Goal: Transaction & Acquisition: Book appointment/travel/reservation

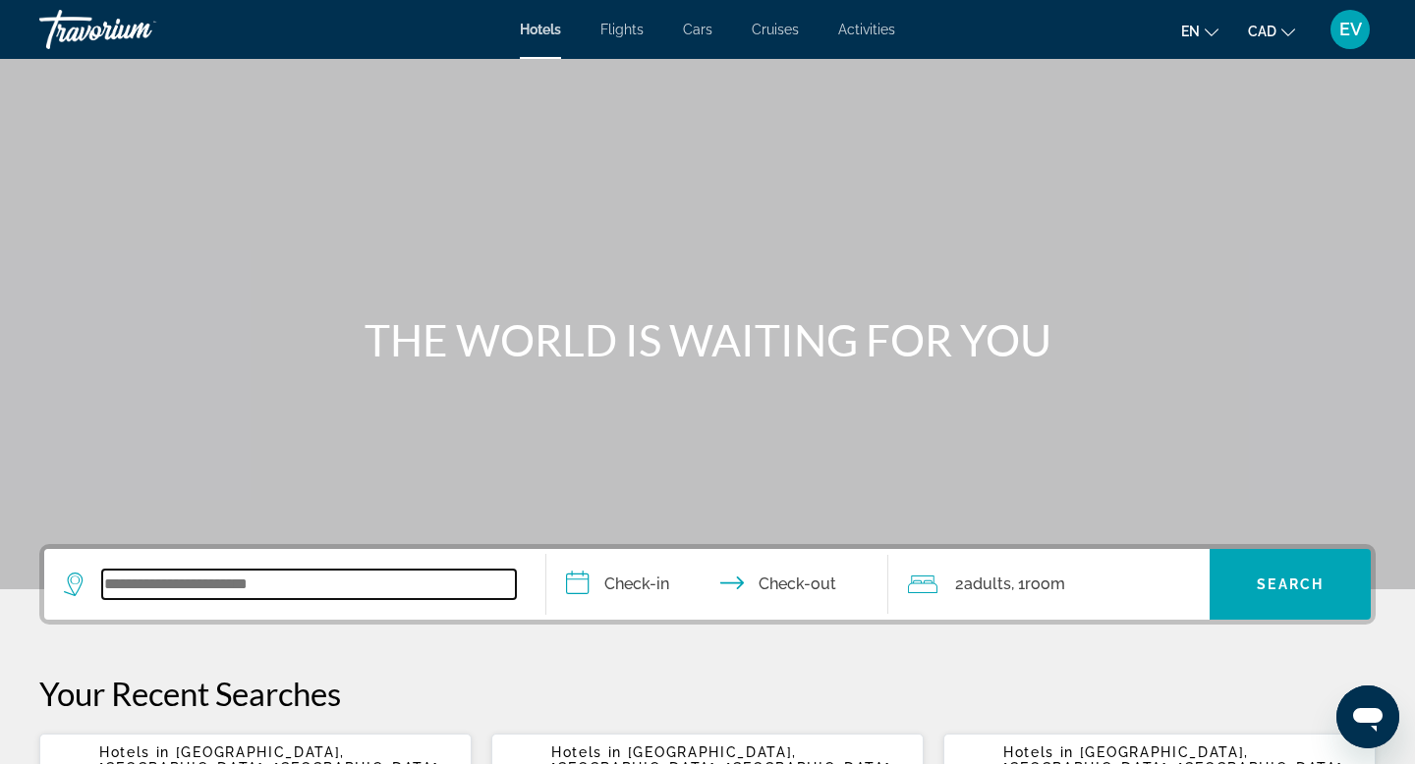
click at [124, 575] on input "Search widget" at bounding box center [309, 584] width 414 height 29
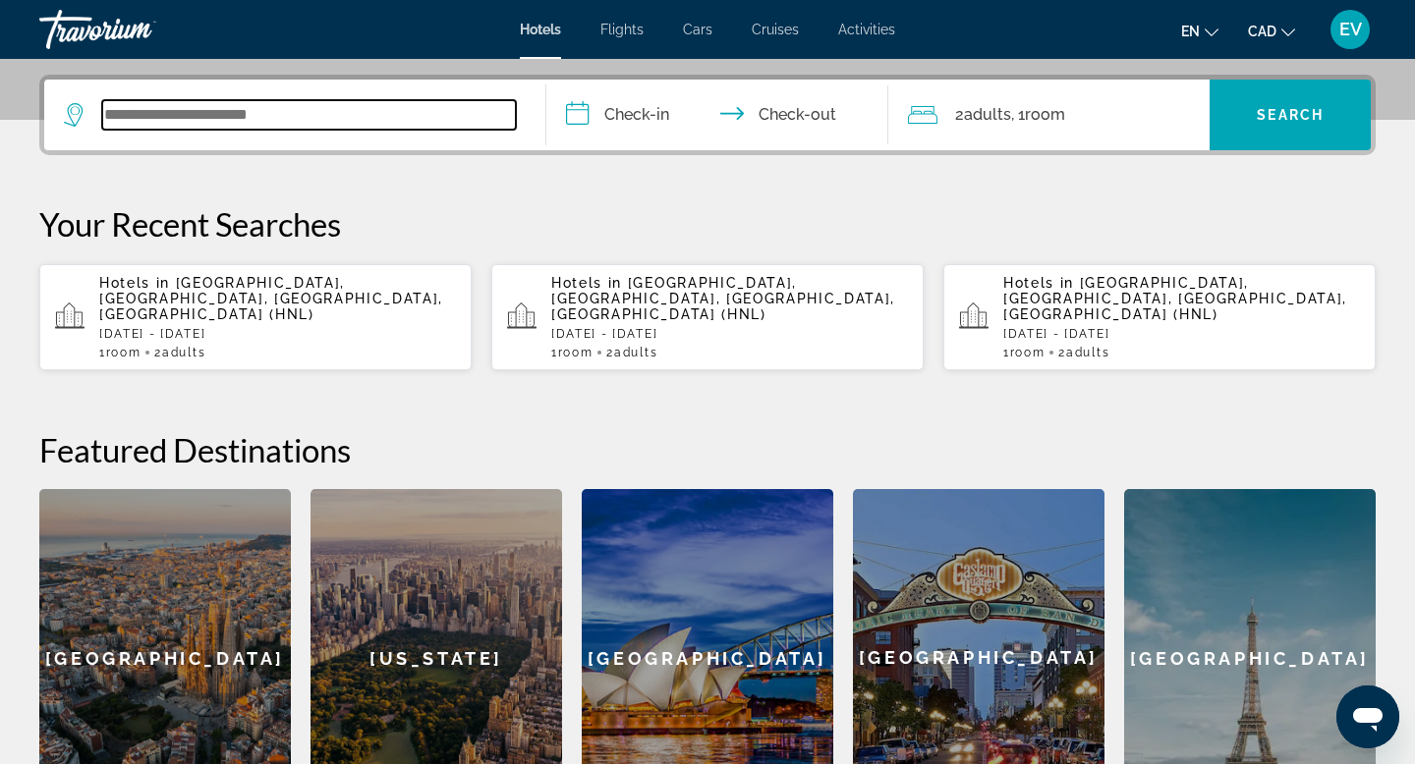
scroll to position [480, 0]
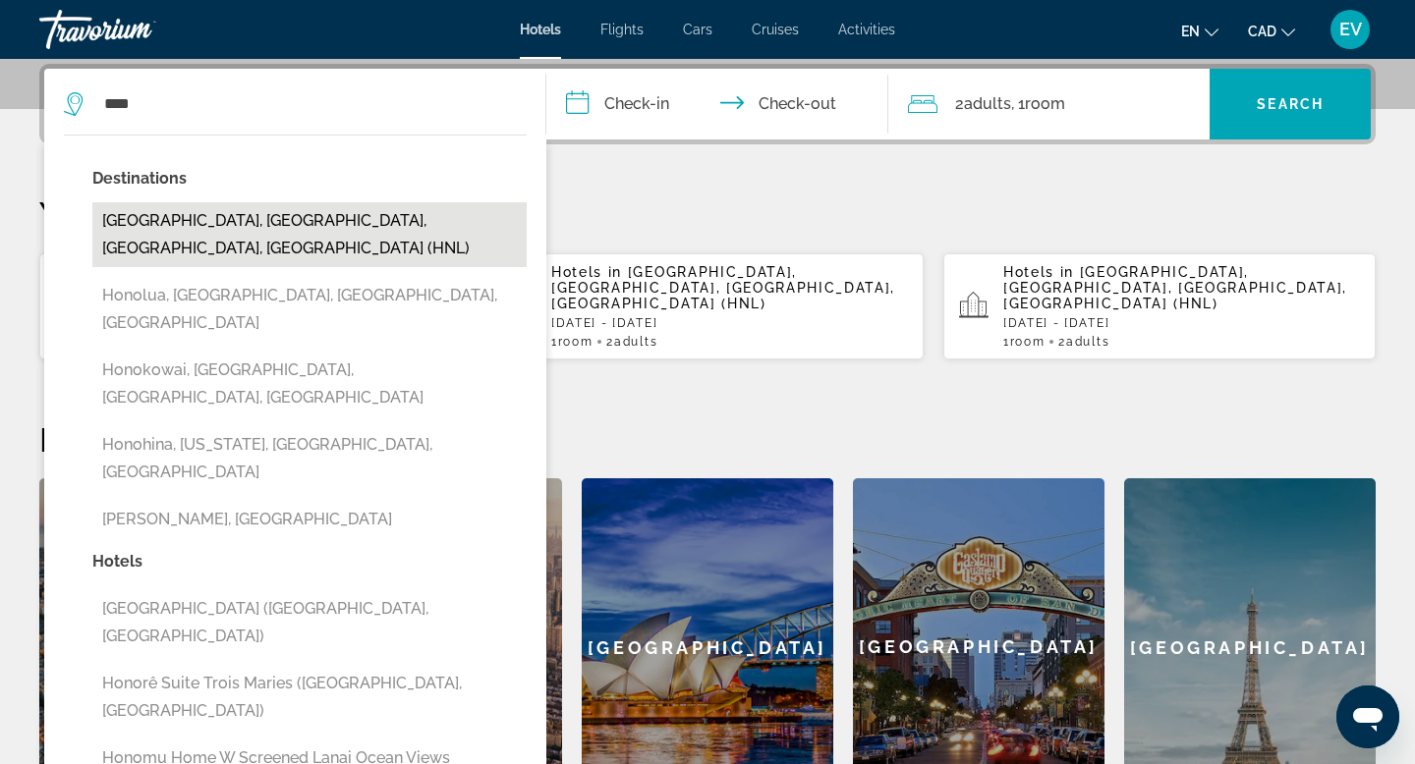
click at [209, 224] on button "Honolulu, Oahu Island, HI, United States (HNL)" at bounding box center [309, 234] width 434 height 65
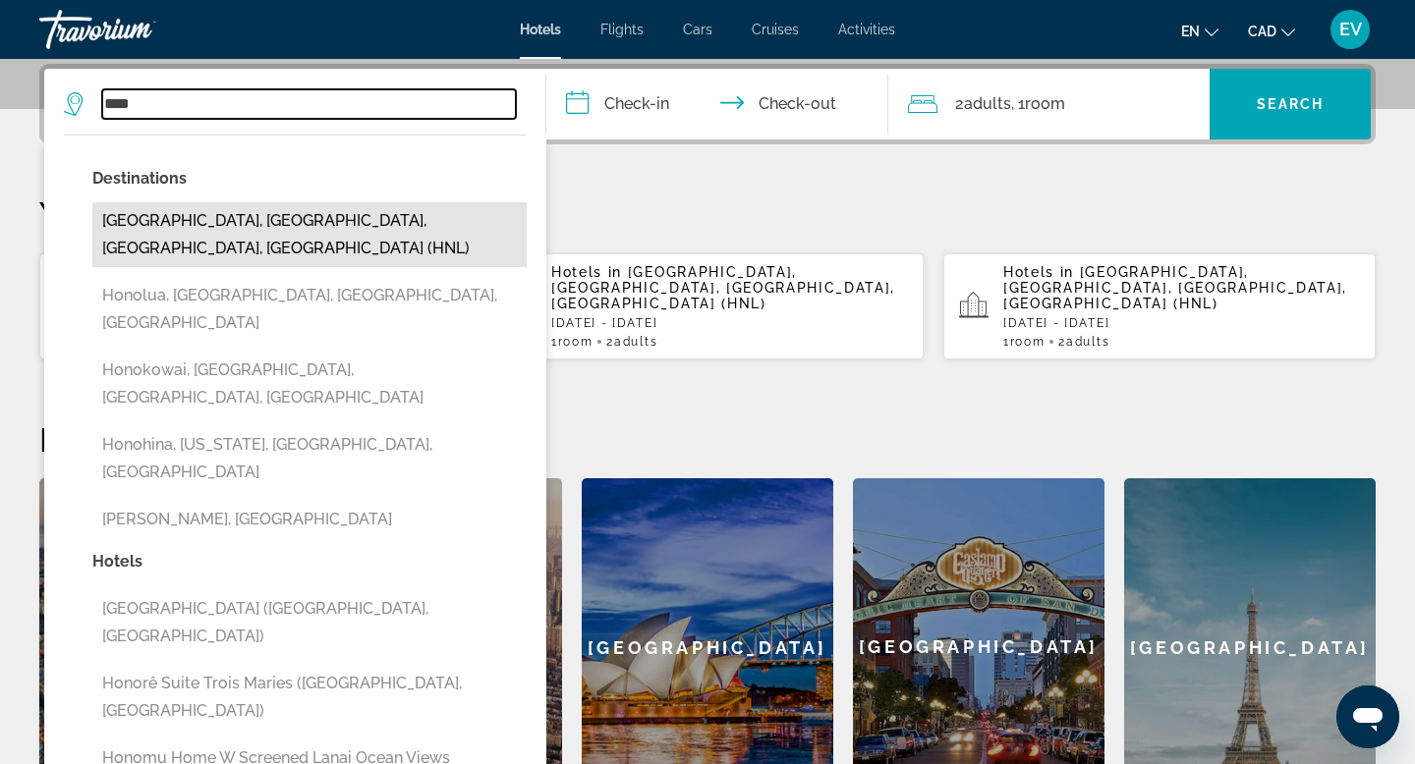
type input "**********"
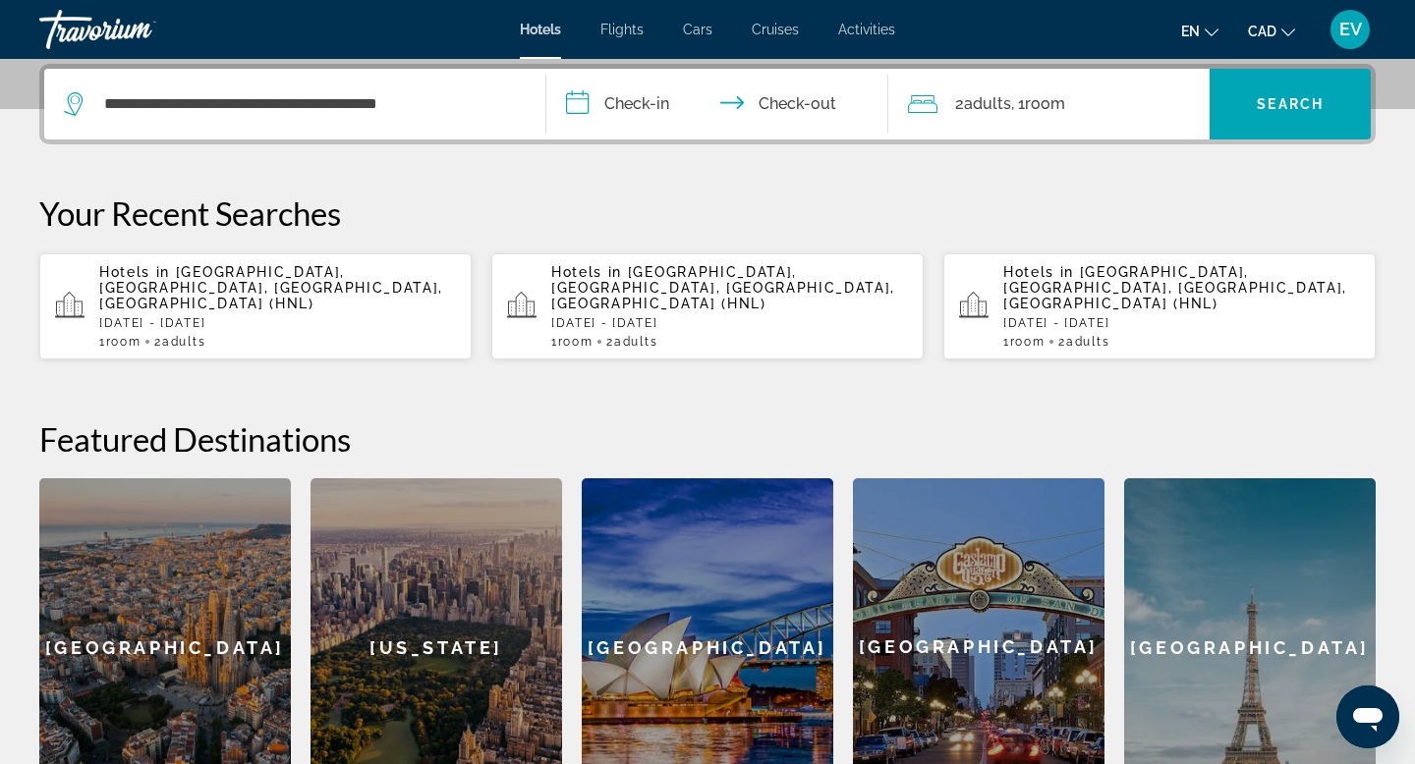
click at [605, 115] on input "**********" at bounding box center [721, 107] width 350 height 77
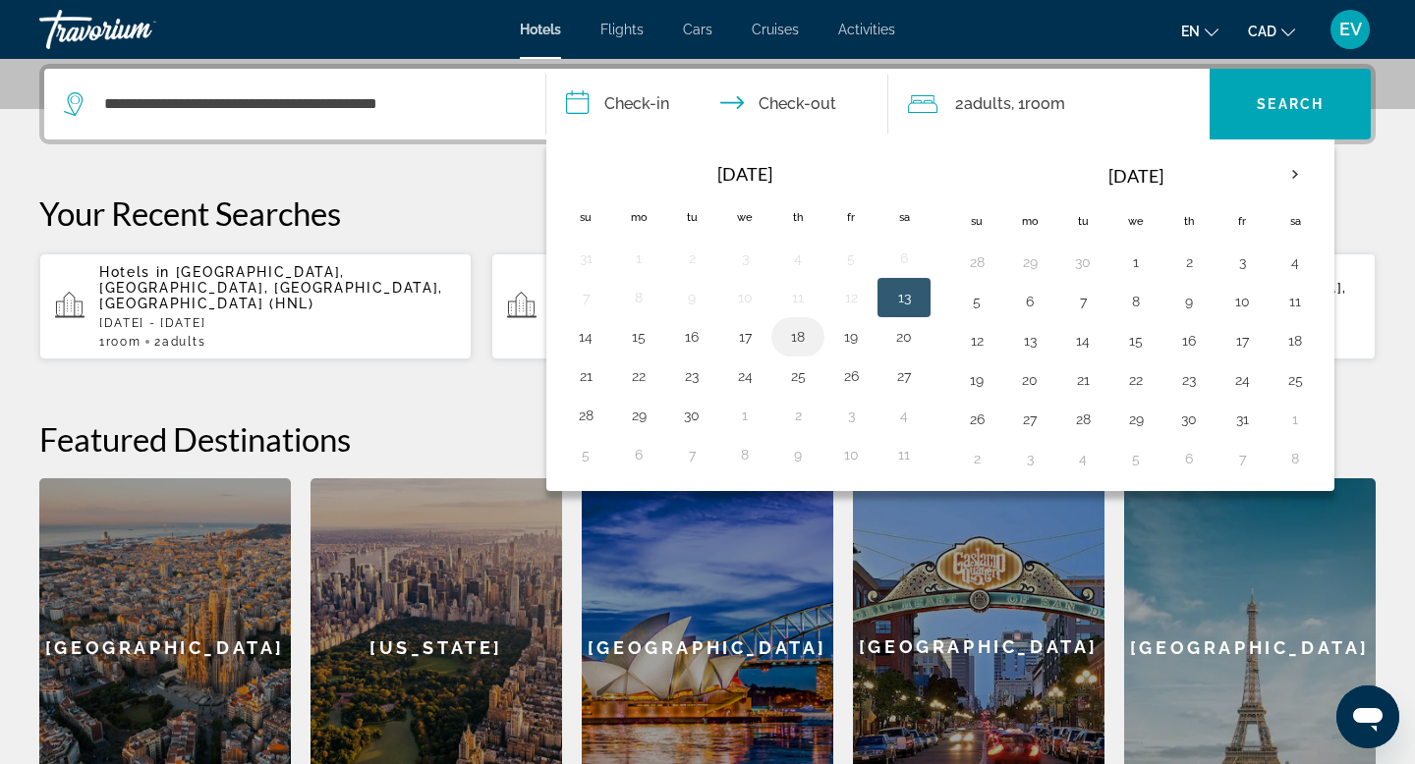
click at [793, 343] on button "18" at bounding box center [797, 337] width 31 height 28
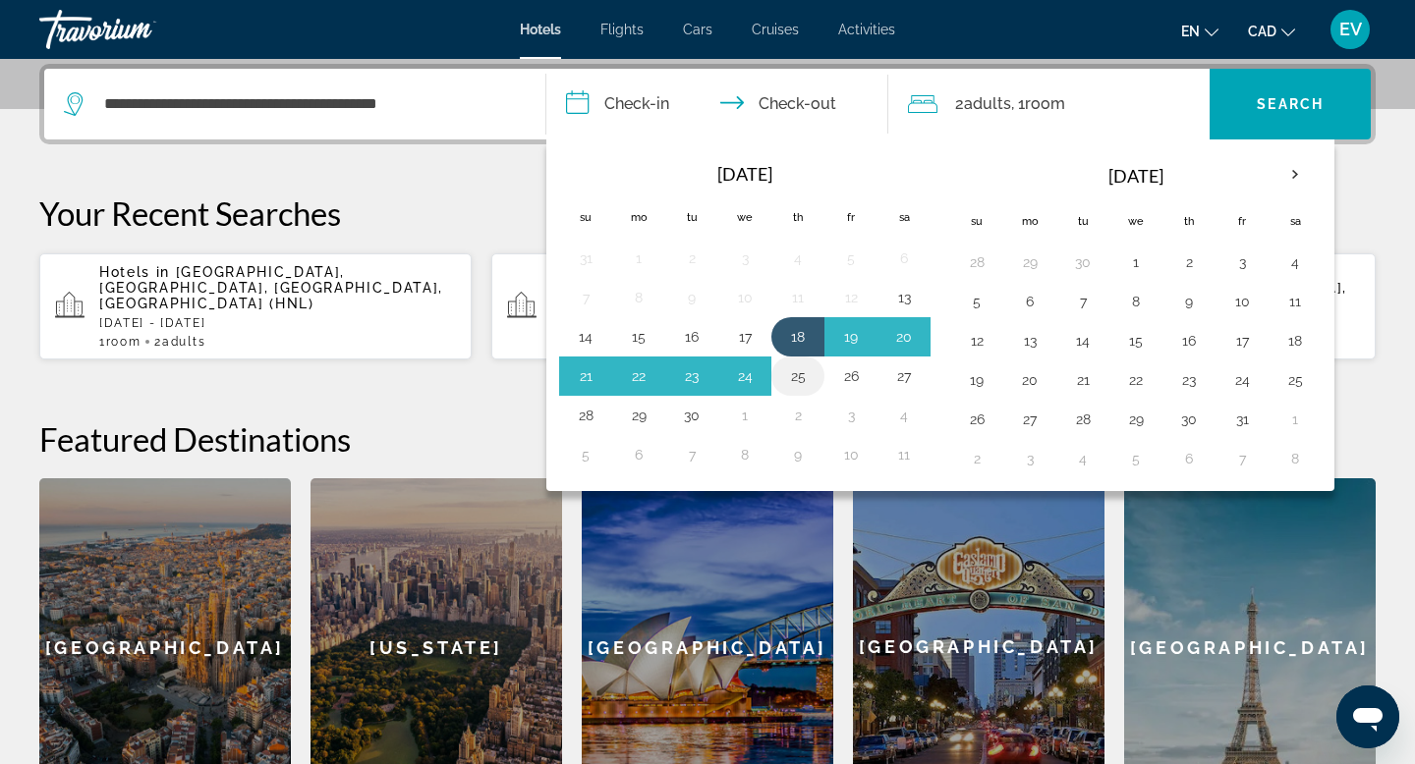
click at [794, 373] on button "25" at bounding box center [797, 377] width 31 height 28
type input "**********"
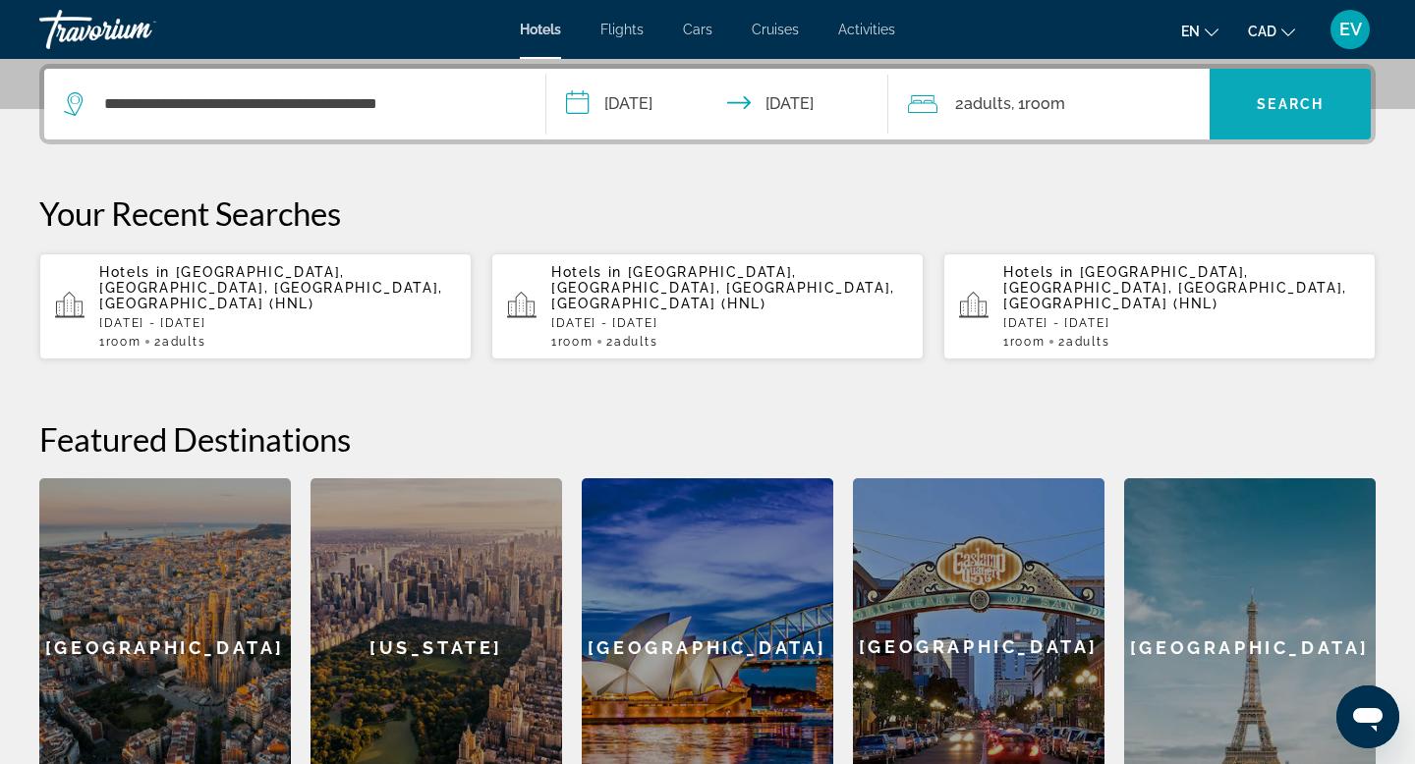
click at [1301, 81] on span "Search widget" at bounding box center [1289, 104] width 161 height 47
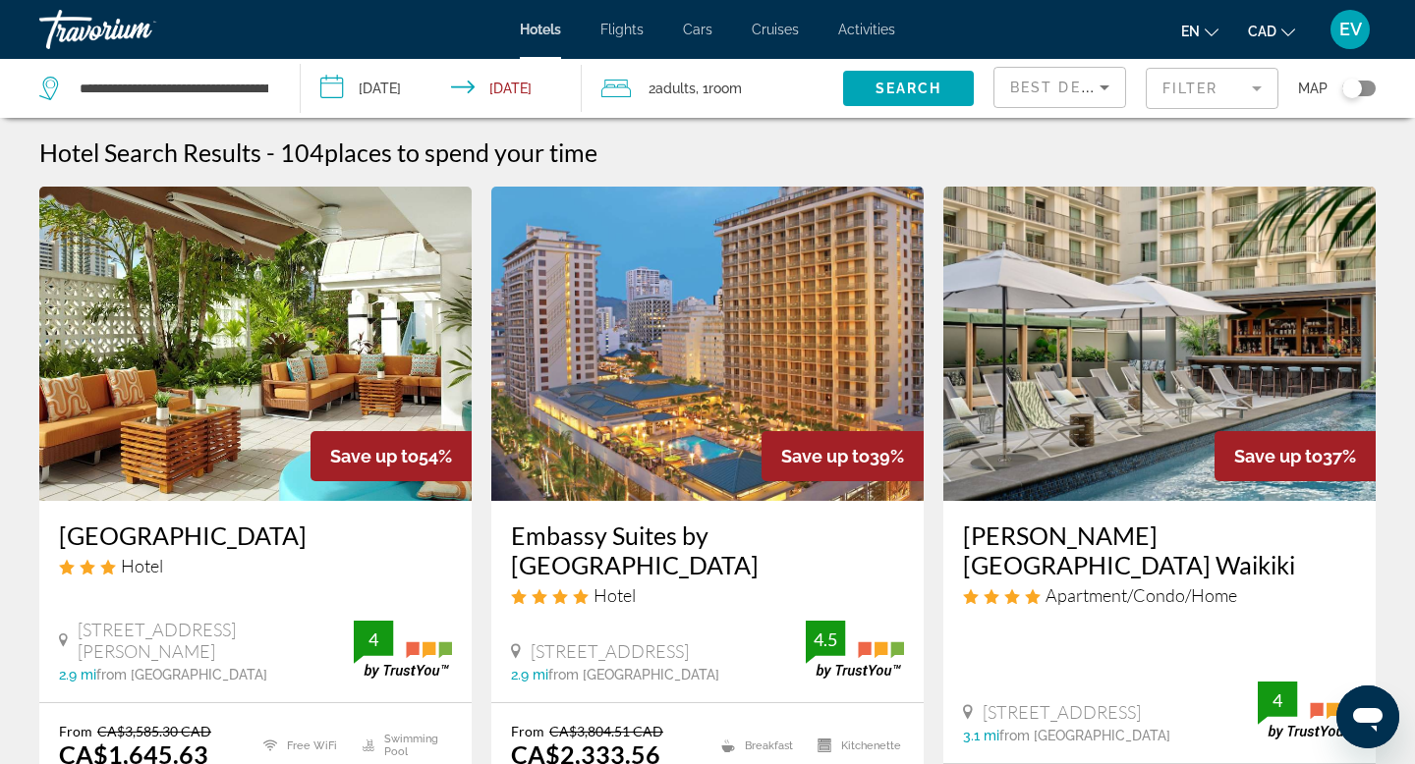
click at [385, 80] on input "**********" at bounding box center [445, 91] width 289 height 65
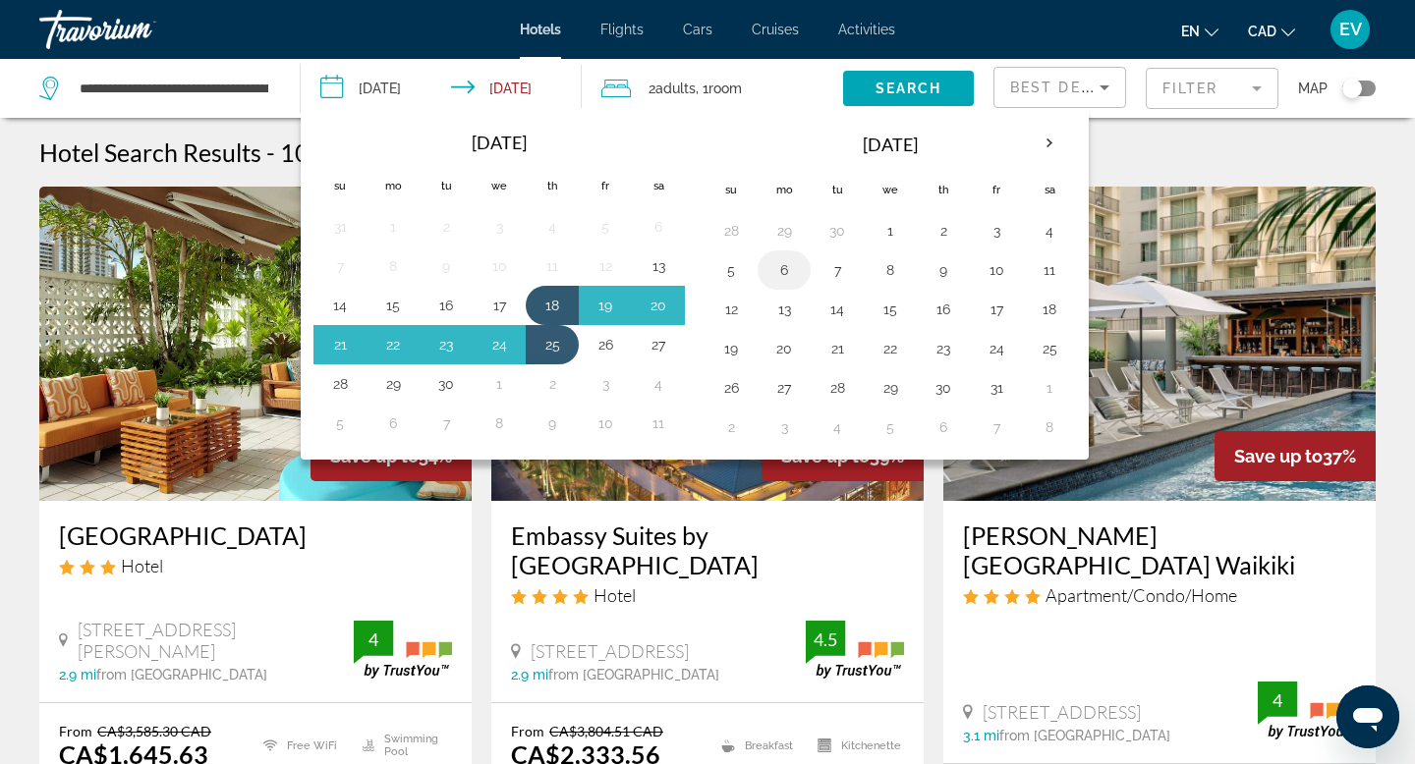
click at [782, 274] on button "6" at bounding box center [783, 270] width 31 height 28
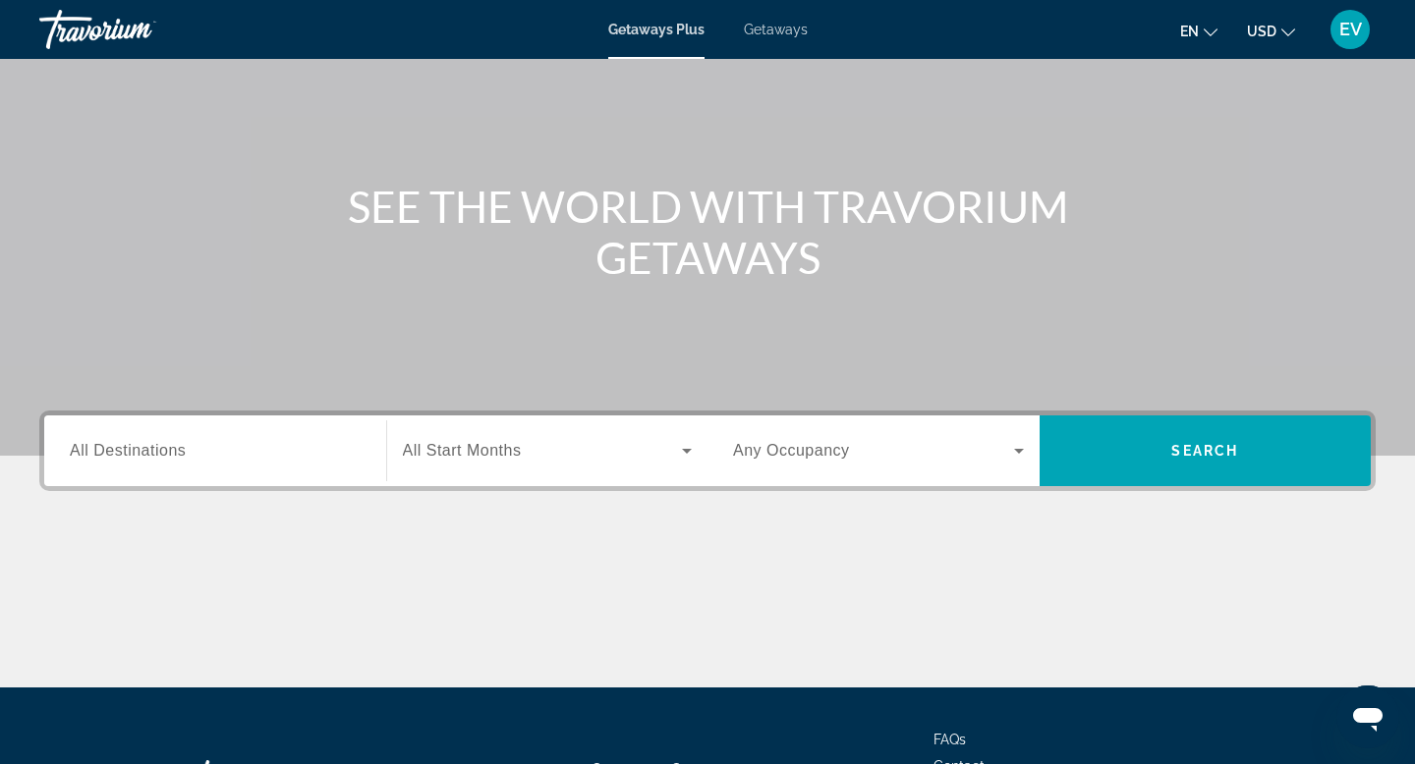
click at [74, 463] on div "Search widget" at bounding box center [215, 451] width 291 height 56
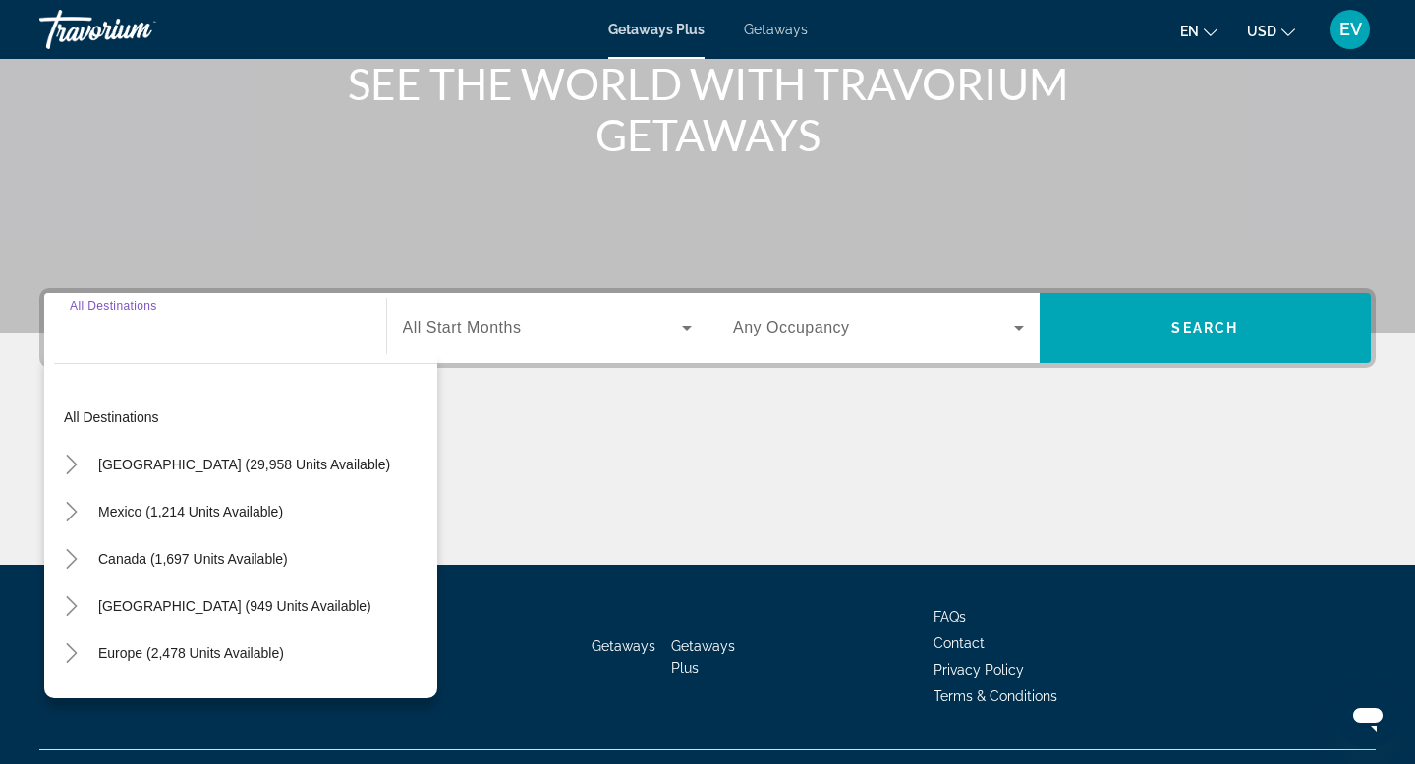
scroll to position [298, 0]
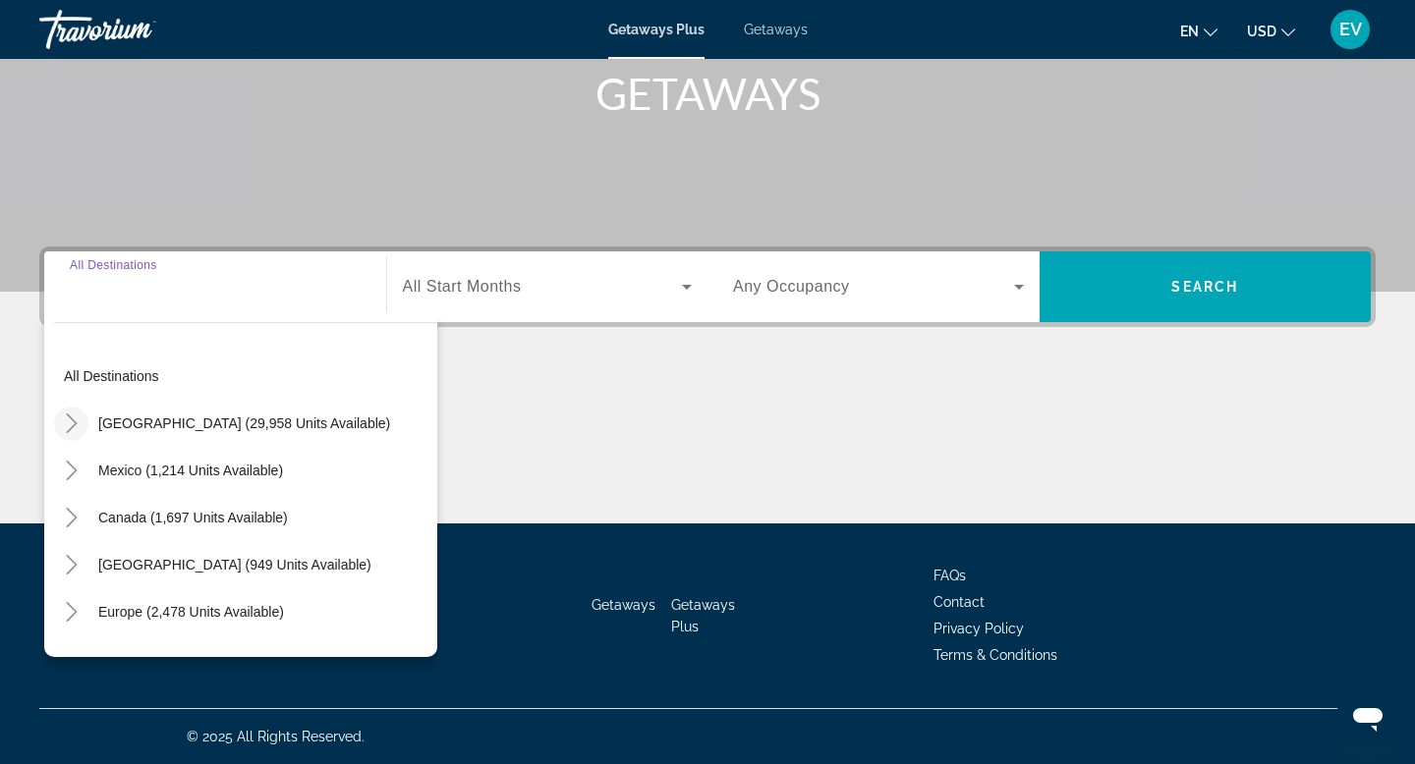
click at [74, 426] on icon "Toggle United States (29,958 units available)" at bounding box center [72, 424] width 20 height 20
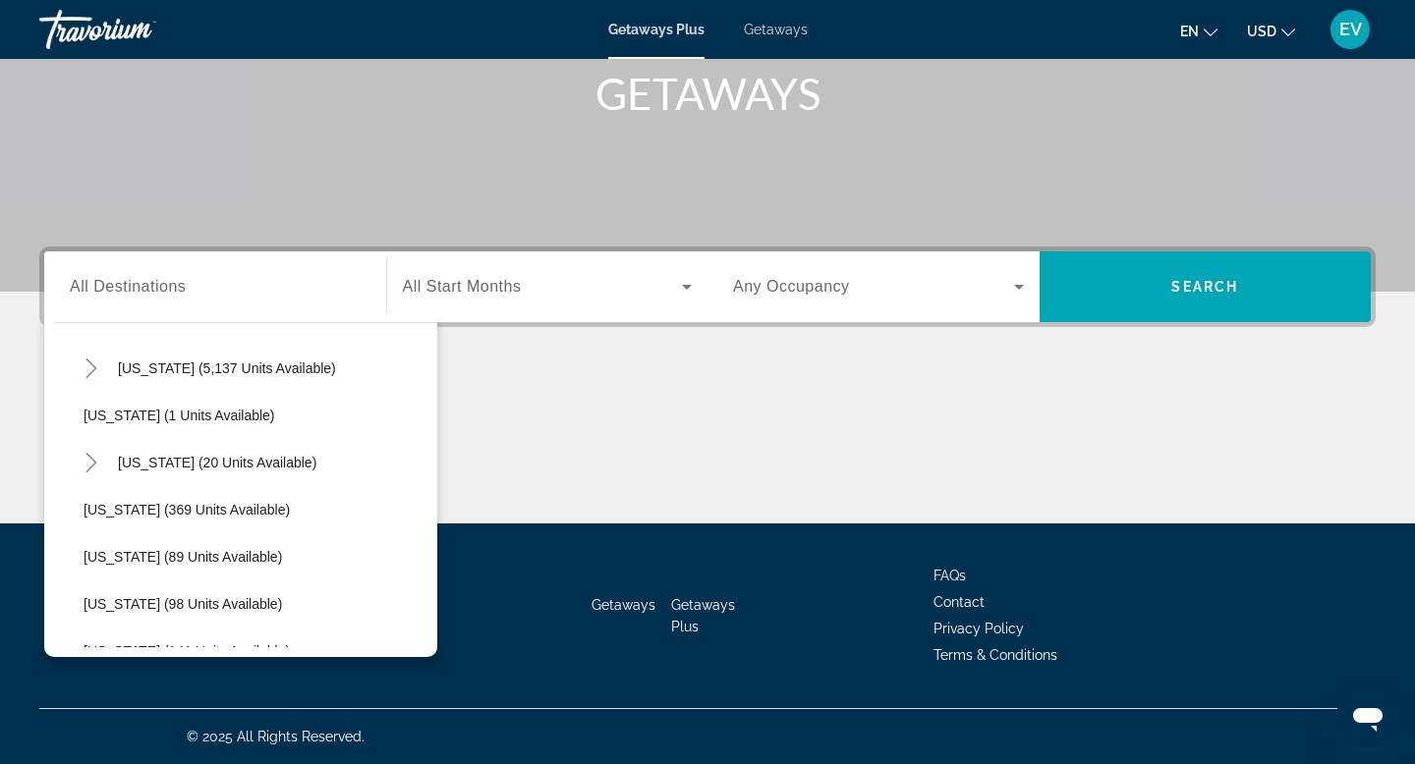
scroll to position [364, 0]
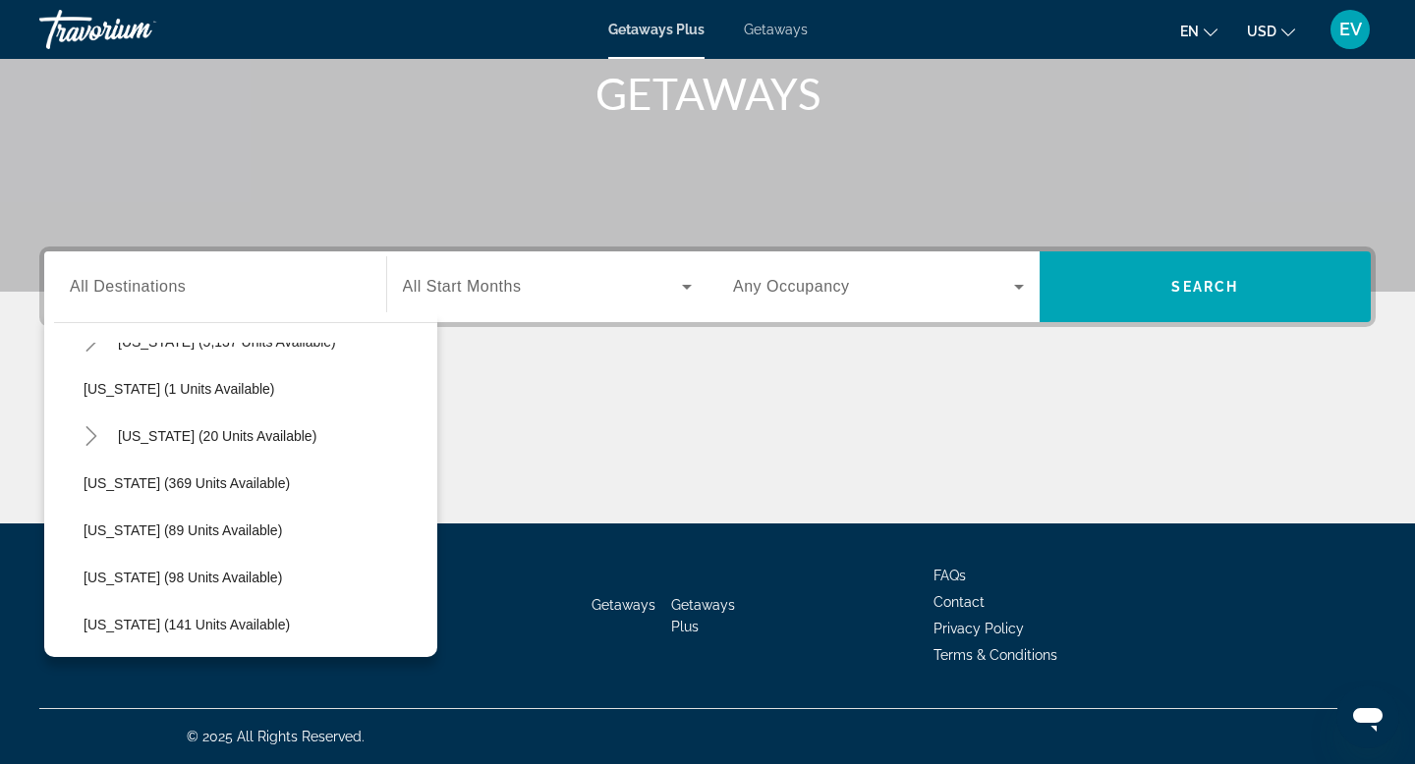
click at [763, 33] on span "Getaways" at bounding box center [776, 30] width 64 height 16
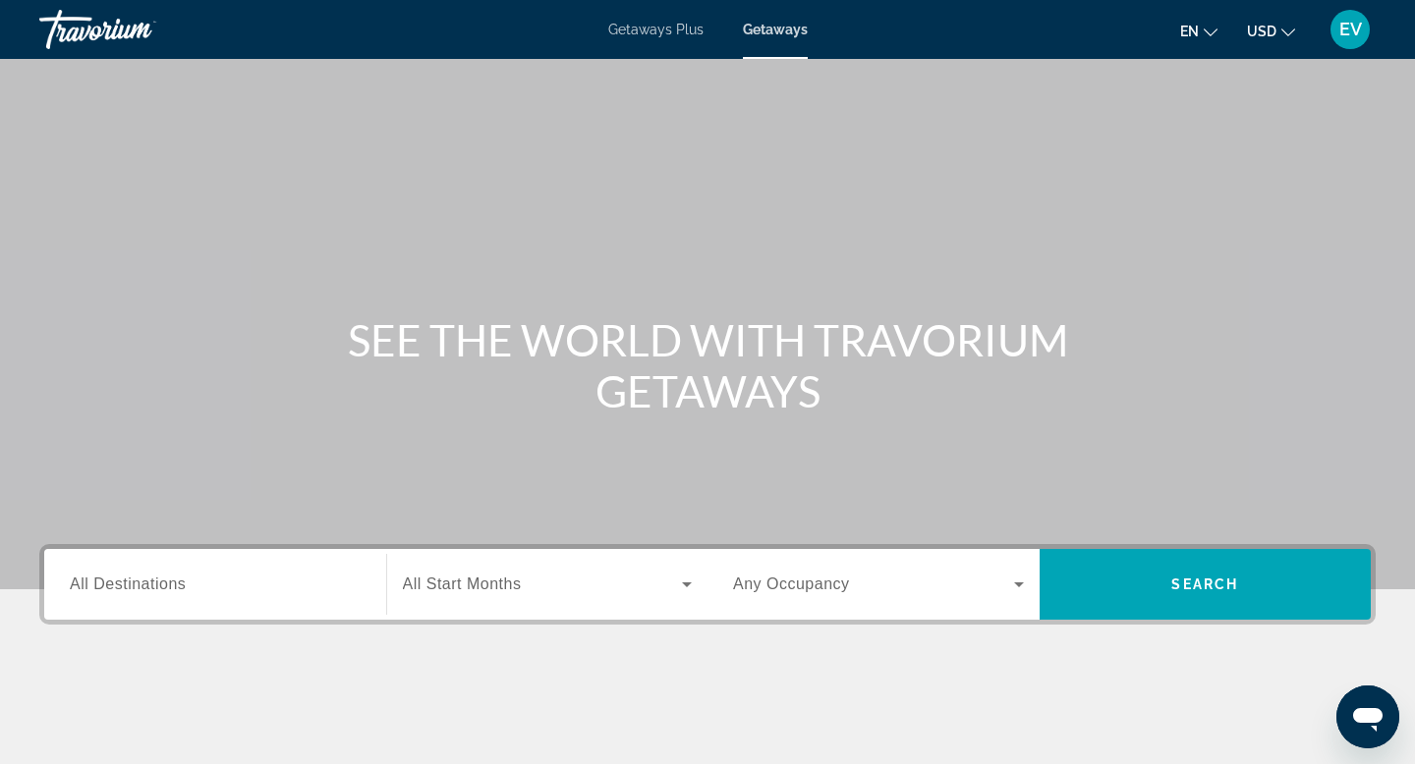
click at [195, 610] on div "Search widget" at bounding box center [215, 585] width 291 height 56
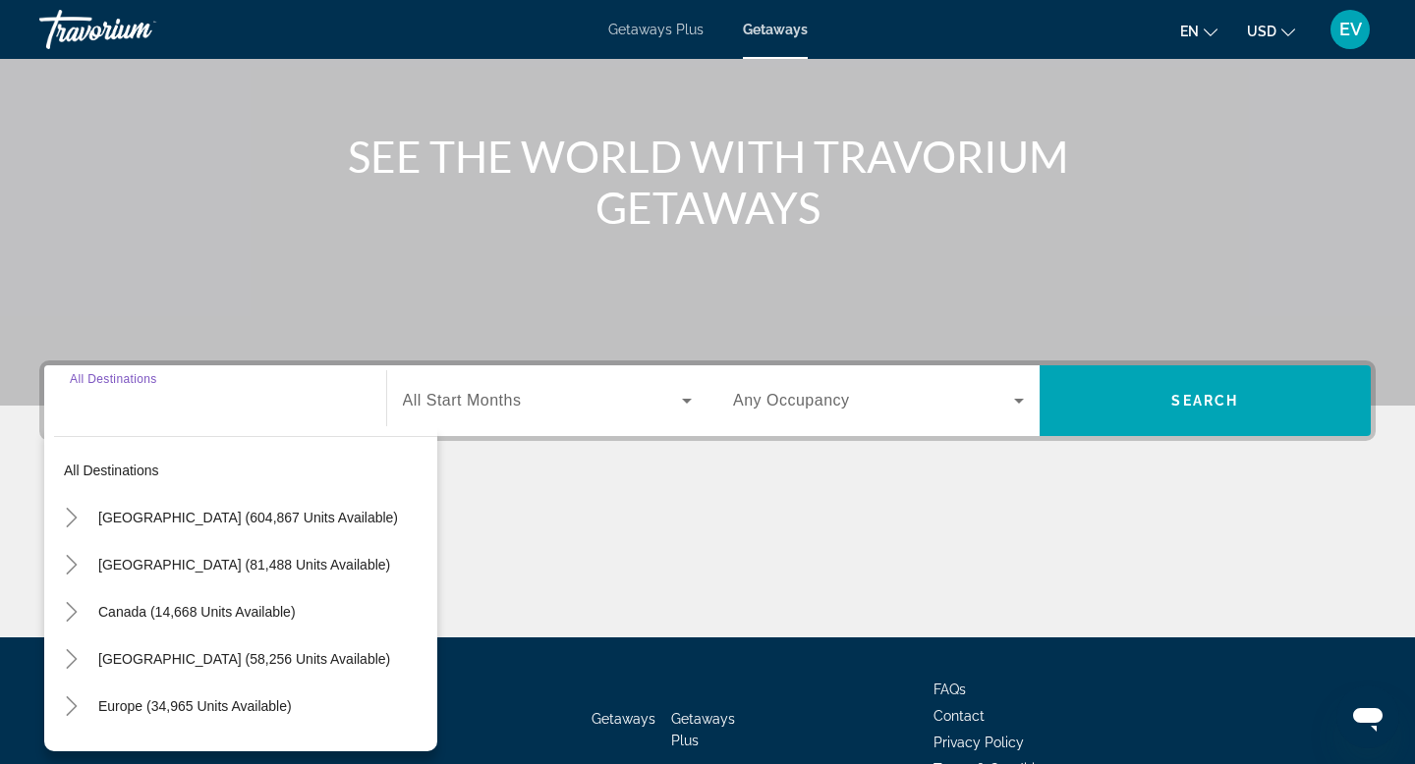
scroll to position [298, 0]
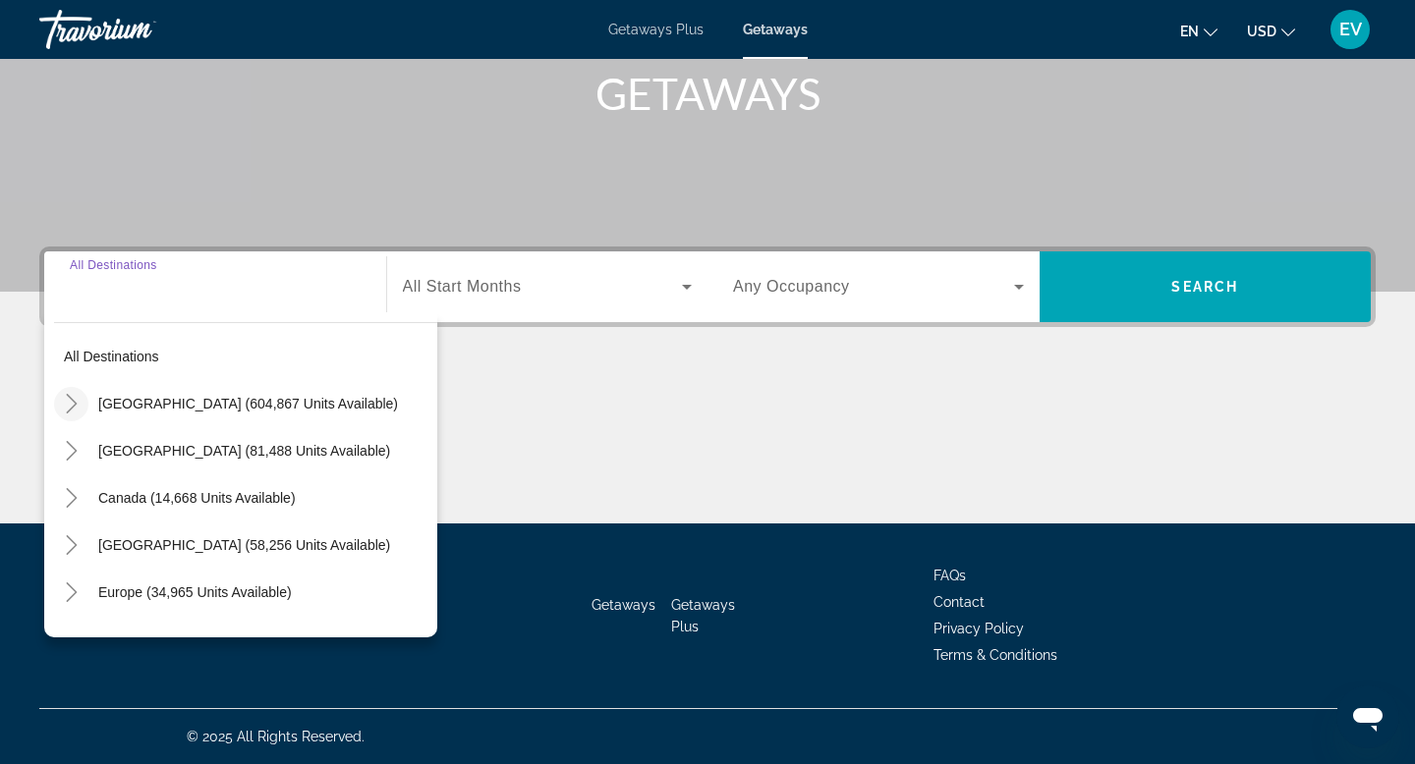
click at [73, 410] on icon "Toggle United States (604,867 units available)" at bounding box center [72, 404] width 20 height 20
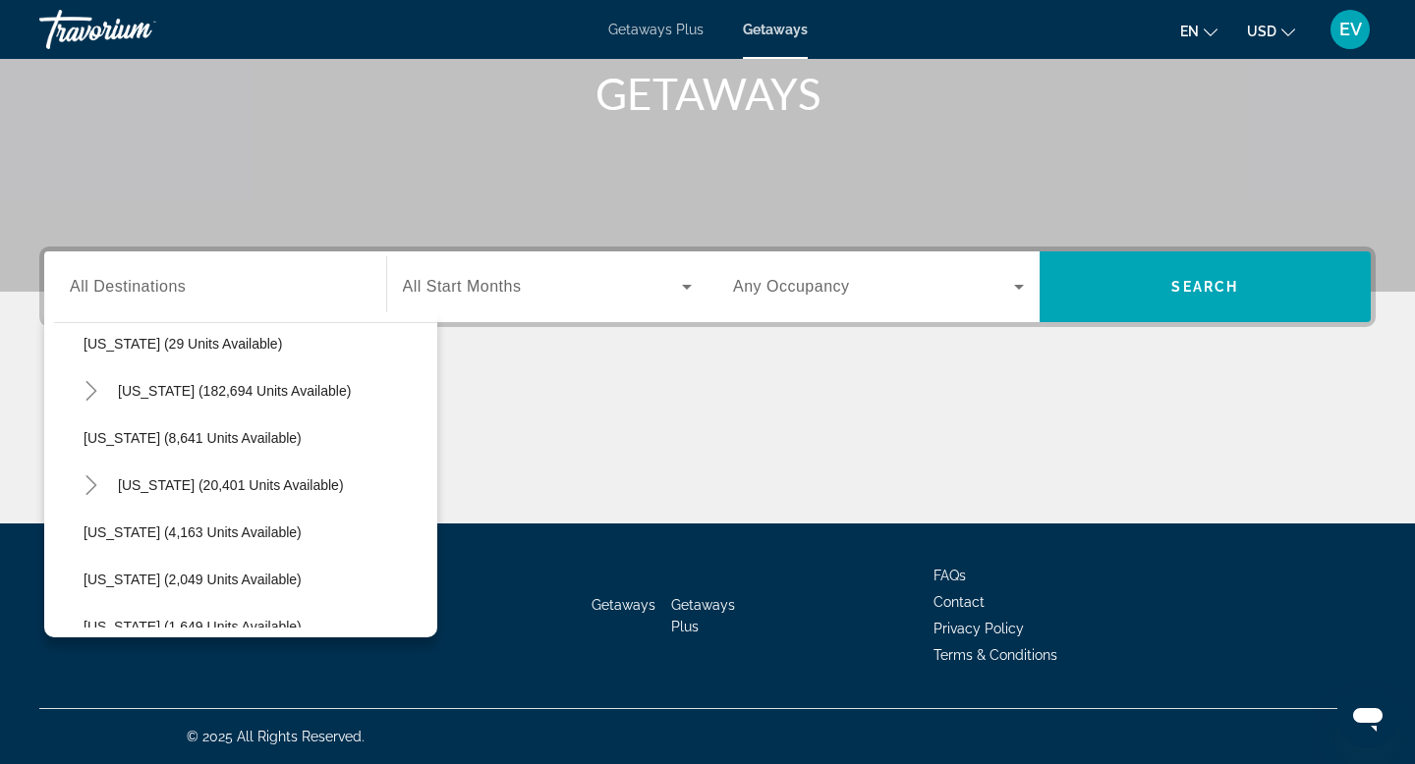
scroll to position [350, 0]
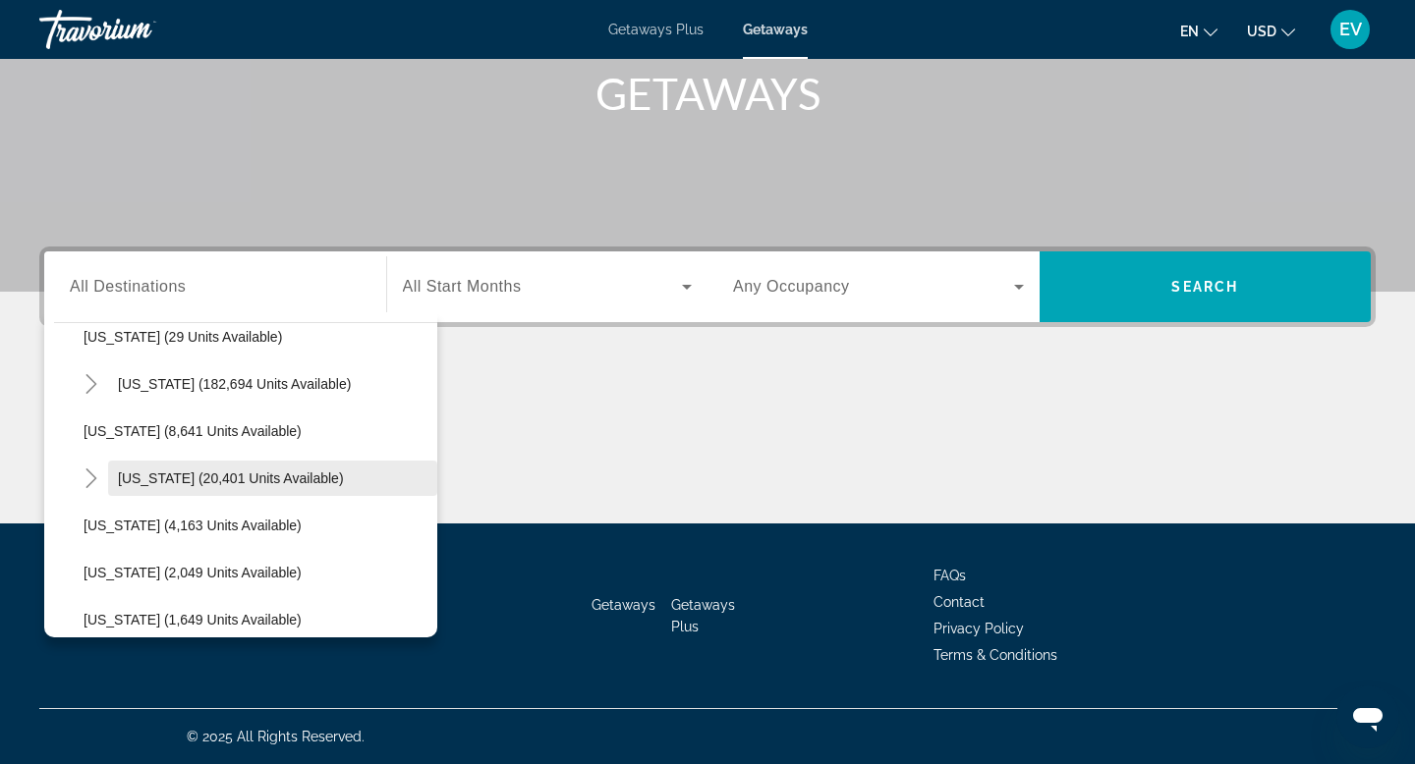
click at [211, 469] on span "Search widget" at bounding box center [272, 478] width 329 height 47
type input "**********"
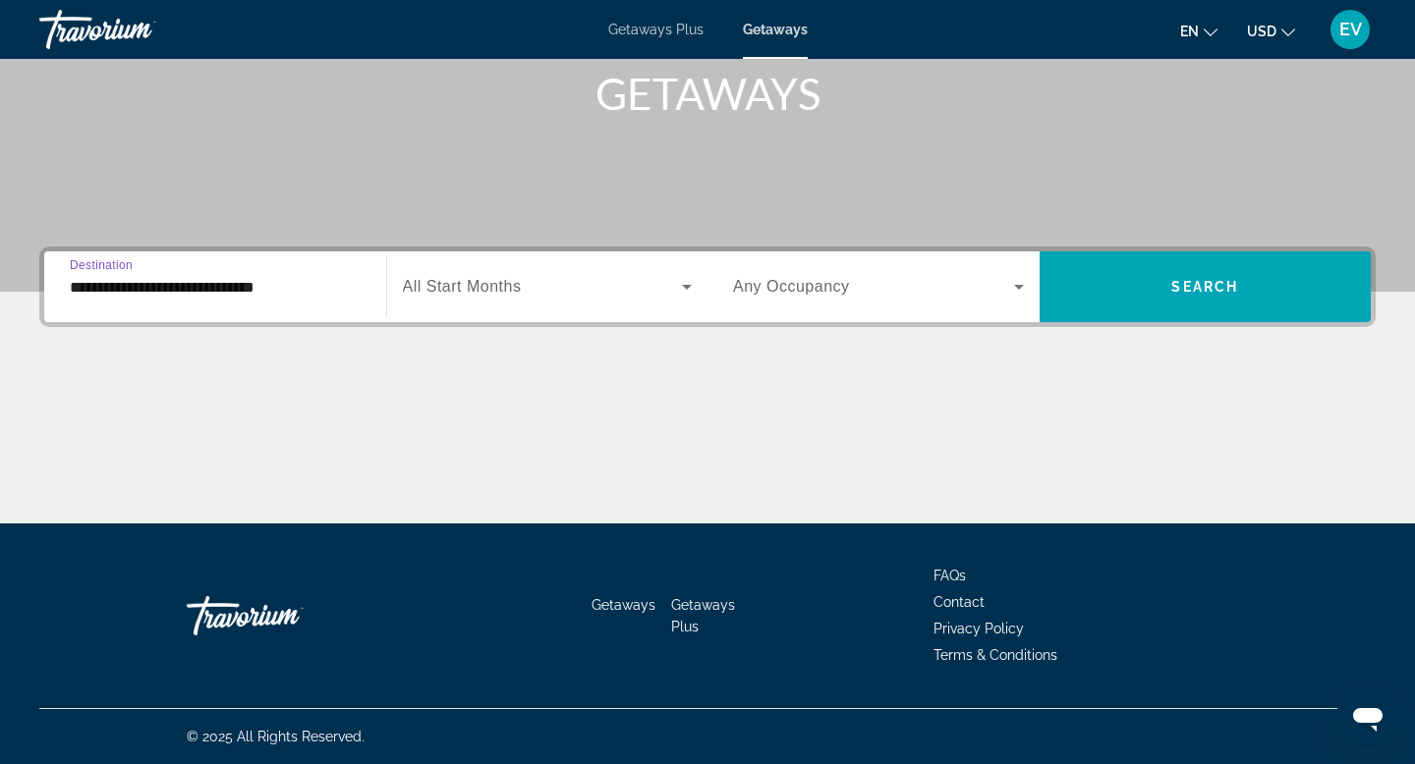
click at [1163, 328] on div "**********" at bounding box center [707, 385] width 1415 height 277
click at [1173, 283] on span "Search" at bounding box center [1204, 287] width 67 height 16
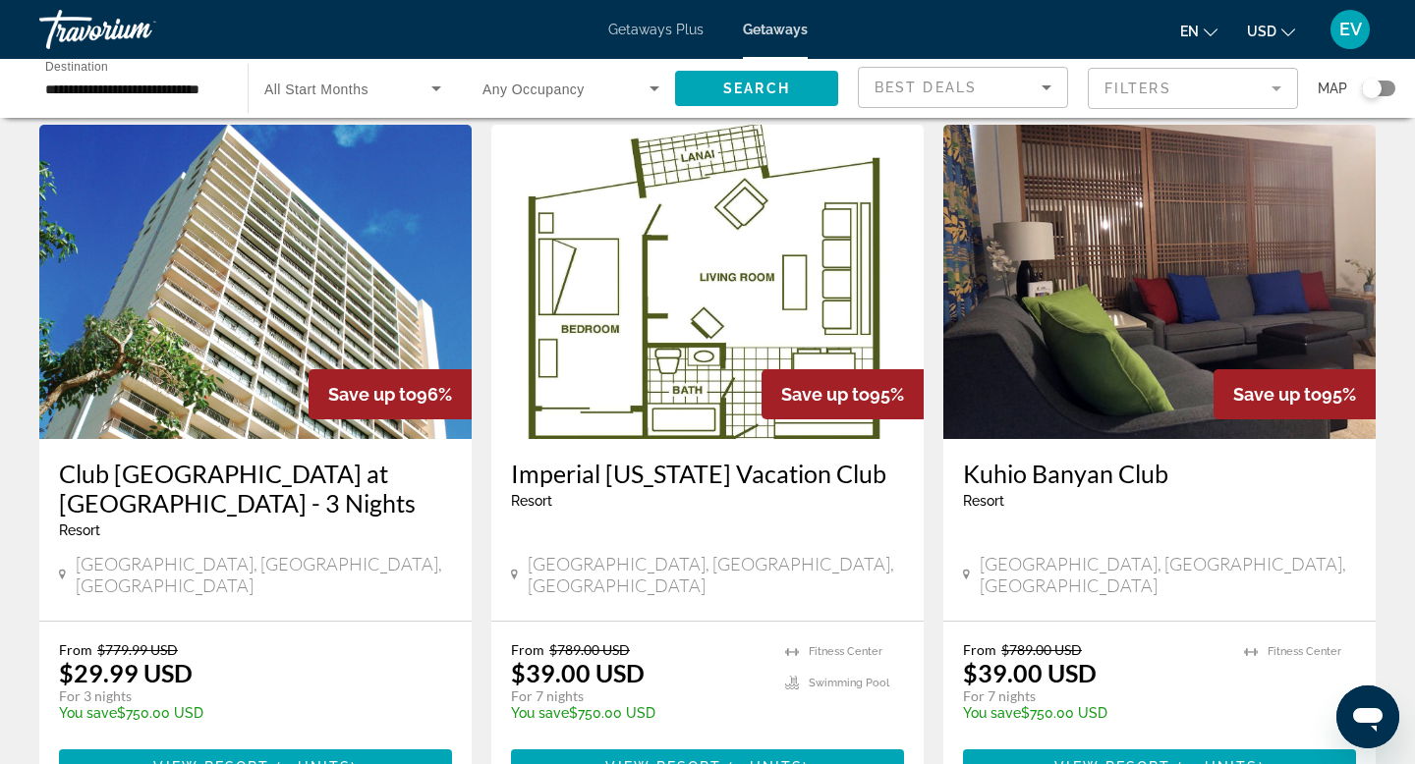
scroll to position [72, 0]
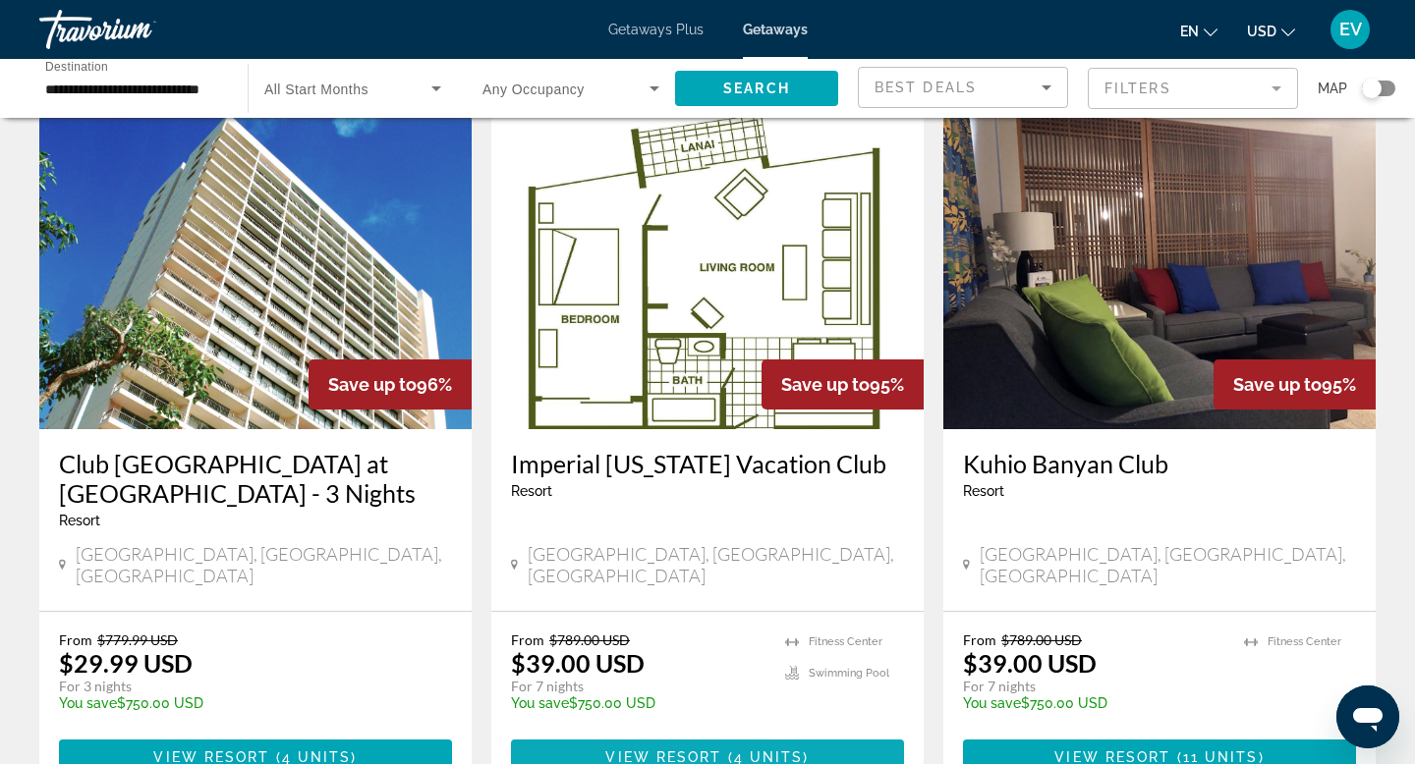
click at [639, 750] on span "View Resort" at bounding box center [663, 758] width 116 height 16
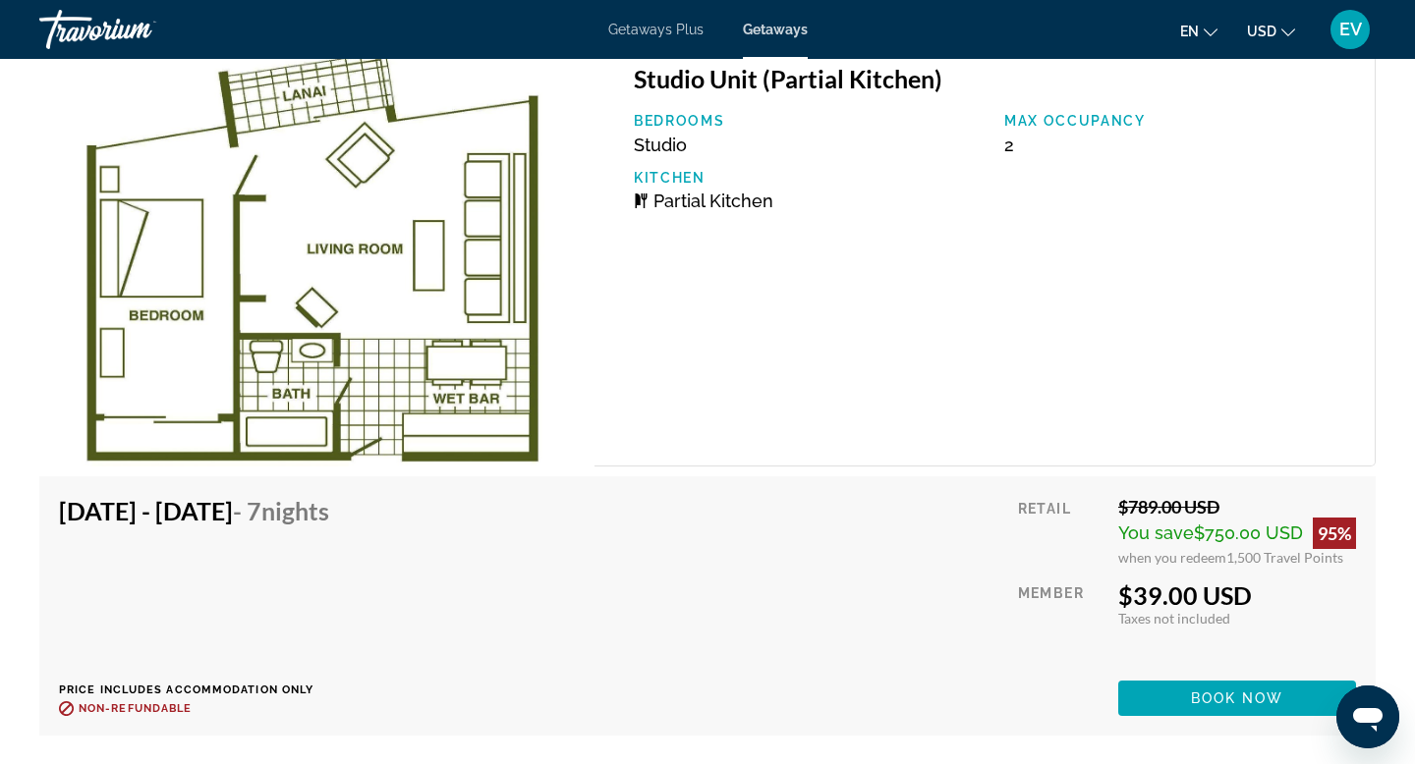
scroll to position [4190, 0]
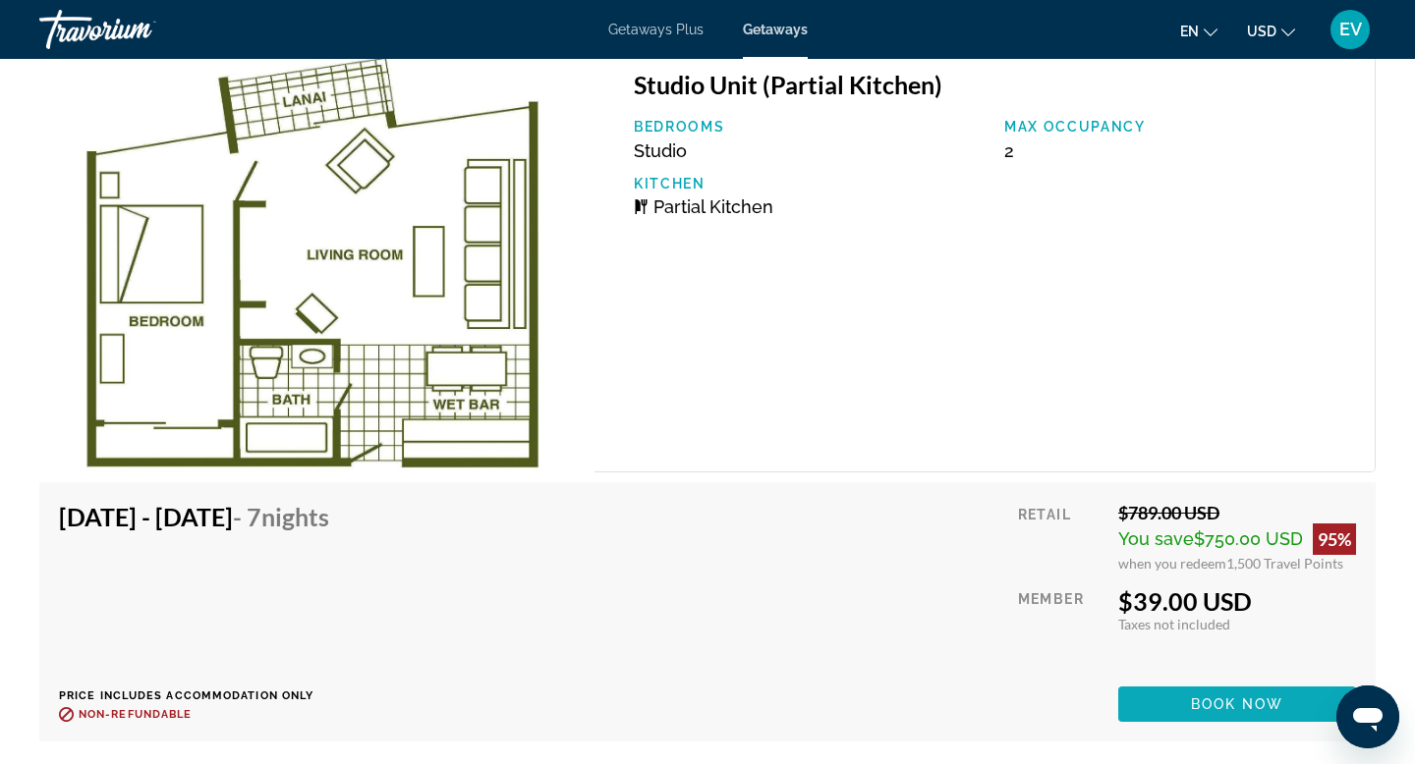
click at [1136, 698] on span "Main content" at bounding box center [1237, 704] width 238 height 47
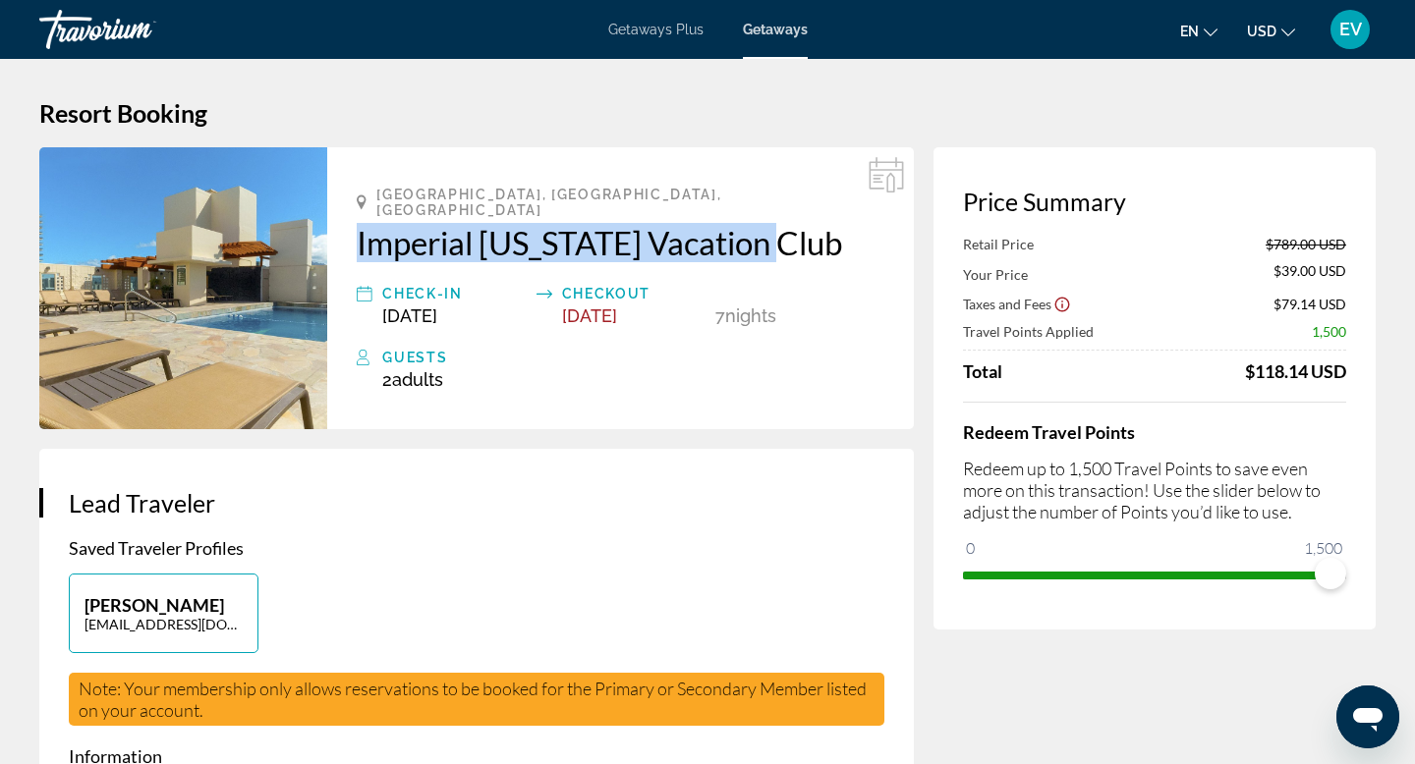
drag, startPoint x: 341, startPoint y: 222, endPoint x: 786, endPoint y: 227, distance: 445.0
click at [786, 227] on div "Honolulu, HI, USA Imperial Hawaii Vacation Club Check-In Sep 24, 2025 Checkout …" at bounding box center [620, 288] width 586 height 282
copy h2 "Imperial Hawaii Vacation Club"
click at [918, 369] on div "Honolulu, HI, USA Imperial Hawaii Vacation Club Check-In Sep 24, 2025 Checkout …" at bounding box center [625, 288] width 596 height 282
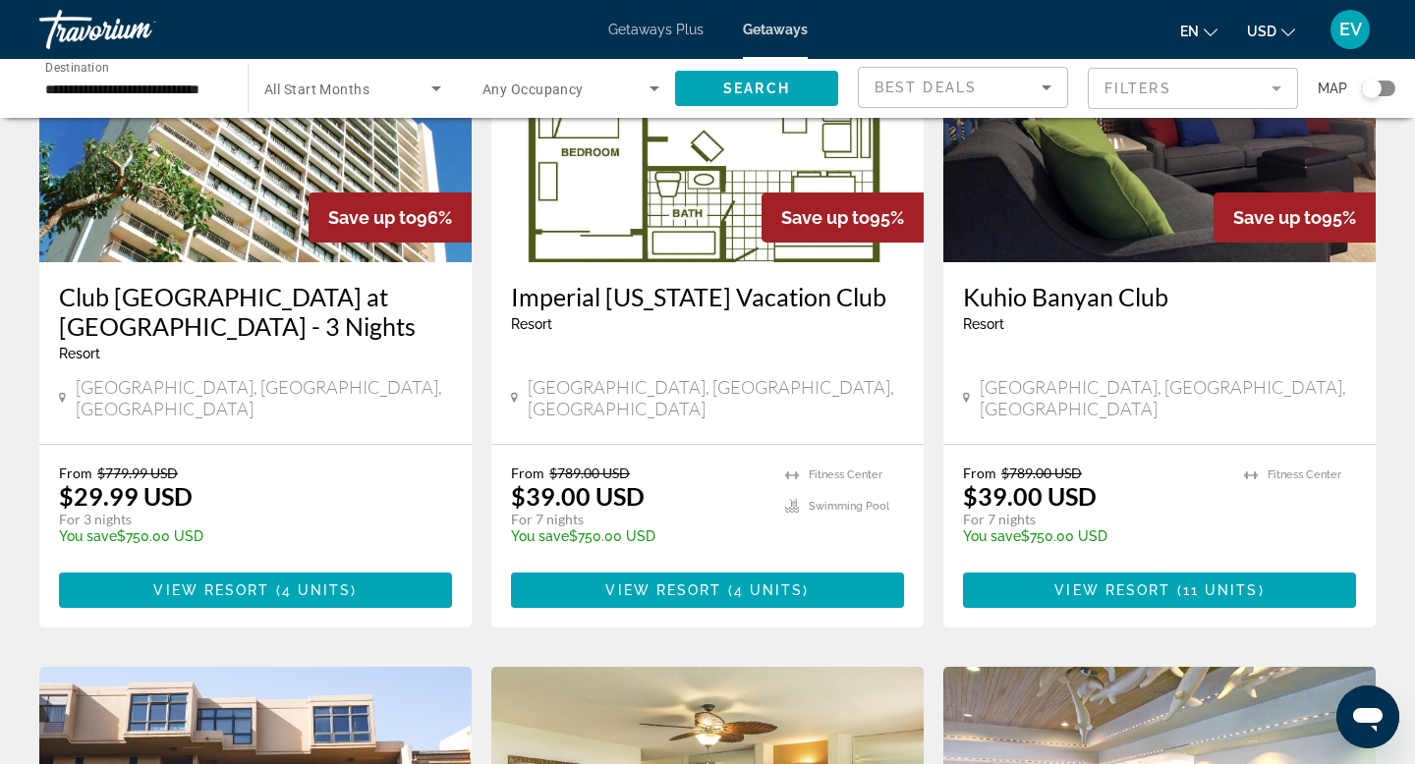
scroll to position [211, 0]
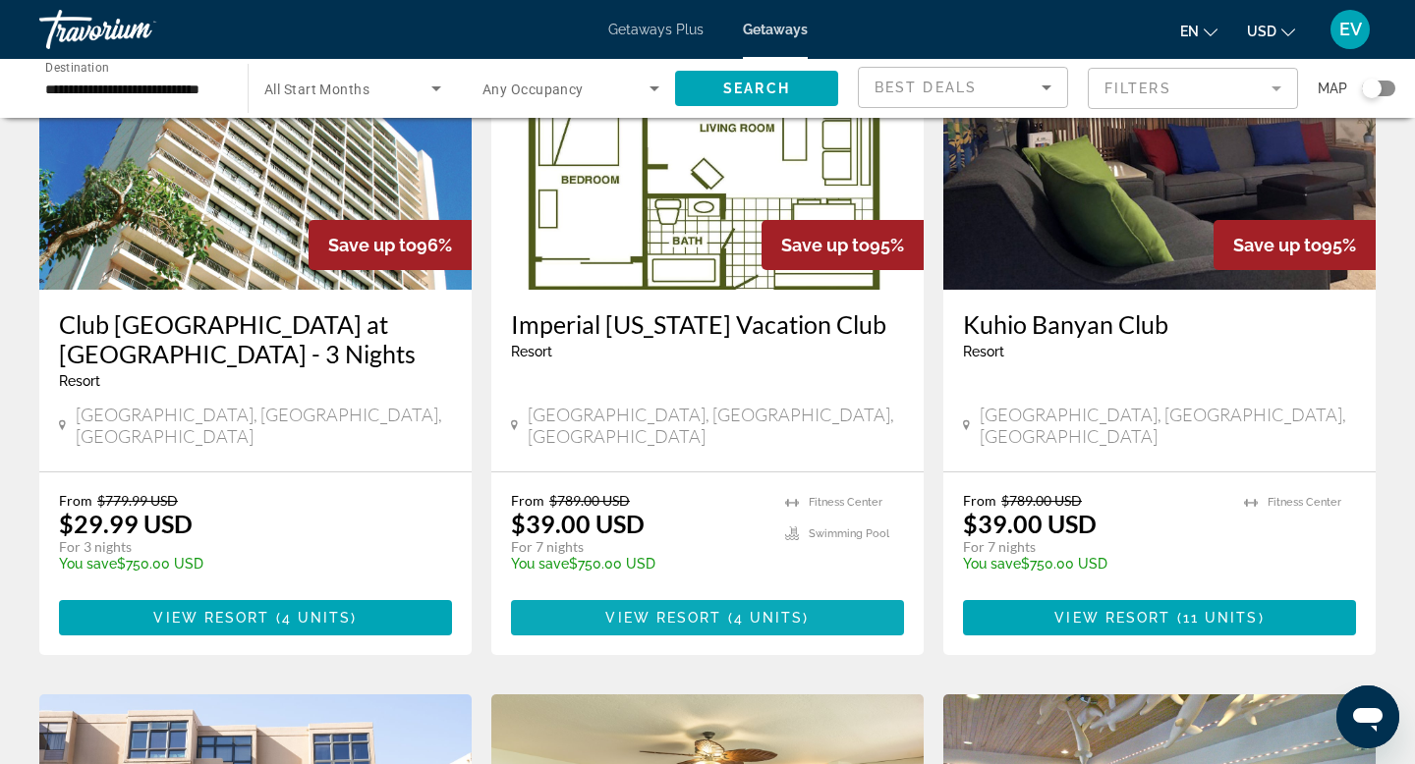
click at [556, 594] on span "Main content" at bounding box center [707, 617] width 393 height 47
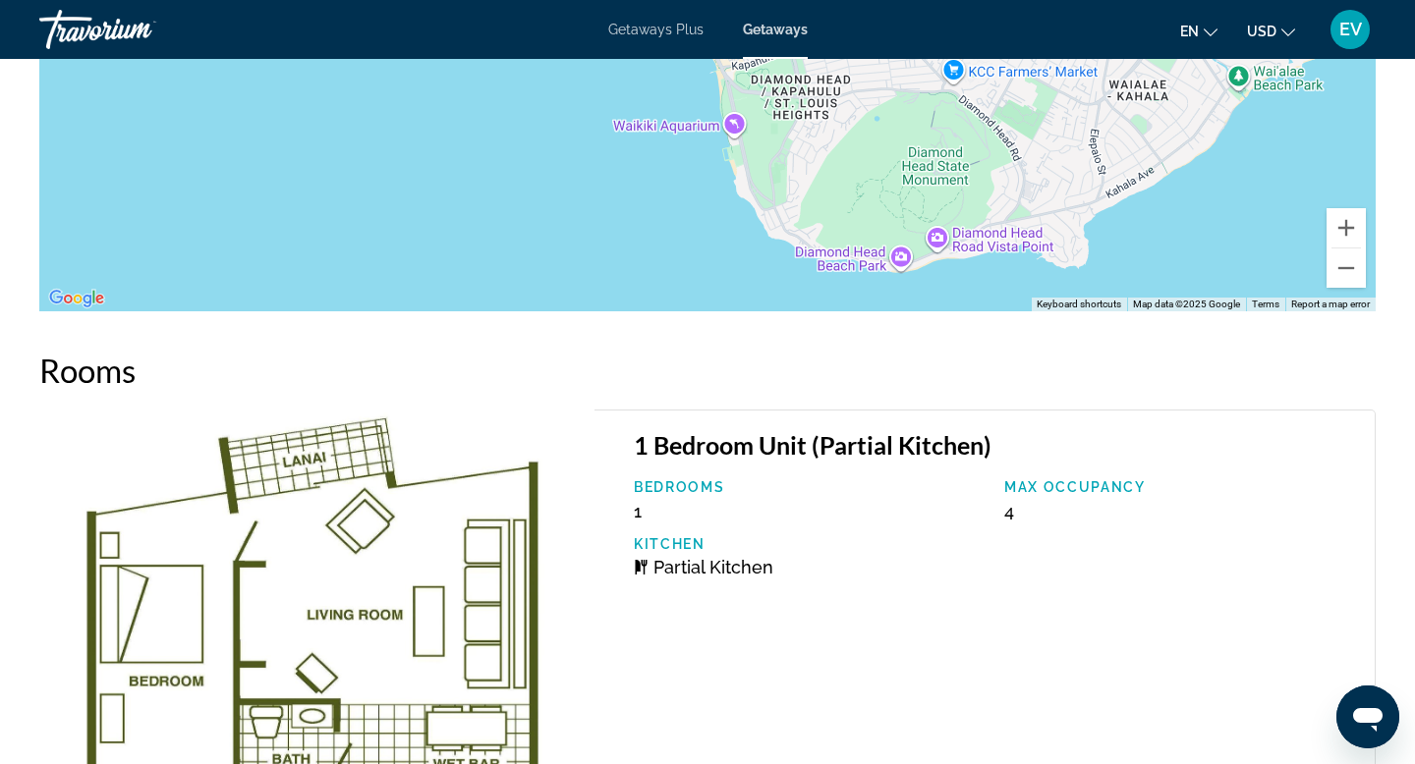
scroll to position [2591, 0]
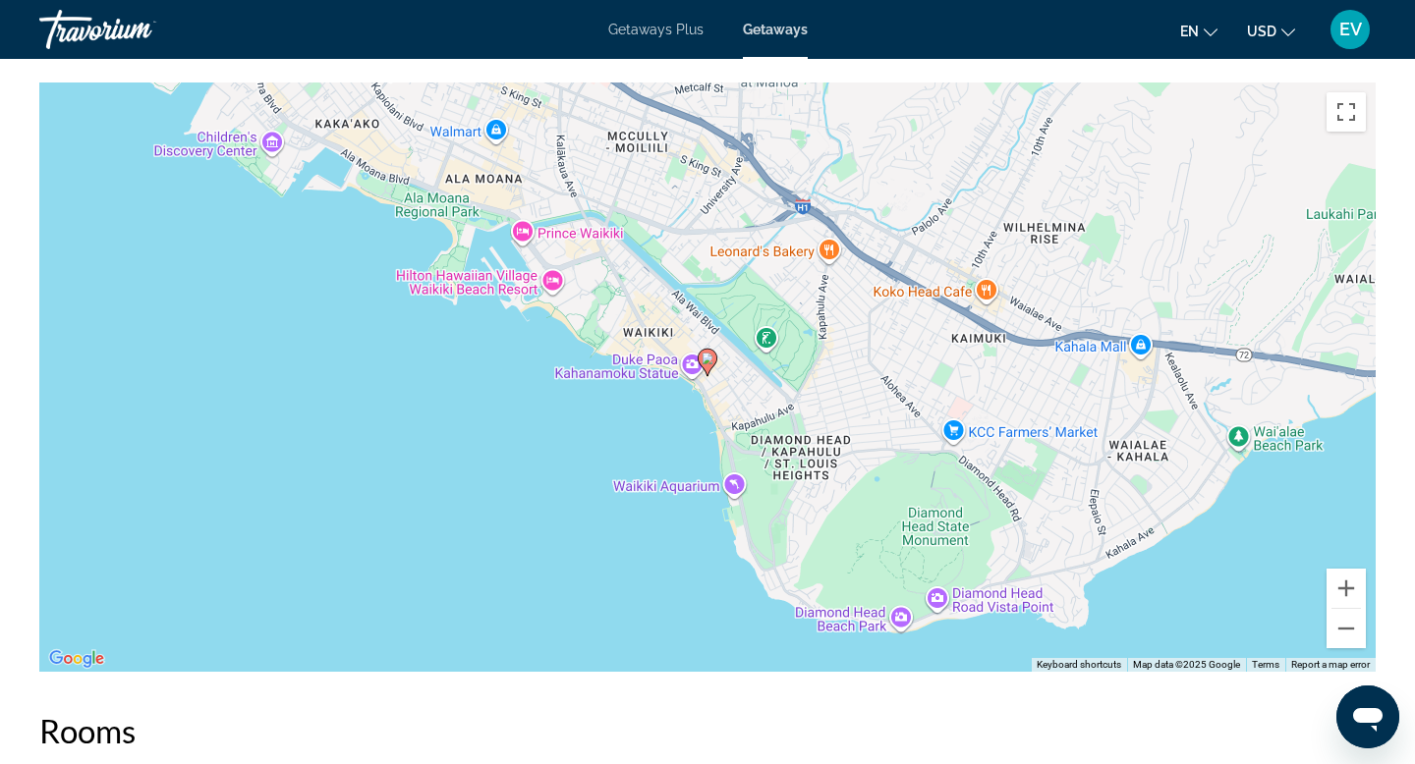
click at [1347, 30] on span "EV" at bounding box center [1350, 30] width 23 height 20
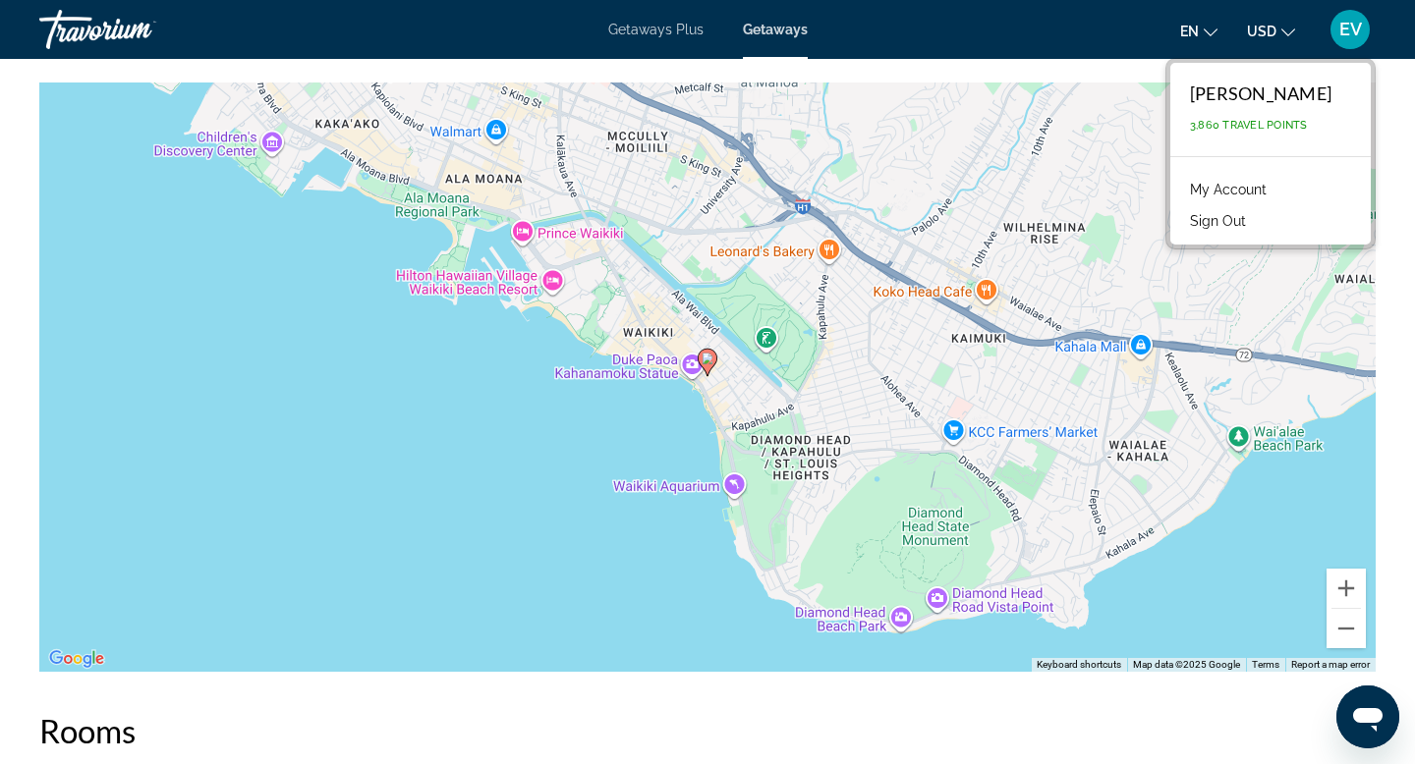
click at [1241, 225] on button "Sign Out" at bounding box center [1218, 221] width 76 height 26
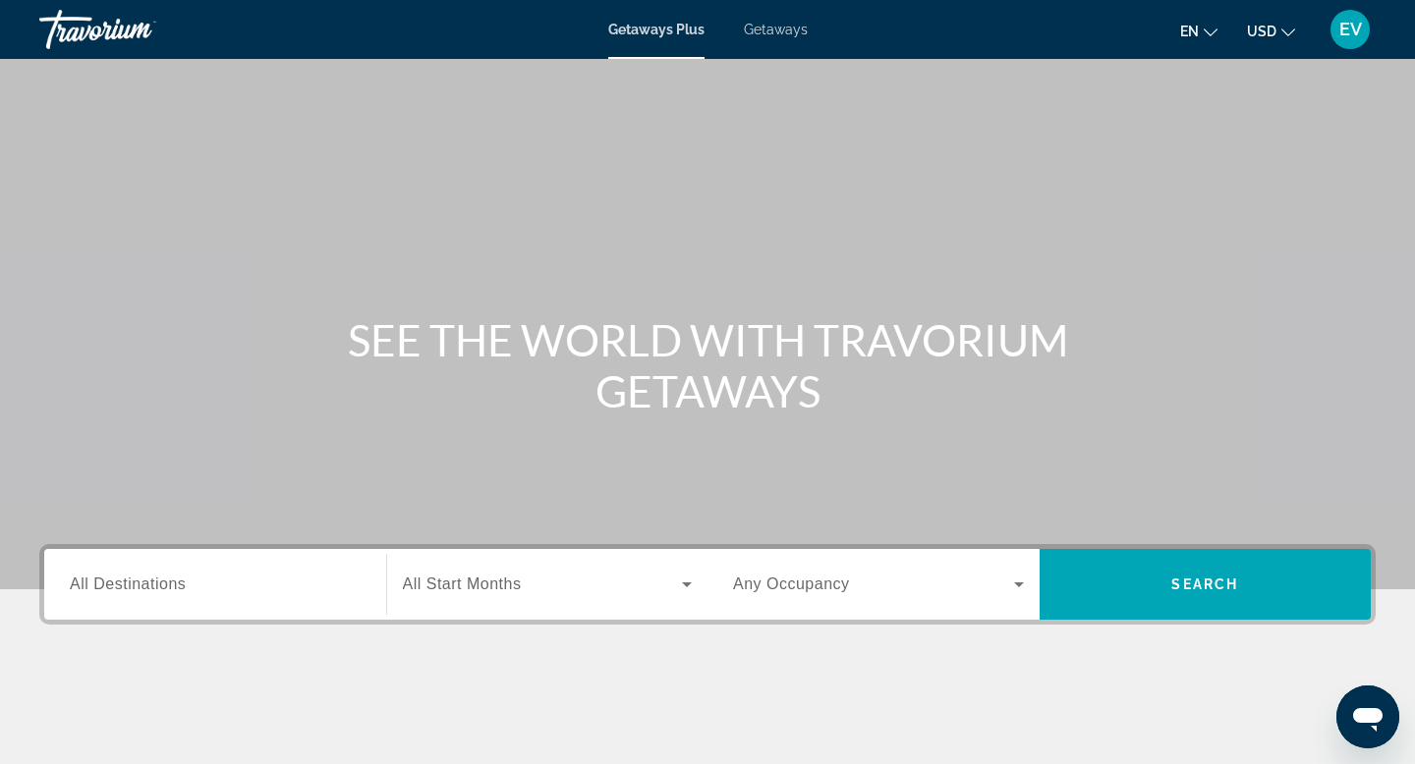
click at [772, 30] on span "Getaways" at bounding box center [776, 30] width 64 height 16
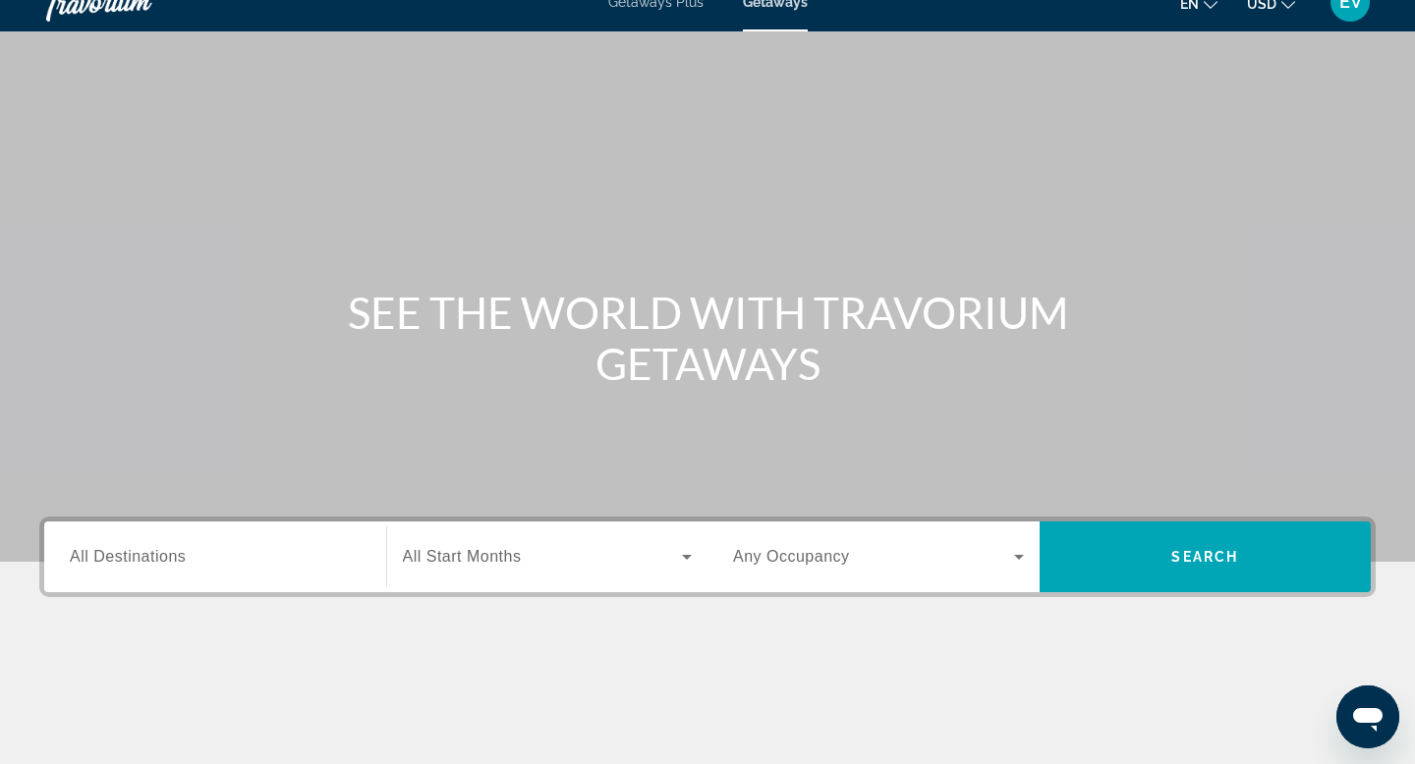
click at [244, 573] on div "Search widget" at bounding box center [215, 558] width 291 height 56
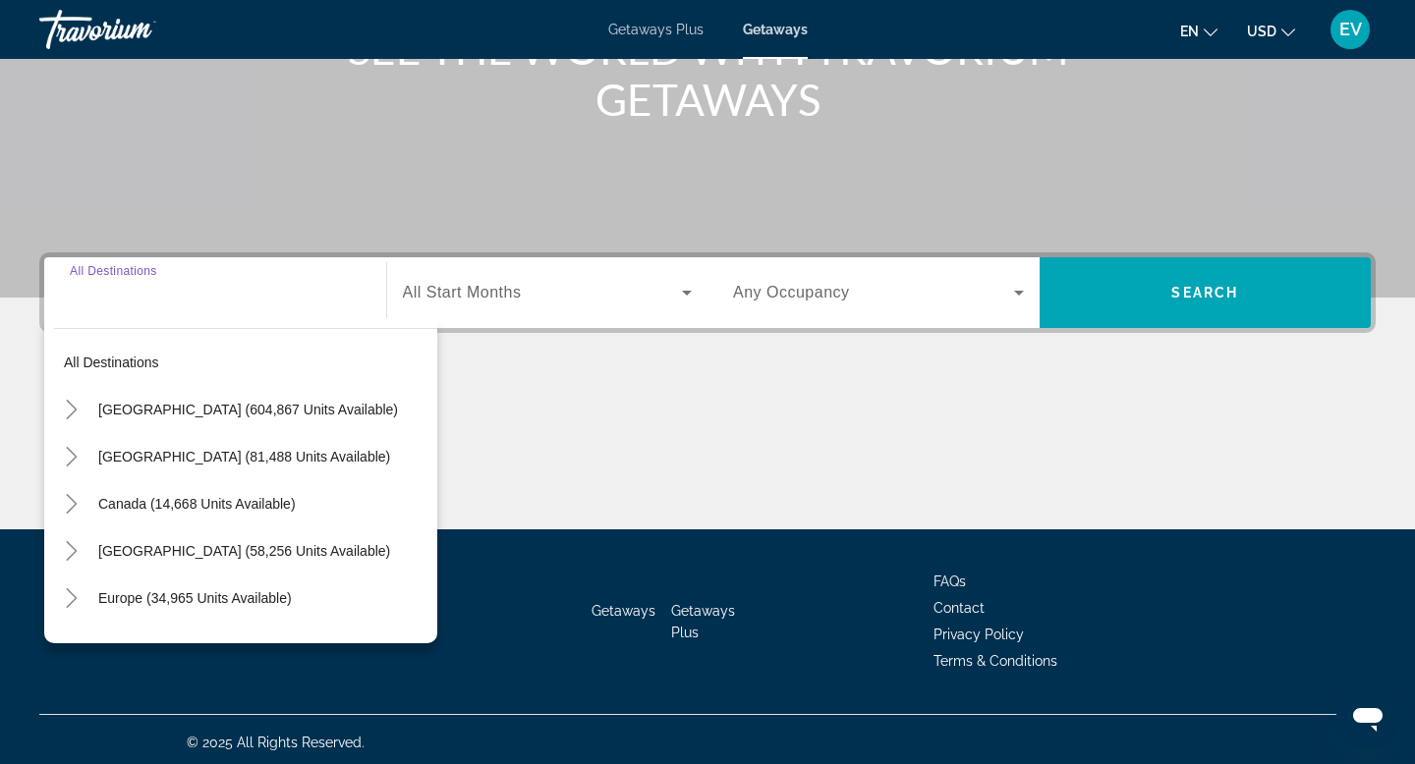
scroll to position [298, 0]
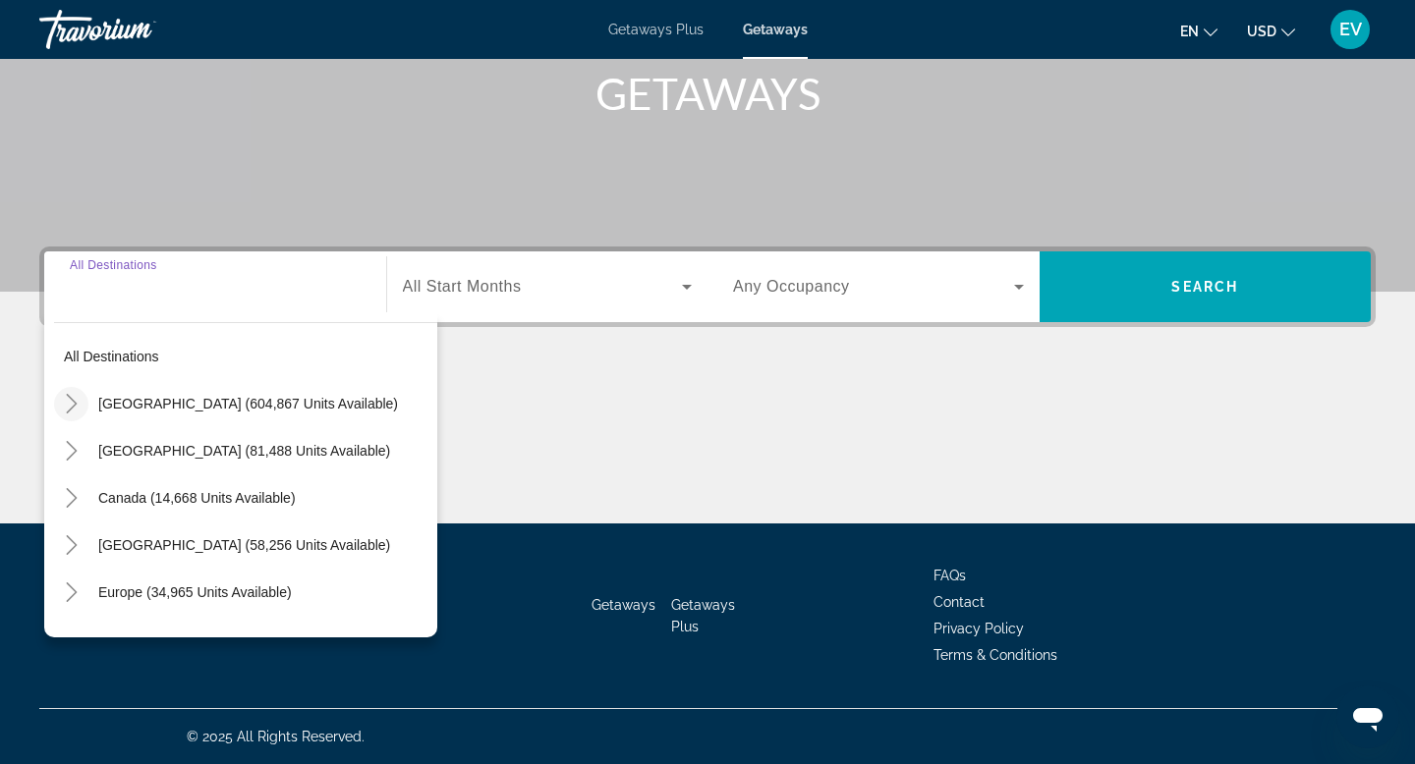
click at [72, 404] on icon "Toggle United States (604,867 units available)" at bounding box center [72, 404] width 20 height 20
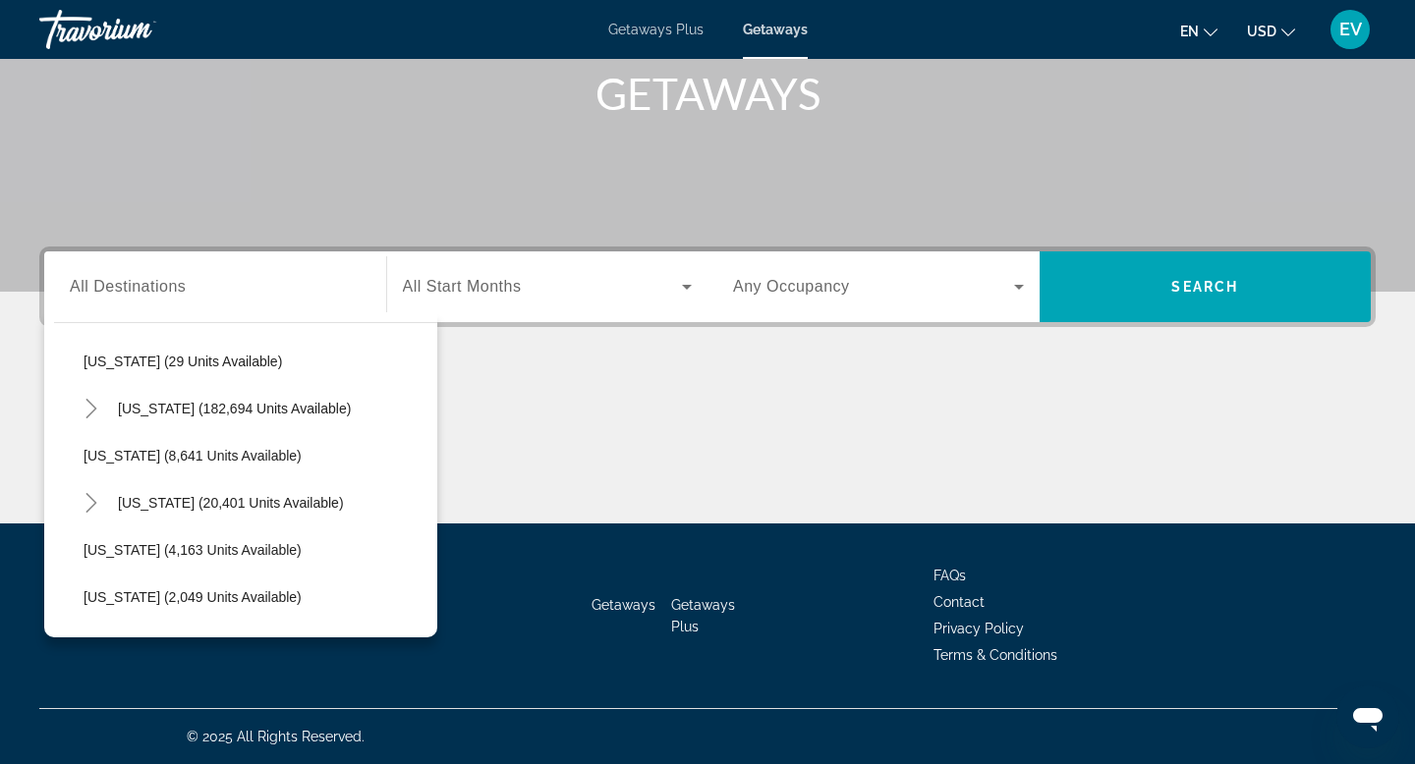
scroll to position [328, 0]
click at [263, 496] on span "Hawaii (20,401 units available)" at bounding box center [231, 500] width 226 height 16
type input "**********"
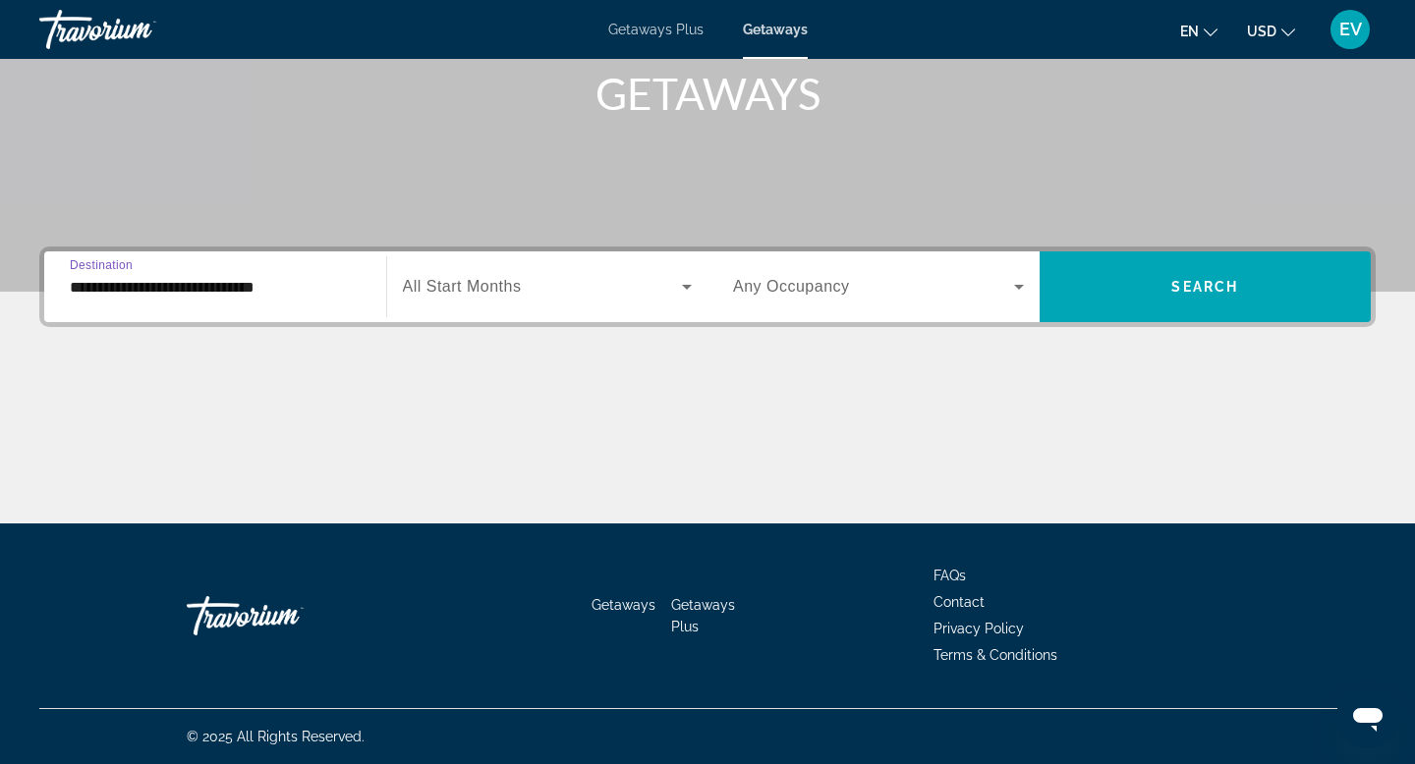
click at [608, 274] on div "Search widget" at bounding box center [548, 286] width 290 height 55
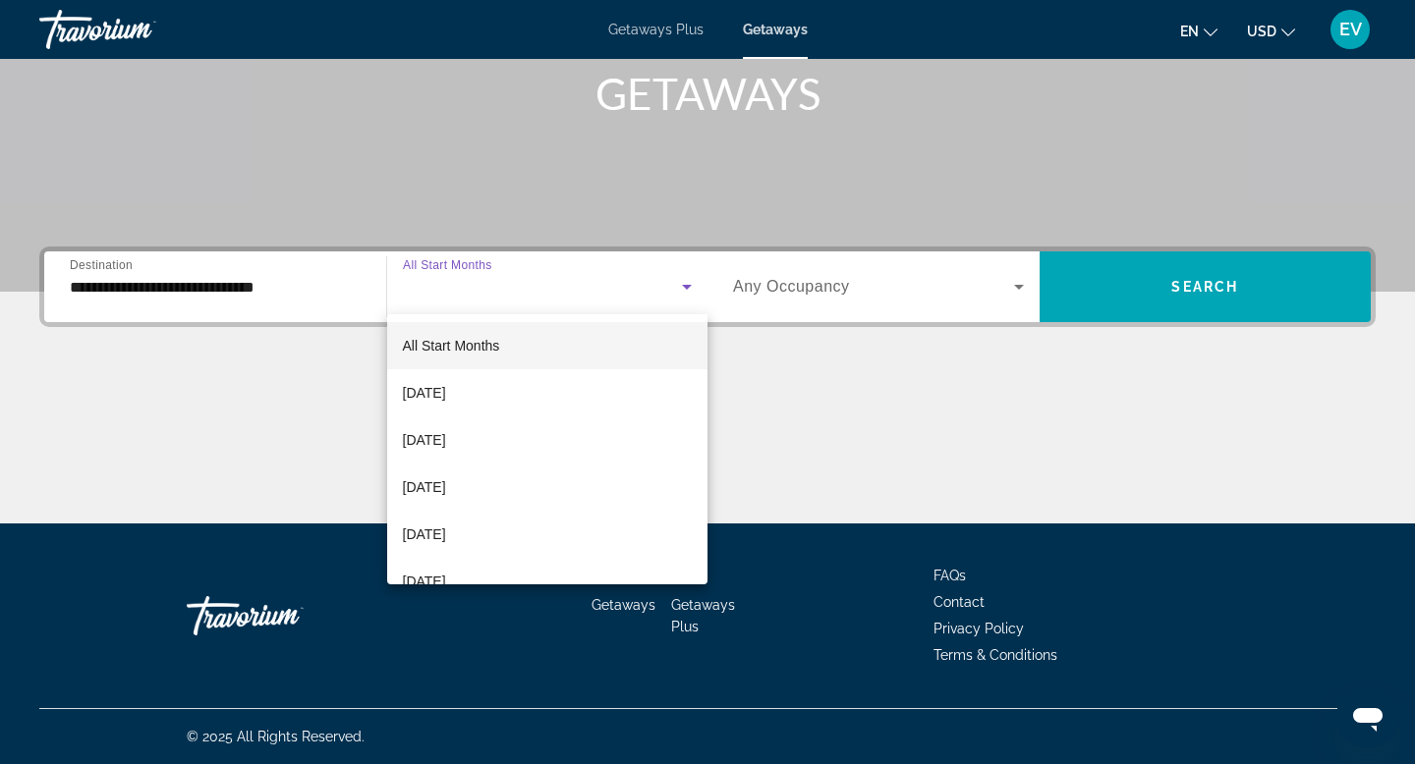
click at [585, 367] on mat-option "All Start Months" at bounding box center [547, 345] width 321 height 47
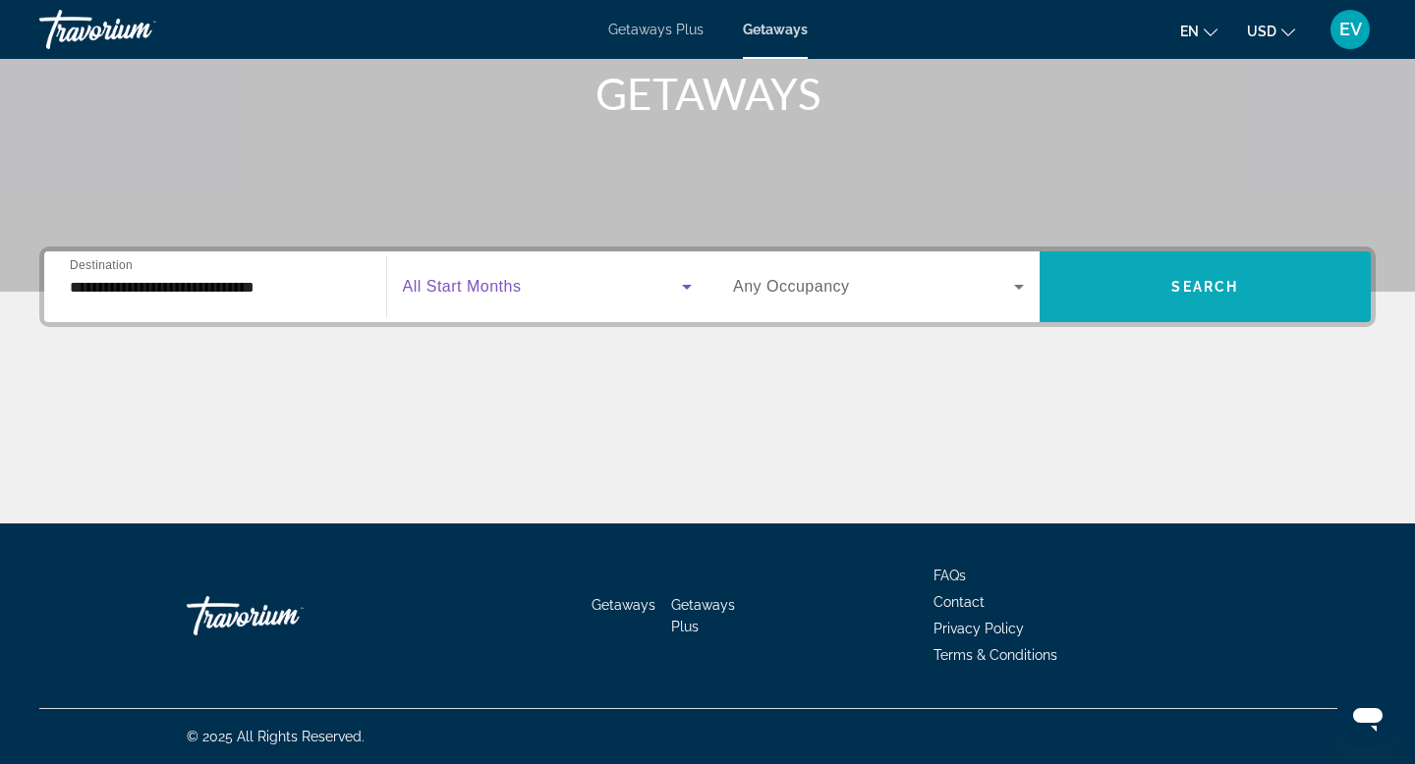
click at [1319, 309] on span "Search widget" at bounding box center [1205, 286] width 332 height 47
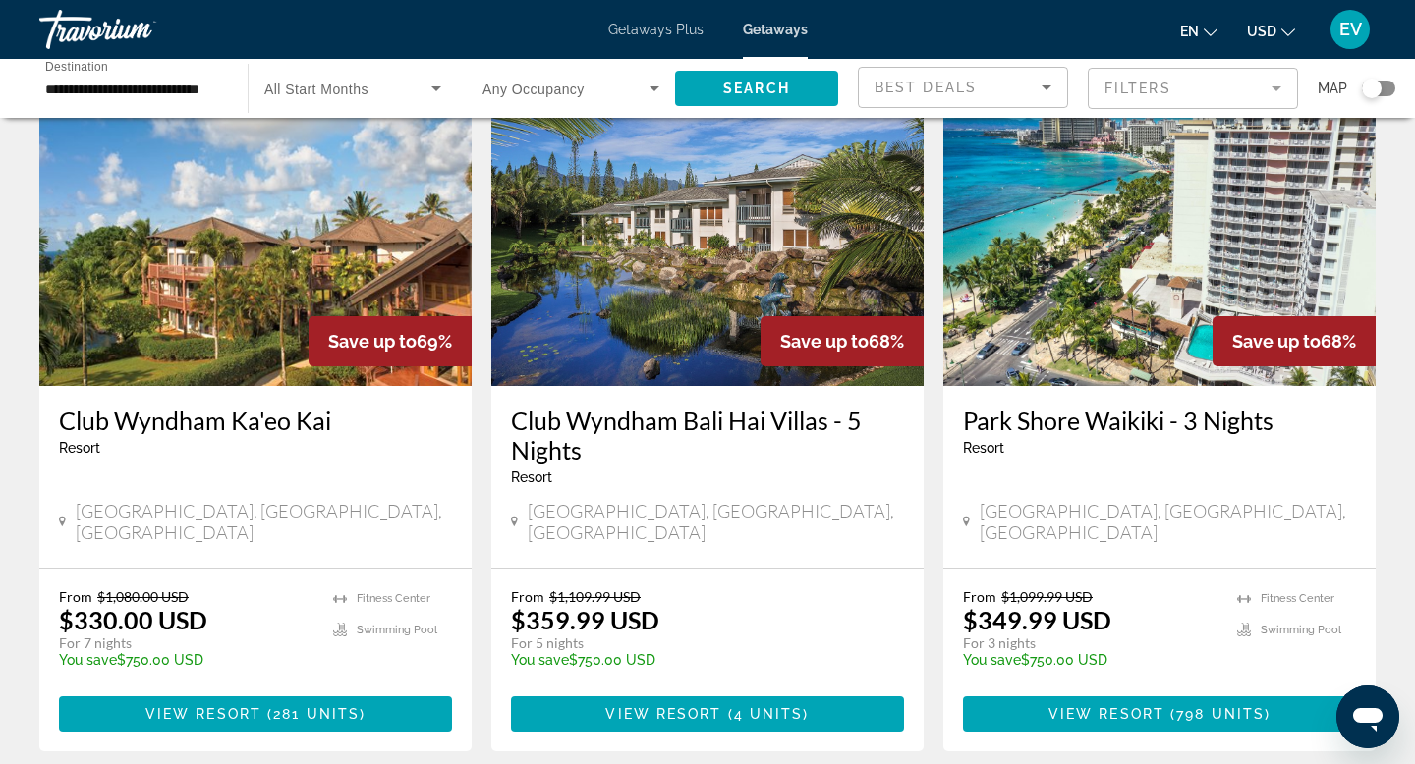
scroll to position [2314, 0]
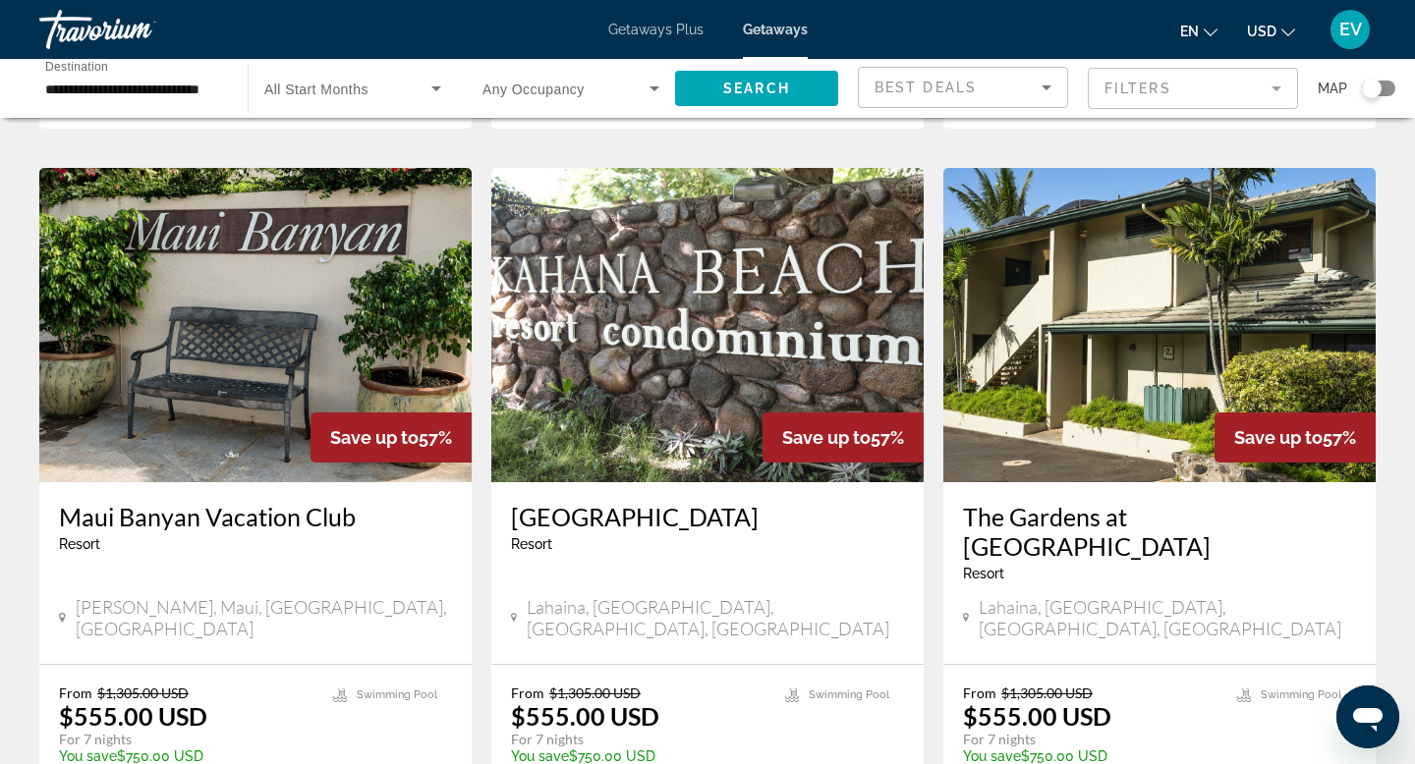
scroll to position [2252, 0]
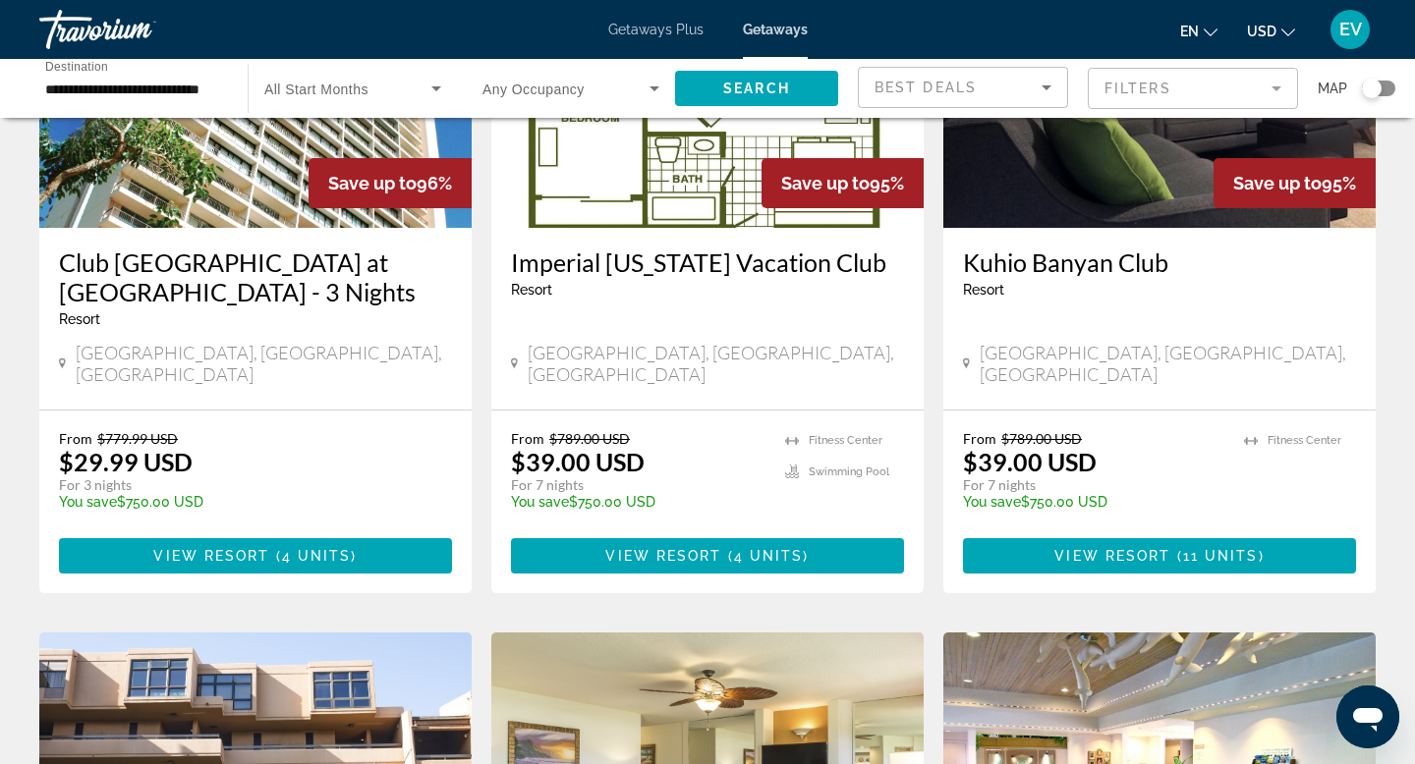
scroll to position [22, 0]
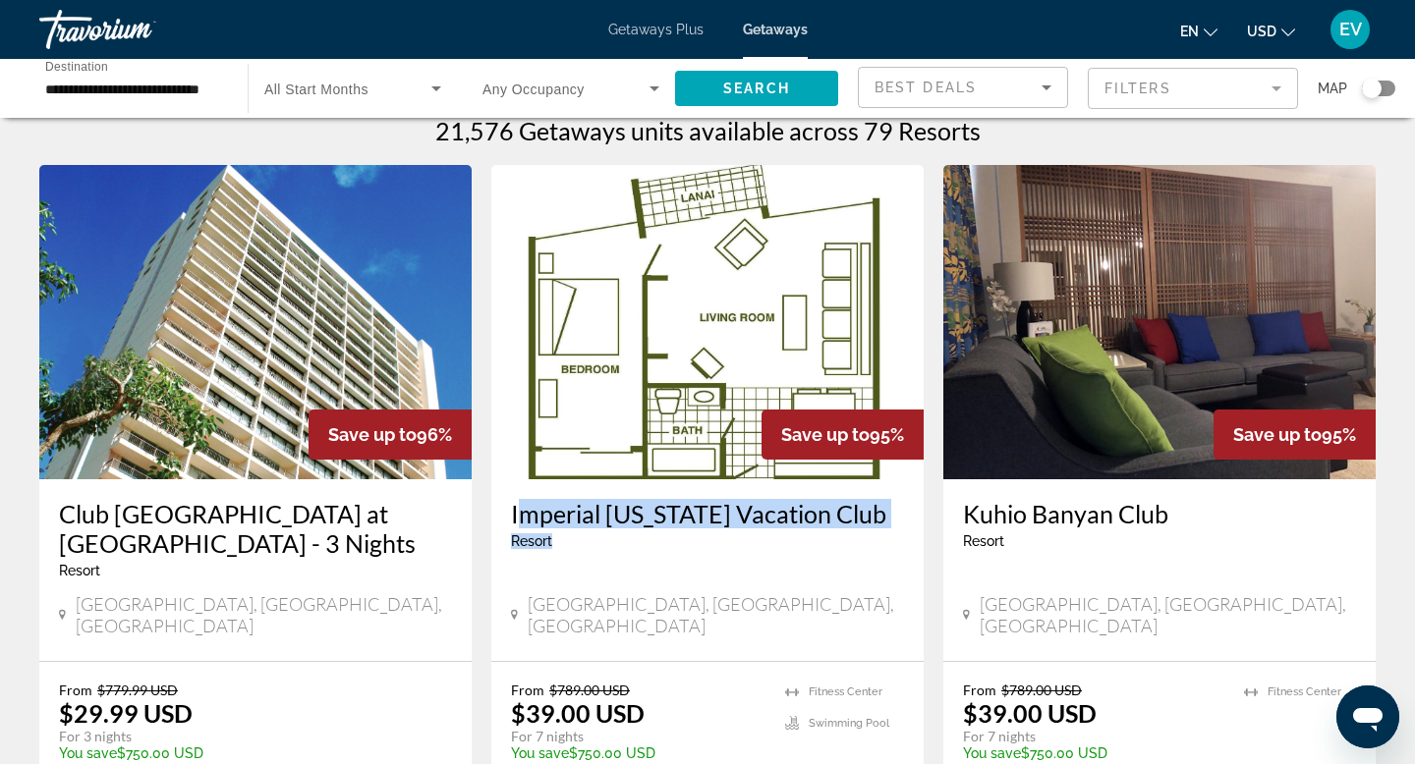
drag, startPoint x: 499, startPoint y: 487, endPoint x: 769, endPoint y: 532, distance: 273.9
click at [769, 532] on div "Imperial Hawaii Vacation Club Resort - This is an adults only resort Honolulu, …" at bounding box center [707, 570] width 432 height 182
copy h3 "Imperial Hawaii Vacation Club"
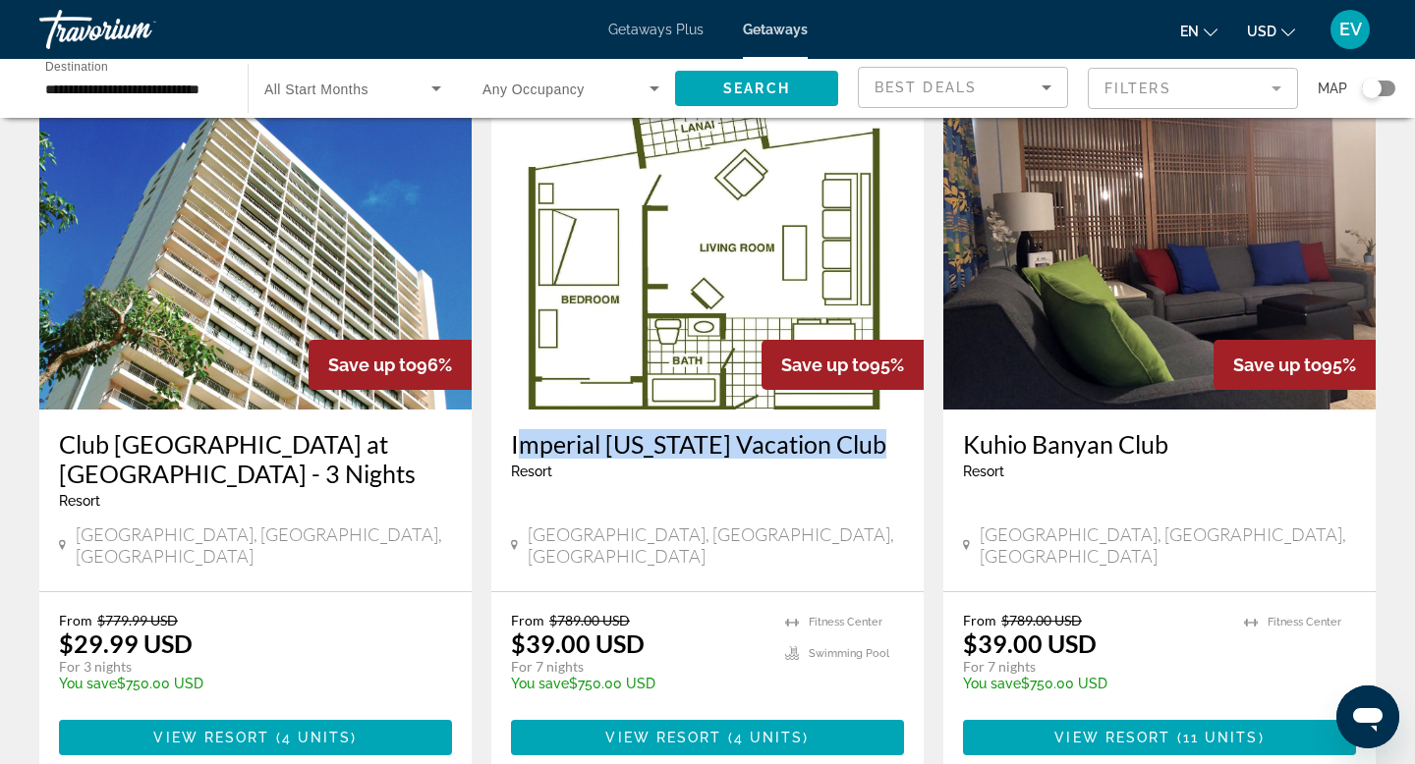
scroll to position [104, 0]
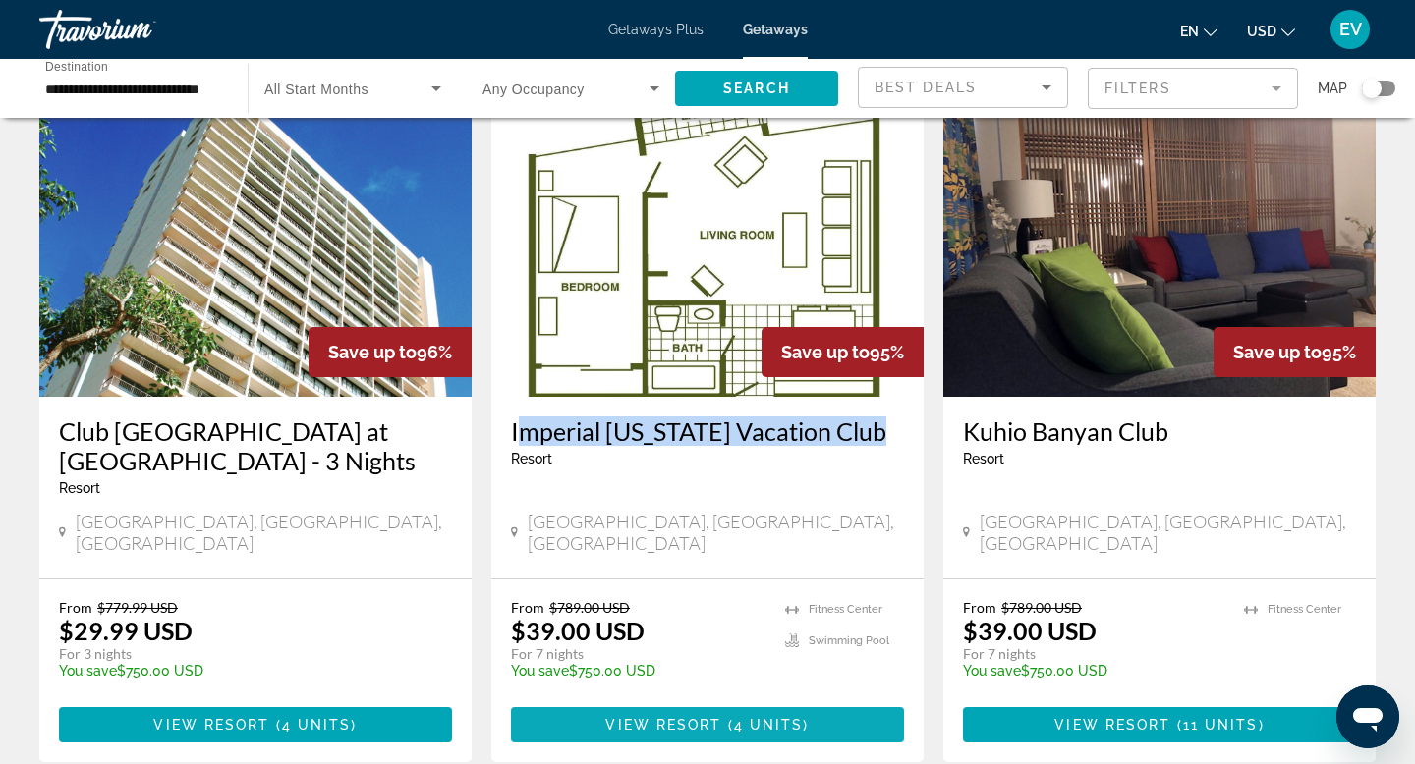
click at [729, 717] on span "( 4 units )" at bounding box center [765, 725] width 87 height 16
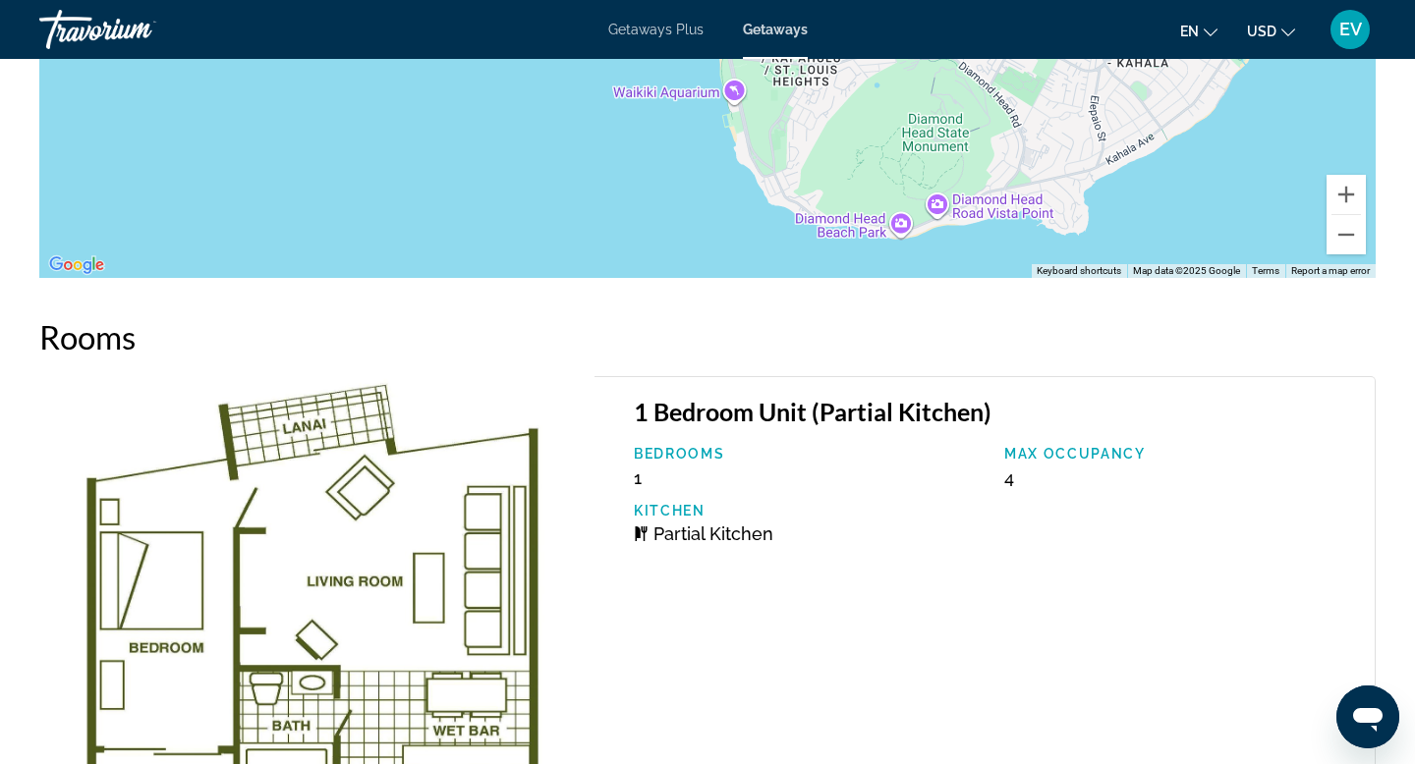
scroll to position [2905, 0]
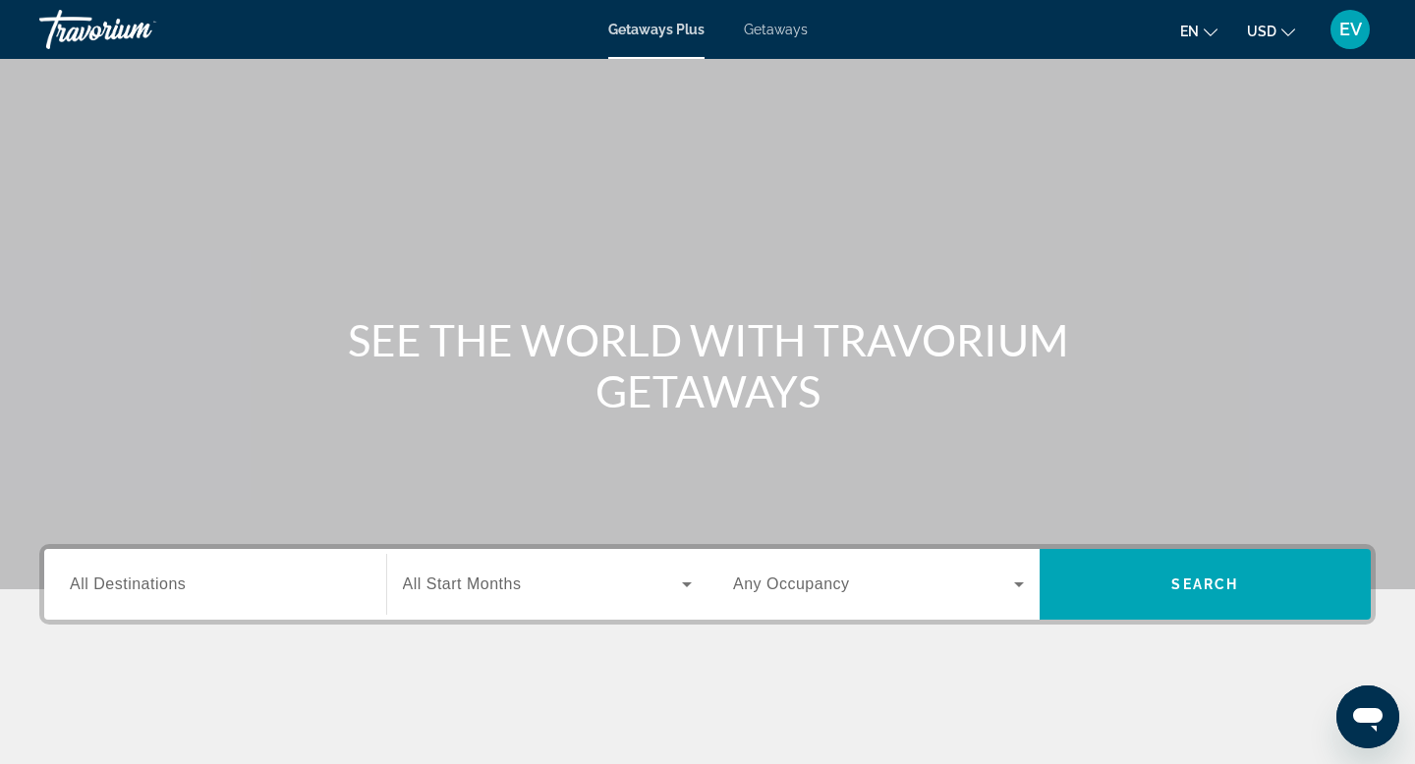
click at [757, 38] on div "Getaways Plus Getaways en English Español Français Italiano Português русский U…" at bounding box center [707, 29] width 1415 height 51
click at [760, 36] on span "Getaways" at bounding box center [776, 30] width 64 height 16
click at [334, 561] on div "Search widget" at bounding box center [215, 585] width 291 height 56
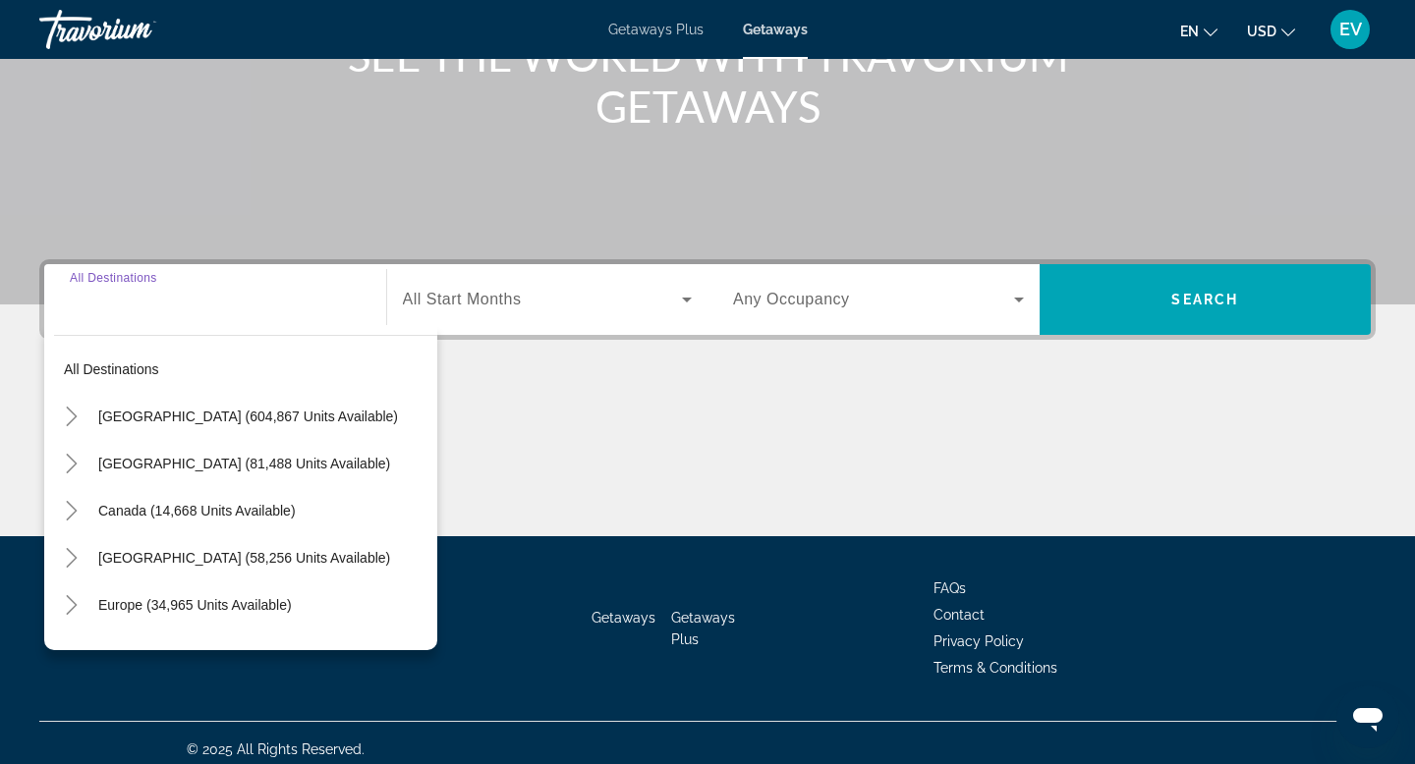
scroll to position [298, 0]
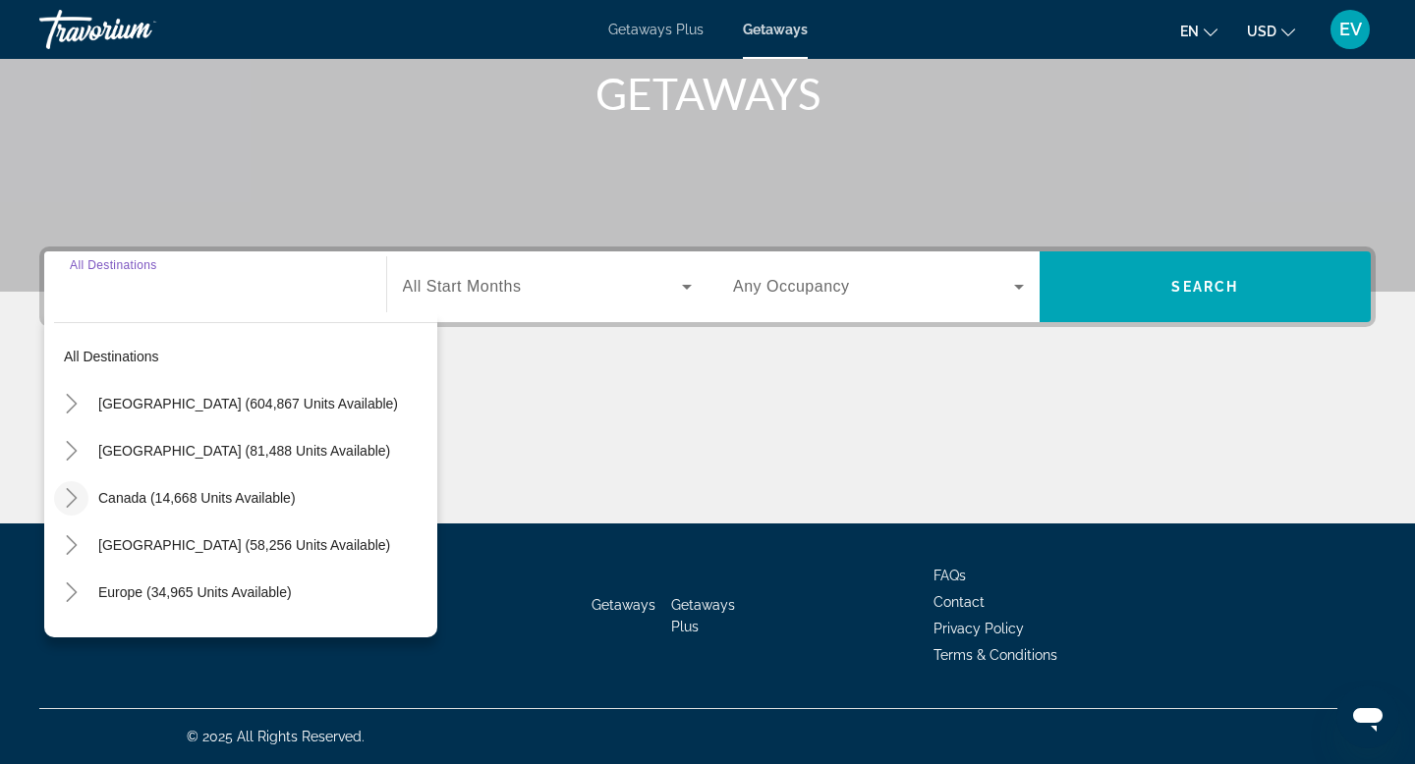
click at [60, 495] on mat-icon "Toggle Canada (14,668 units available)" at bounding box center [71, 498] width 34 height 34
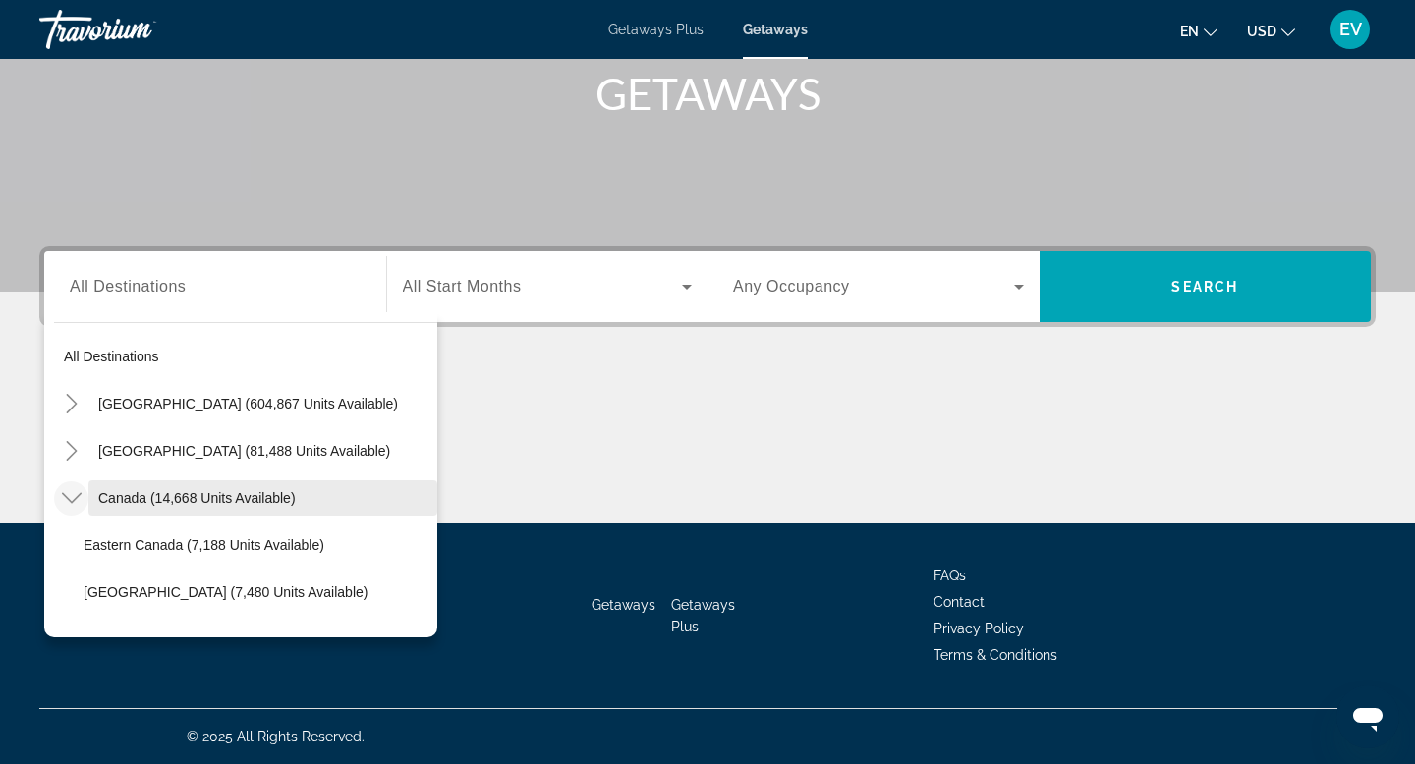
scroll to position [52, 0]
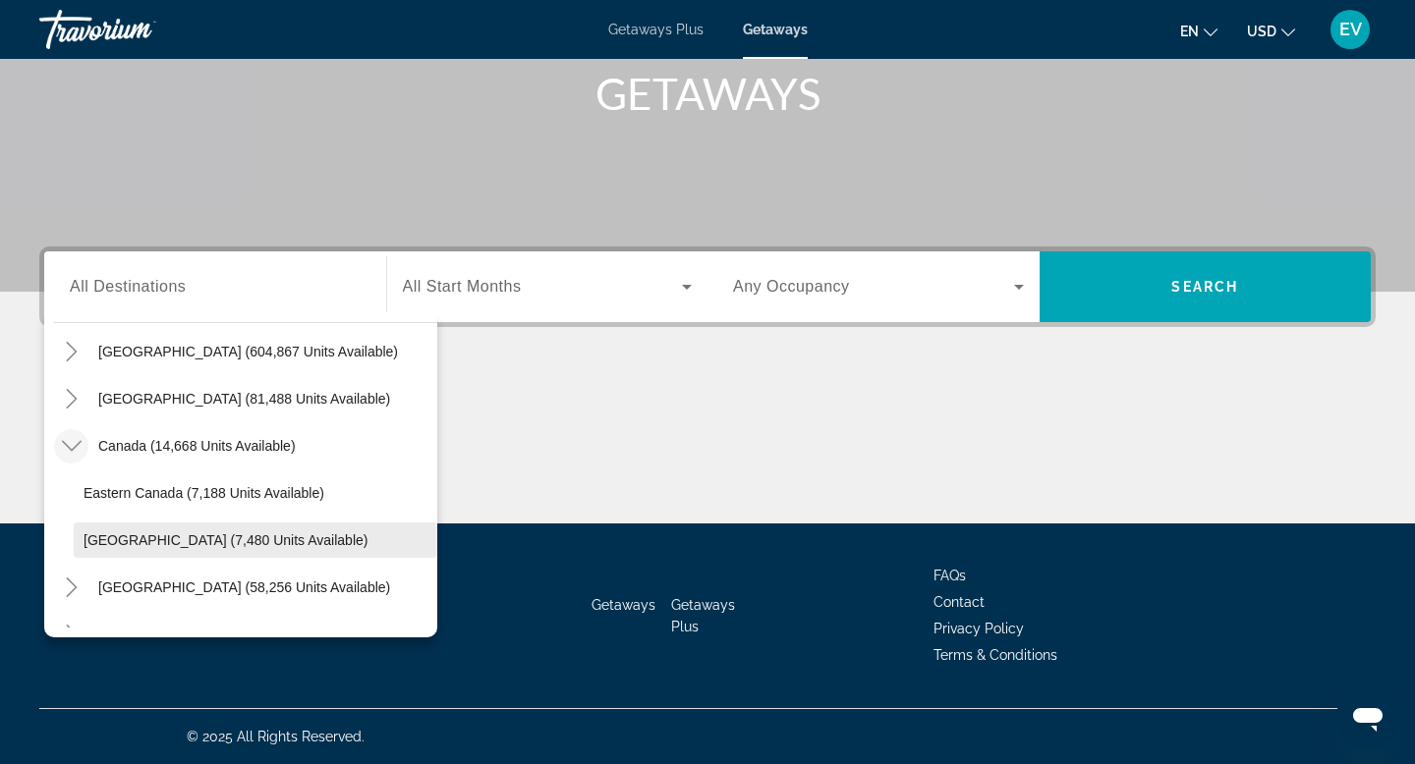
click at [191, 532] on span "Western Canada (7,480 units available)" at bounding box center [226, 540] width 284 height 16
type input "**********"
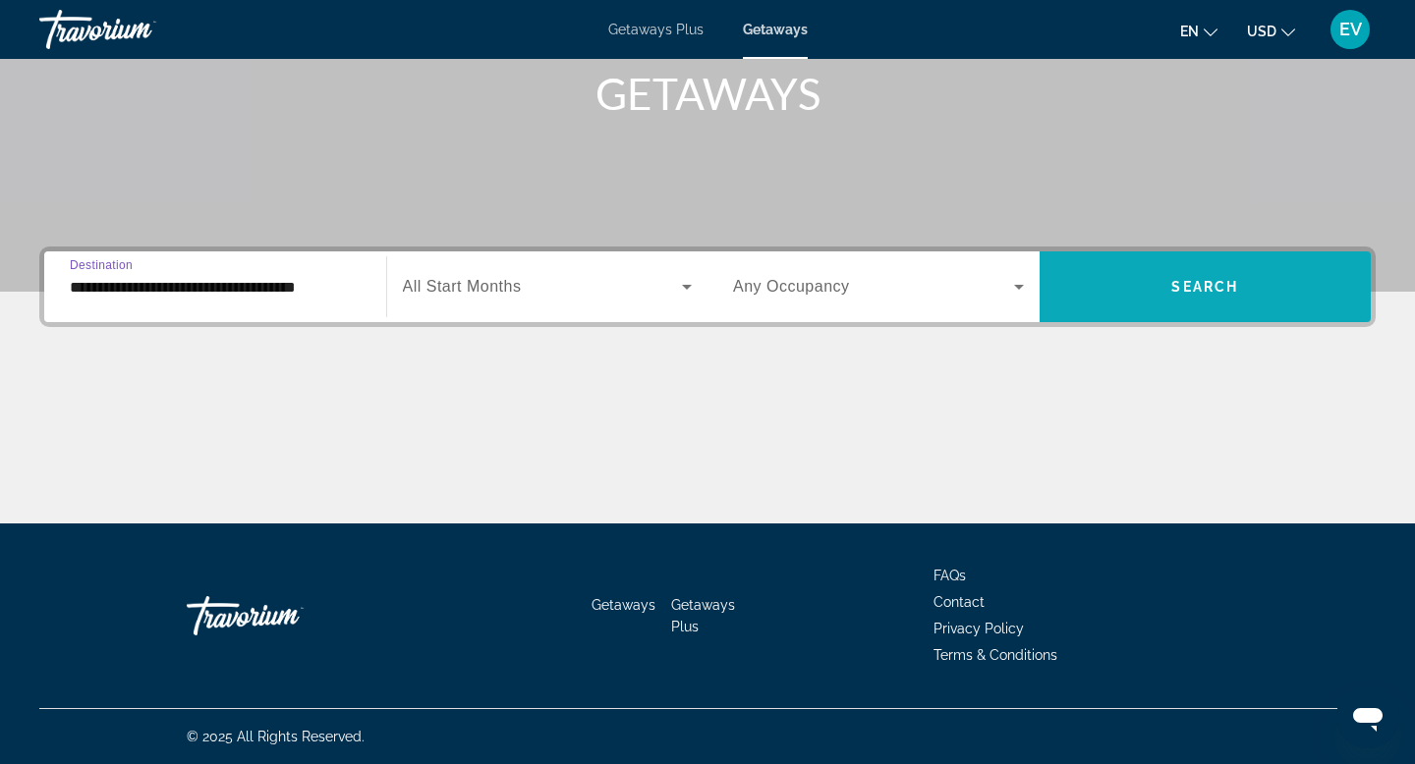
click at [1098, 294] on span "Search widget" at bounding box center [1205, 286] width 332 height 47
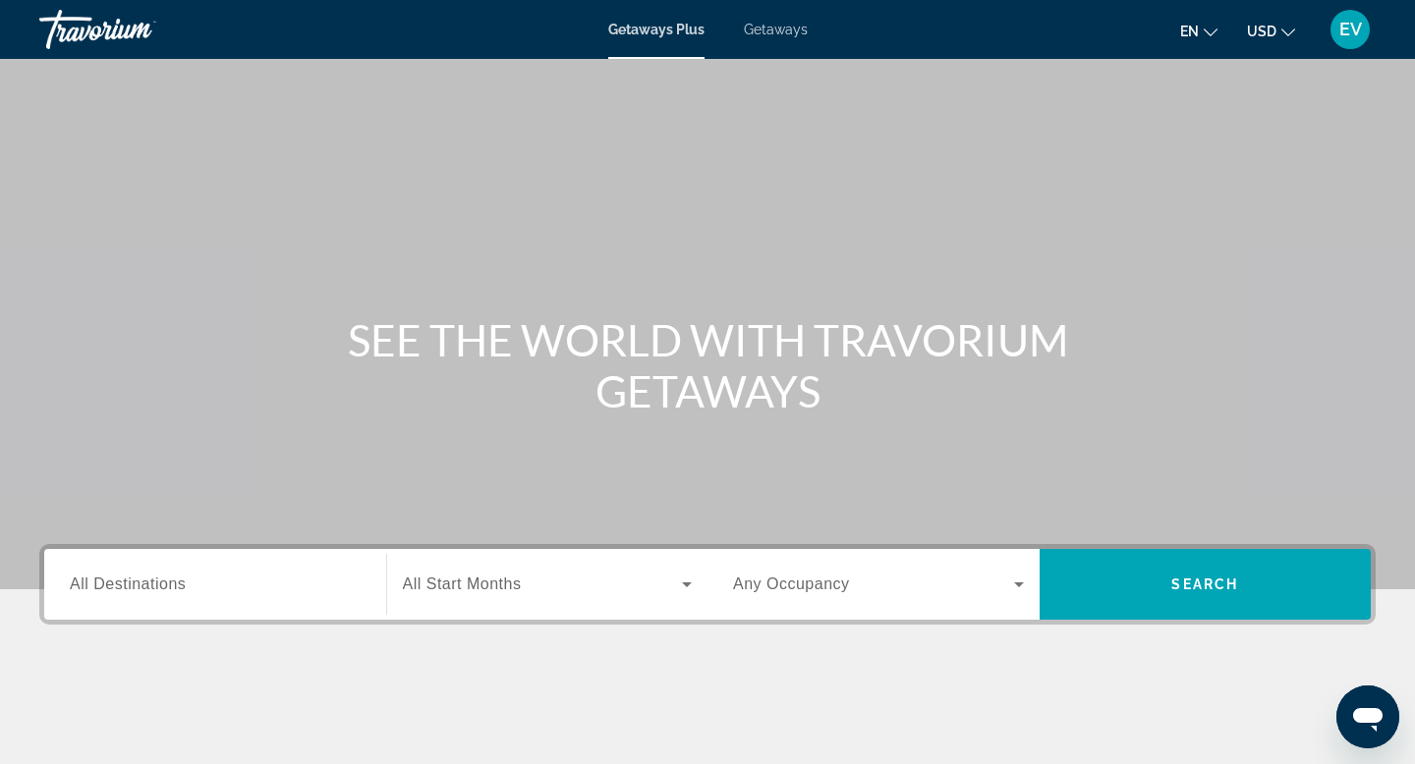
click at [759, 29] on span "Getaways" at bounding box center [776, 30] width 64 height 16
click at [342, 590] on input "Destination All Destinations" at bounding box center [215, 586] width 291 height 24
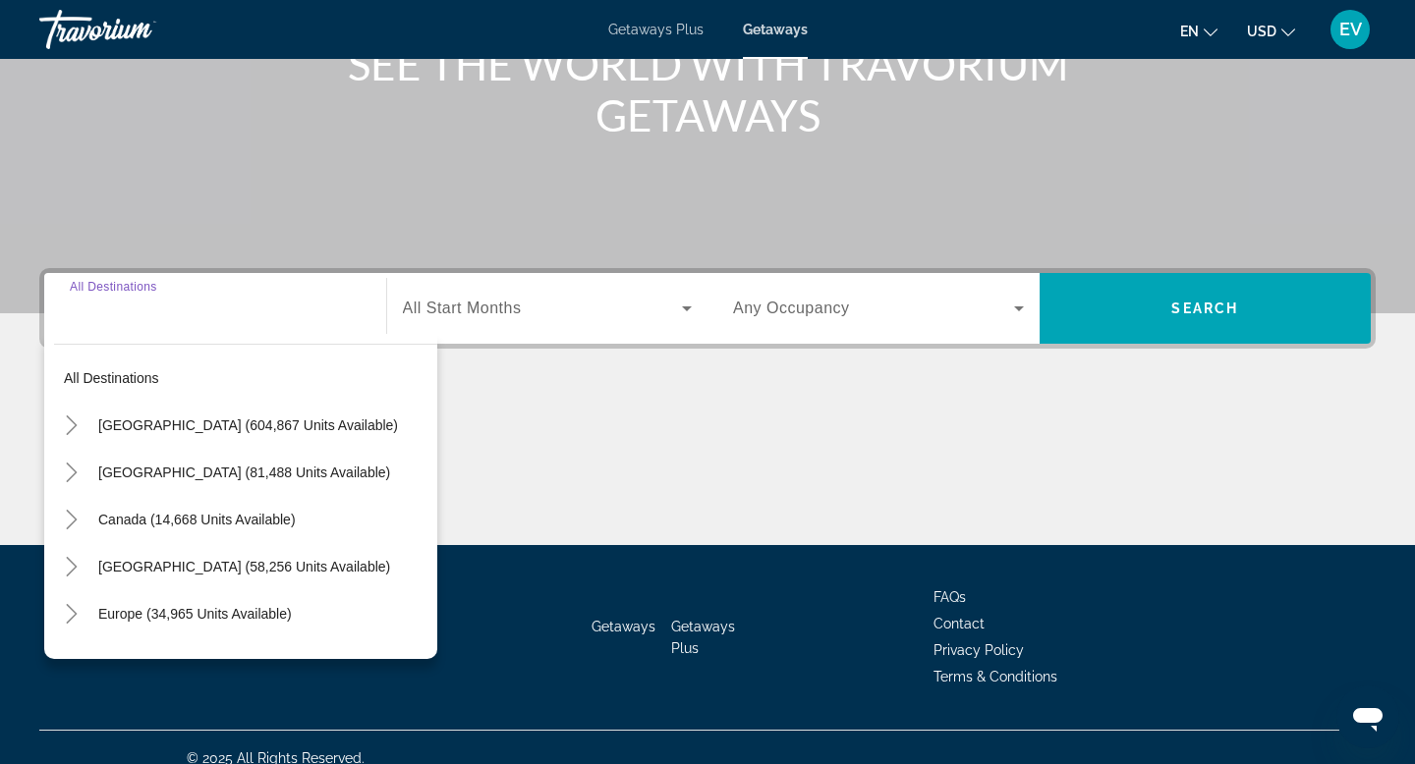
scroll to position [298, 0]
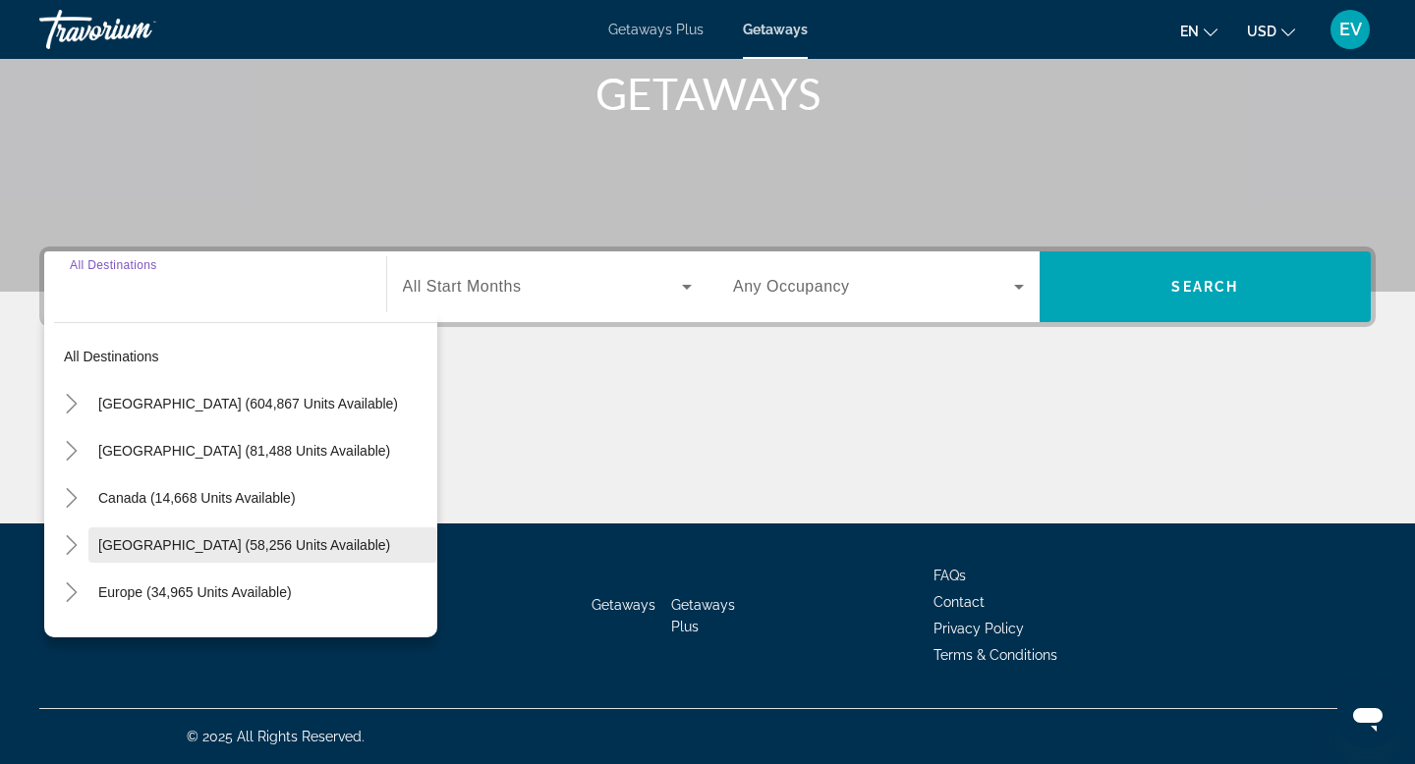
click at [190, 533] on span "Search widget" at bounding box center [262, 545] width 349 height 47
type input "**********"
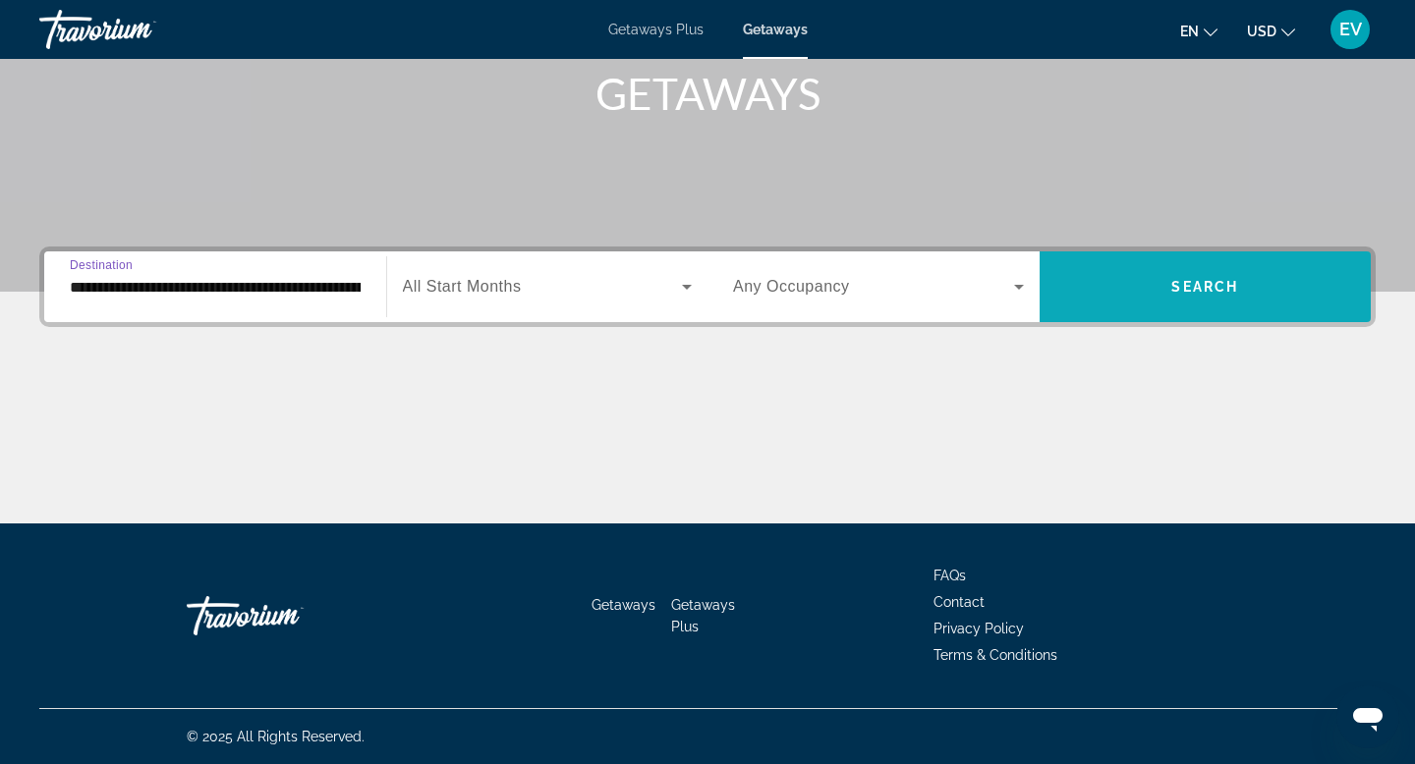
click at [1131, 309] on span "Search widget" at bounding box center [1205, 286] width 332 height 47
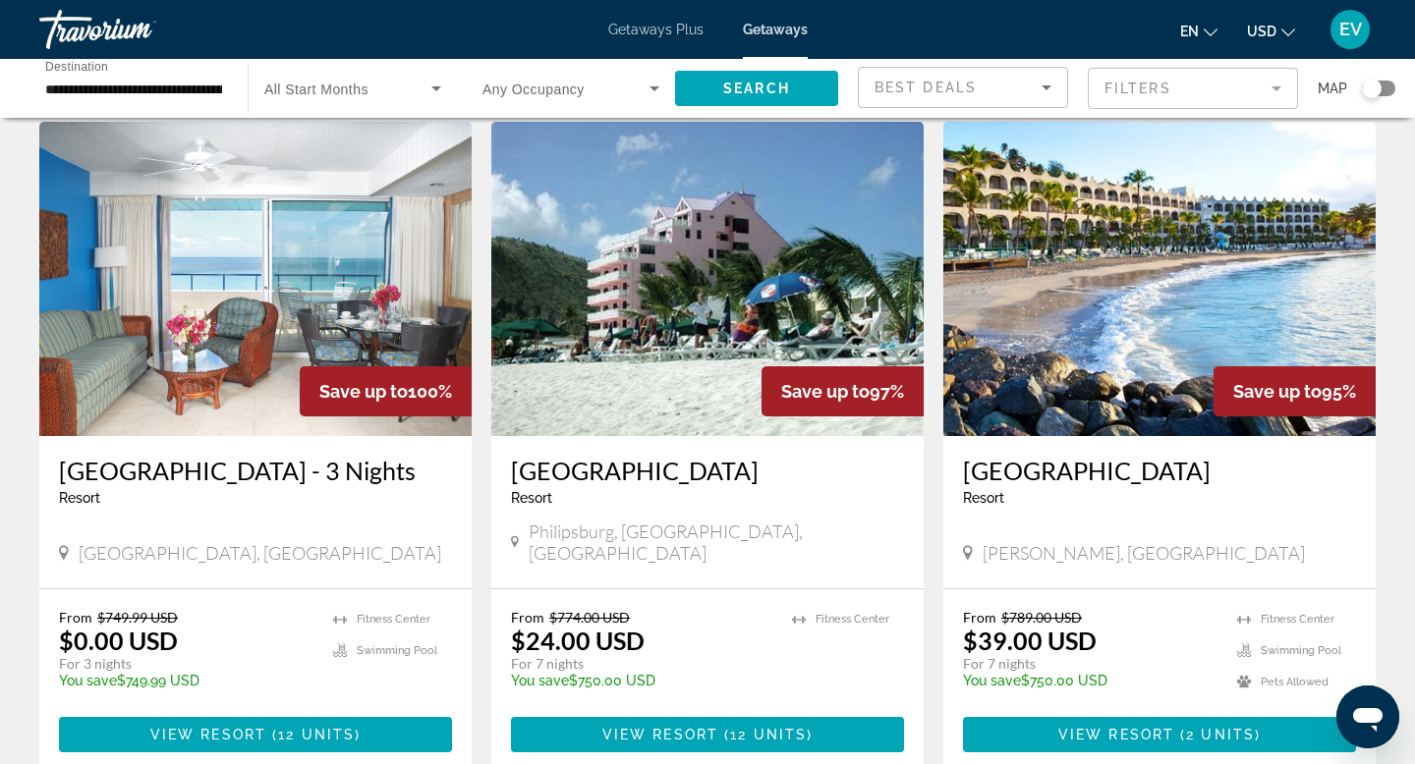
scroll to position [1459, 0]
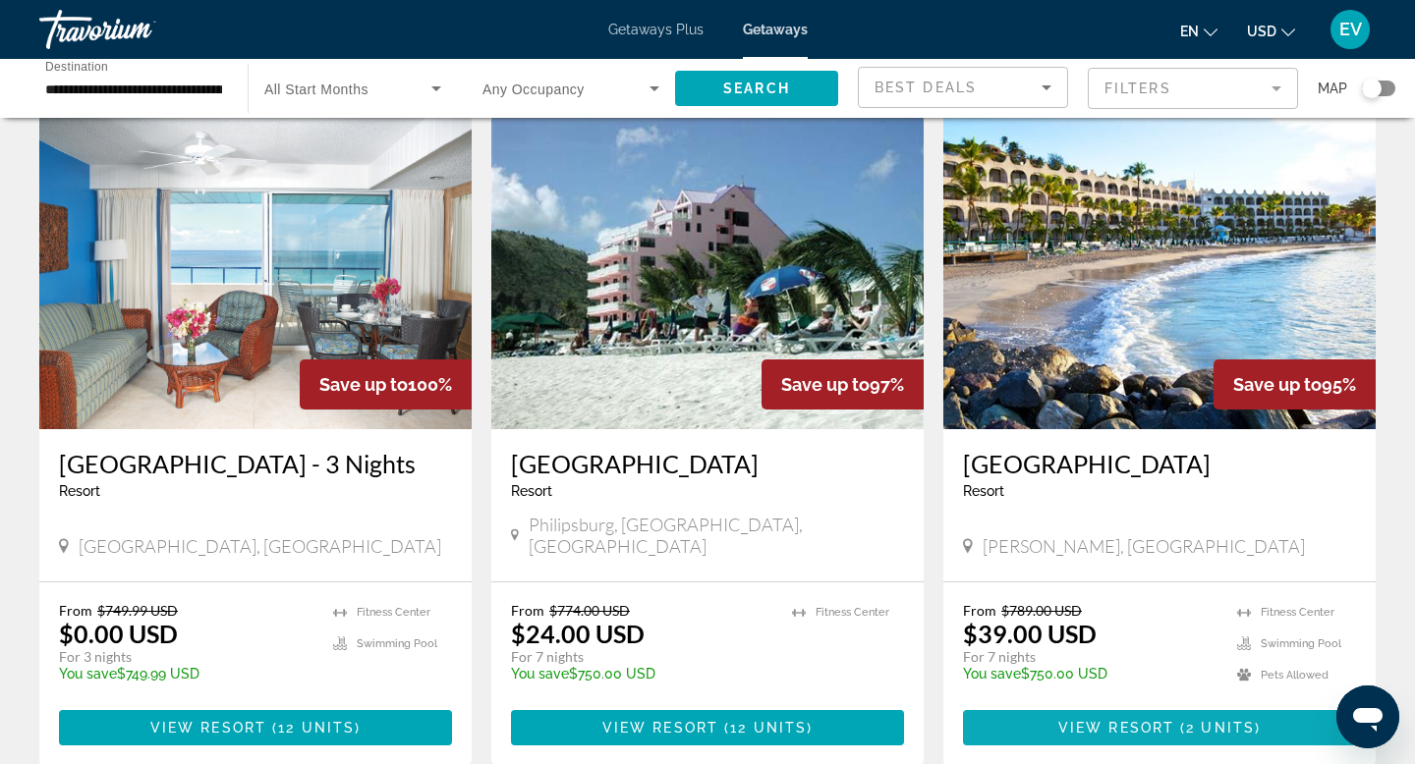
click at [1061, 720] on span "View Resort" at bounding box center [1116, 728] width 116 height 16
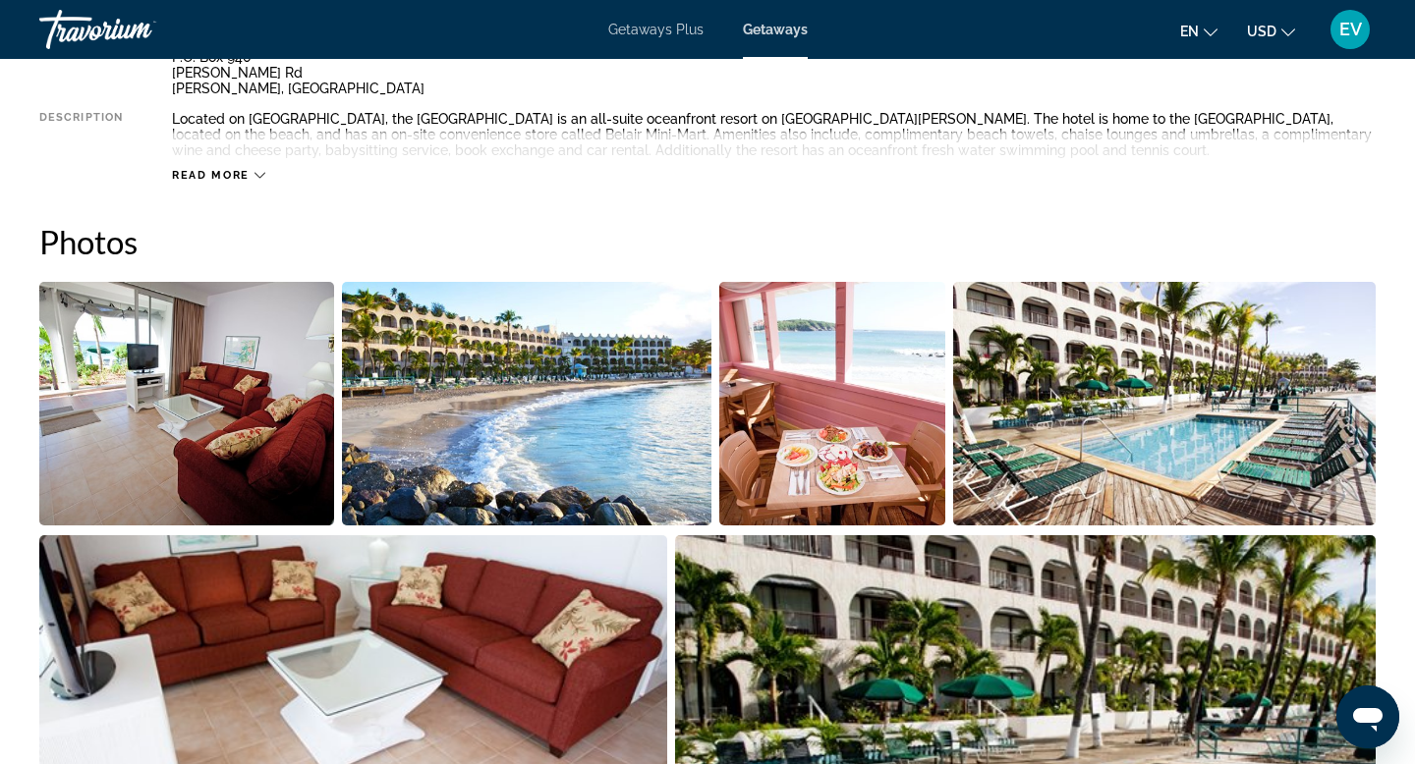
scroll to position [779, 0]
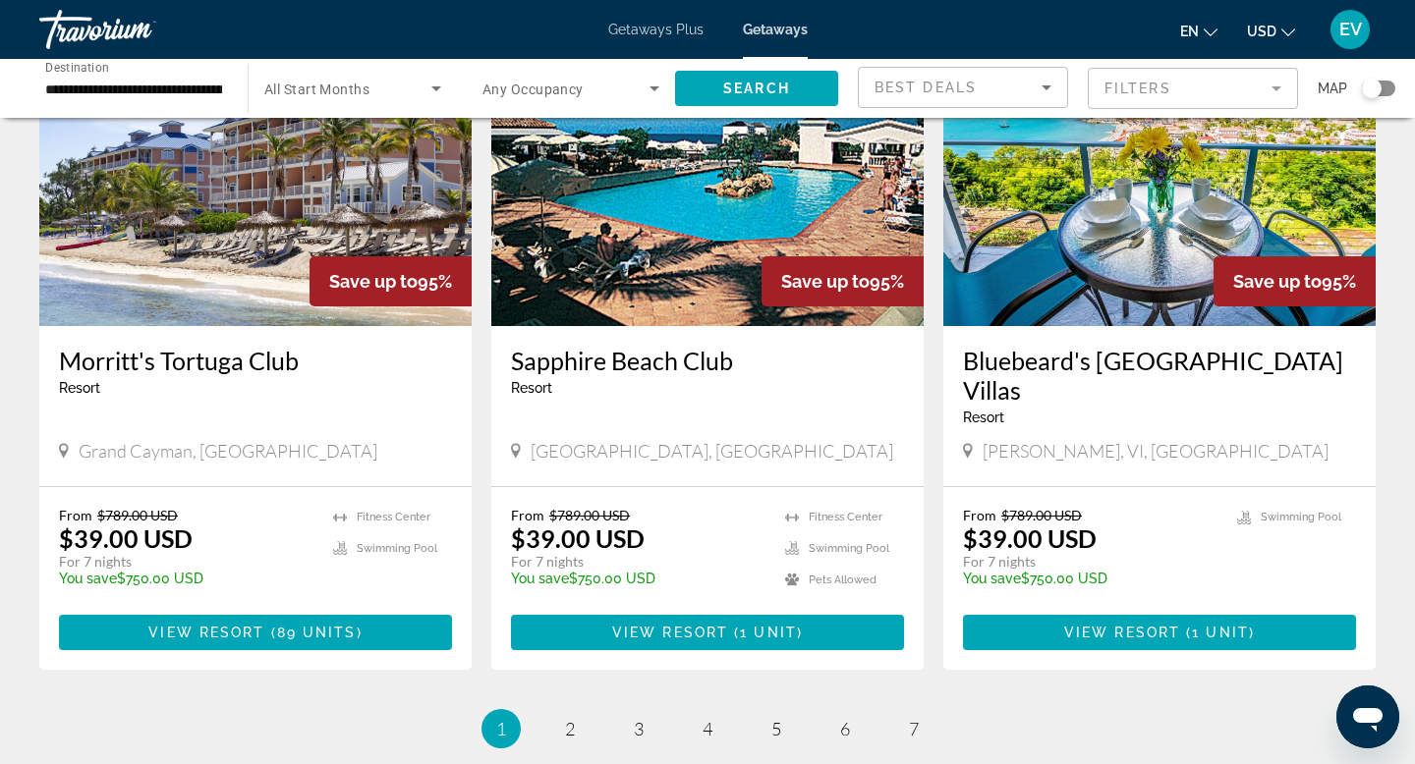
scroll to position [2443, 0]
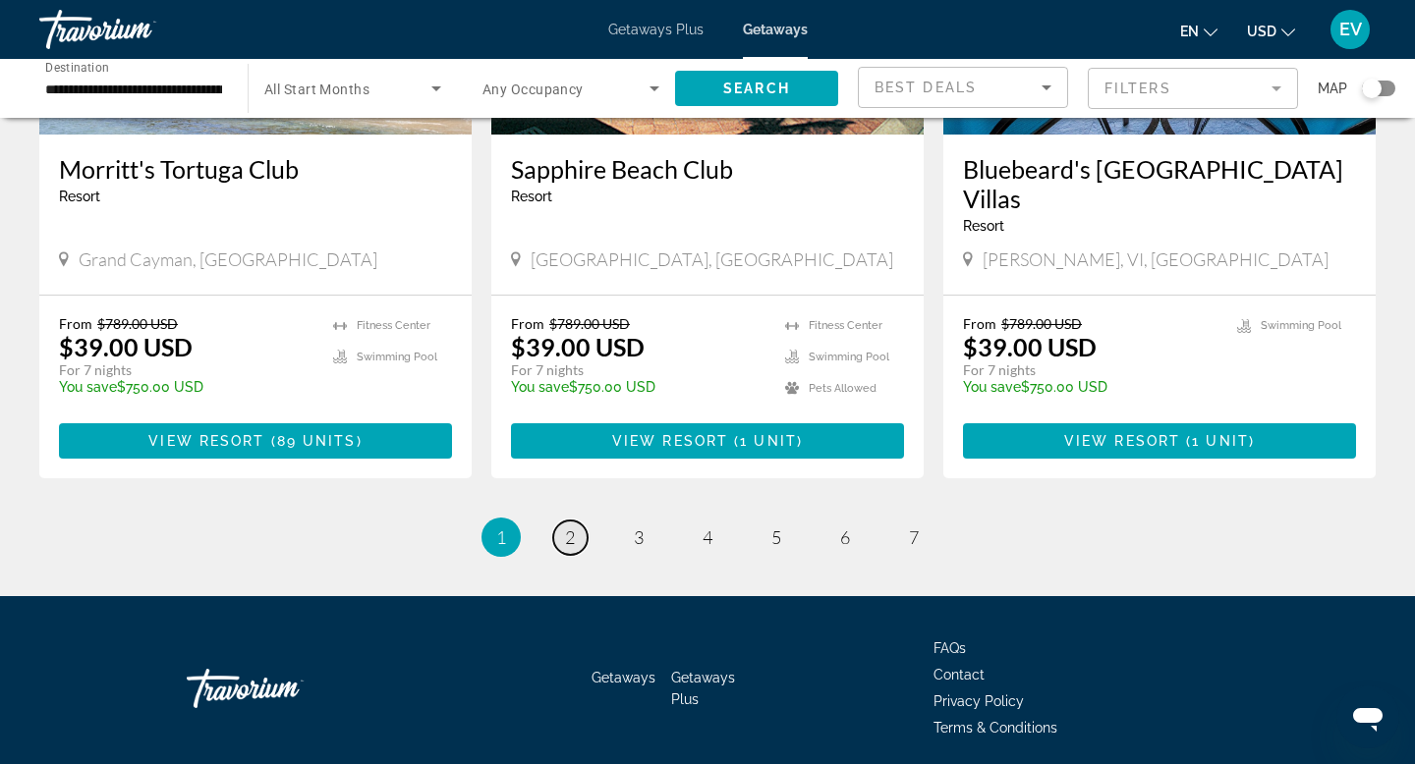
click at [556, 521] on link "page 2" at bounding box center [570, 538] width 34 height 34
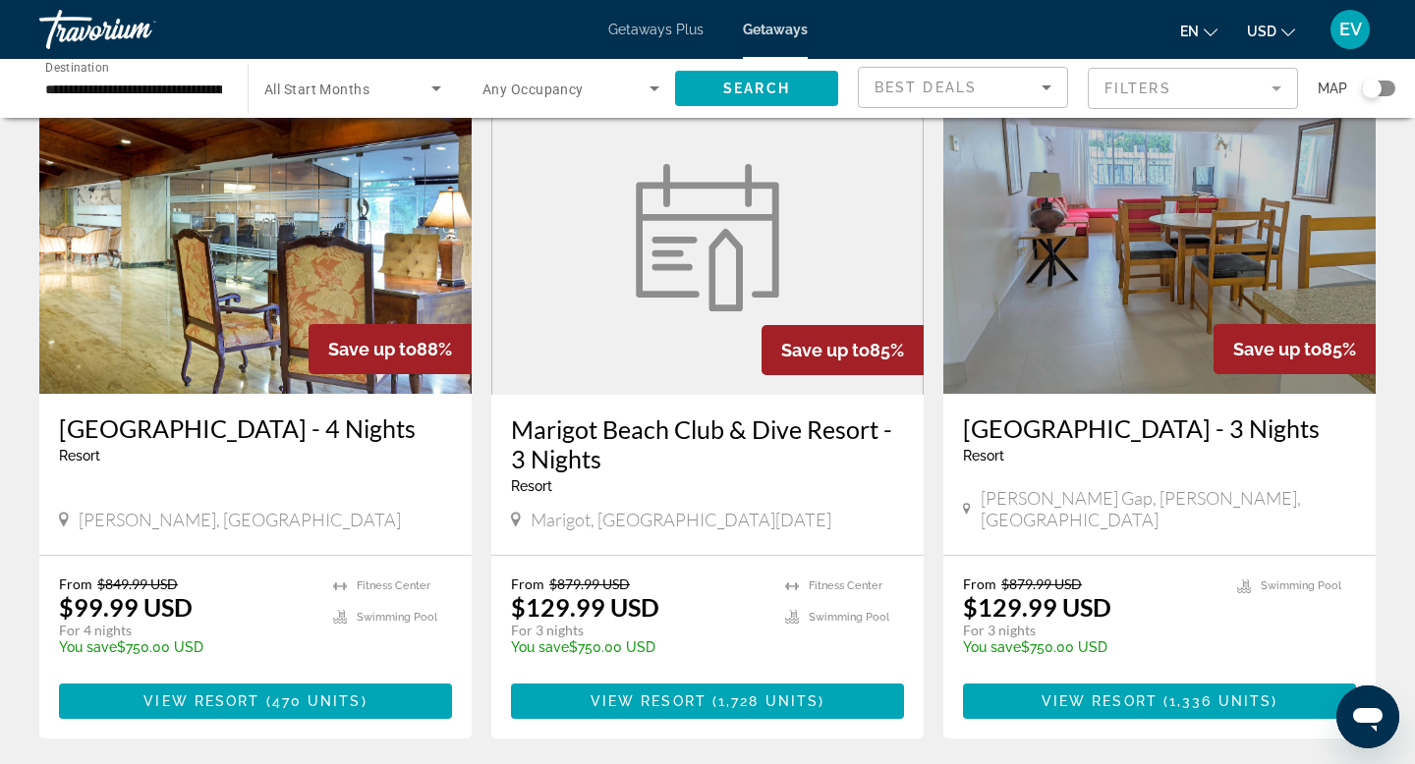
scroll to position [2276, 0]
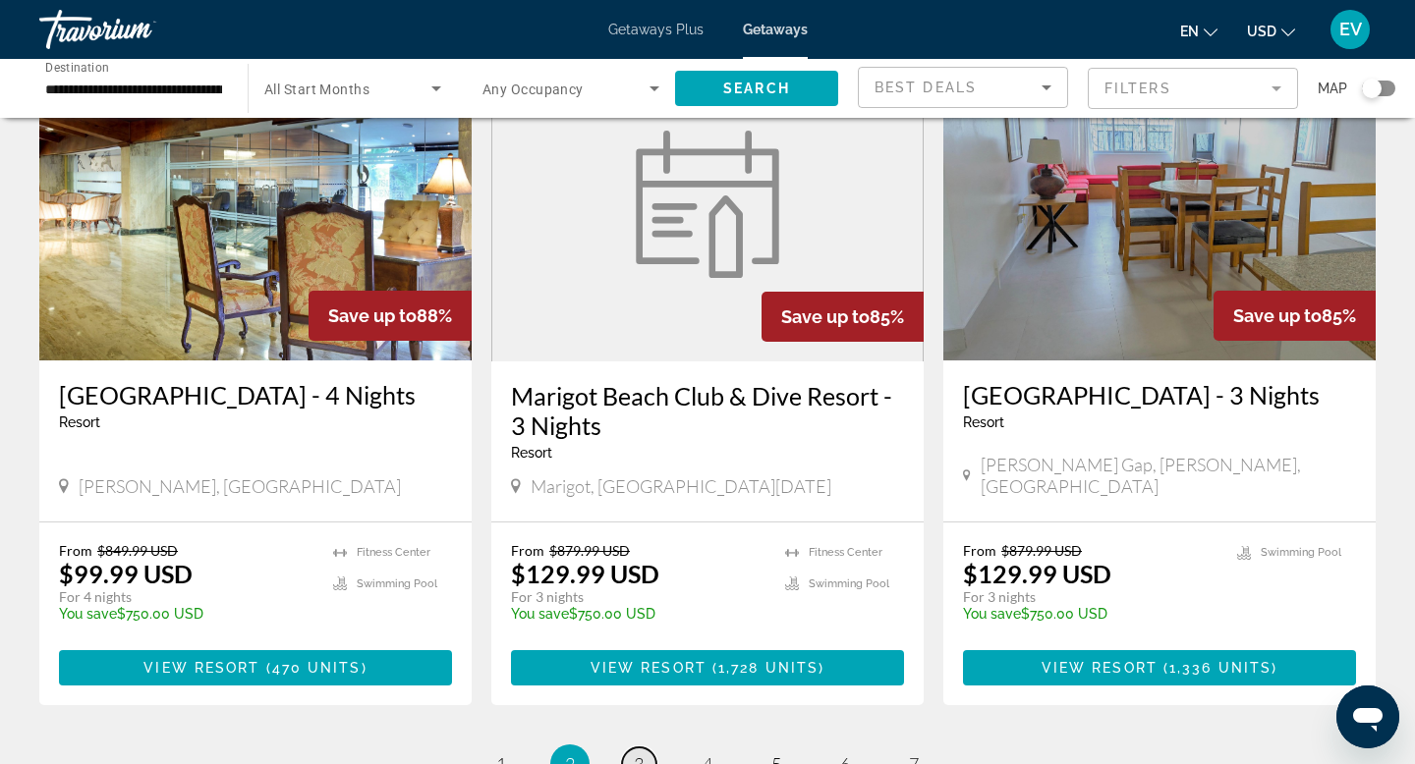
click at [641, 753] on span "3" at bounding box center [639, 764] width 10 height 22
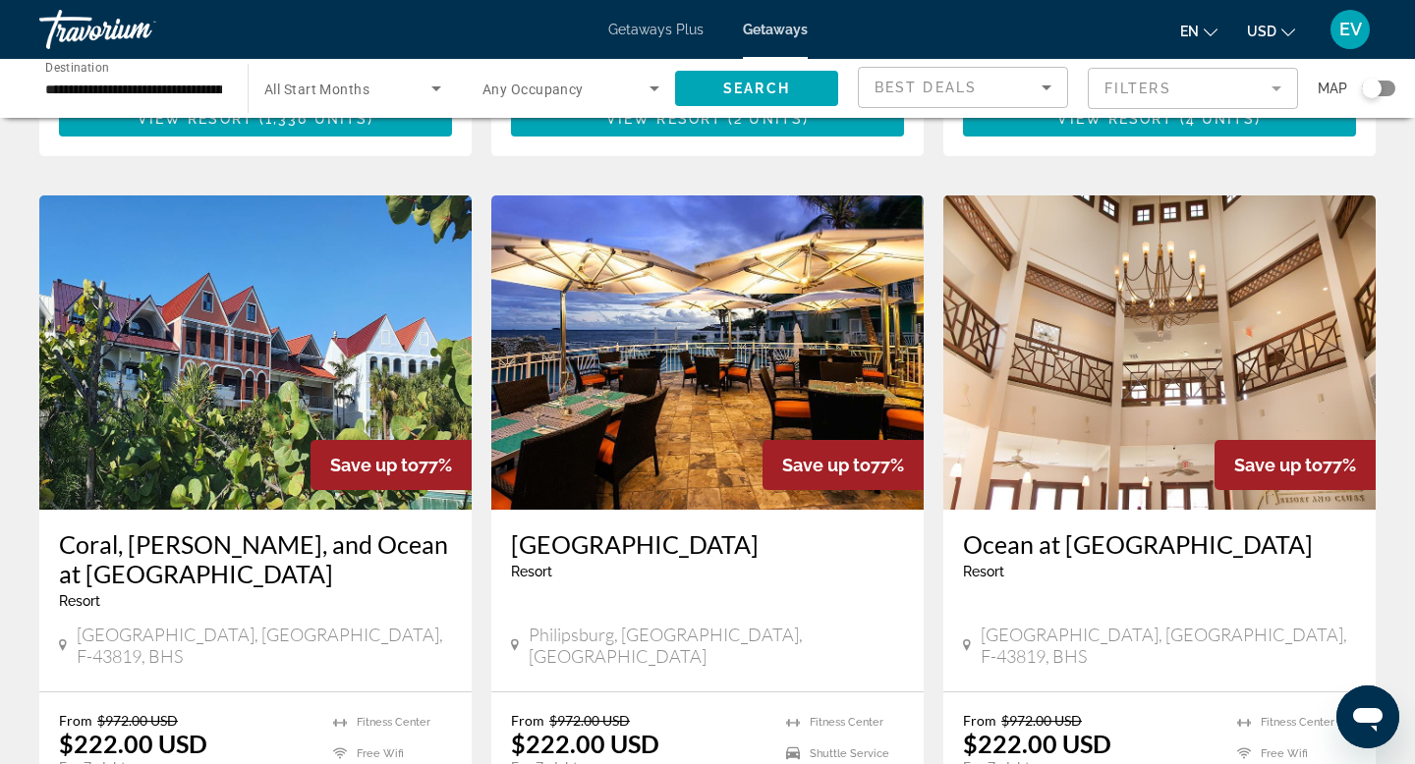
scroll to position [715, 0]
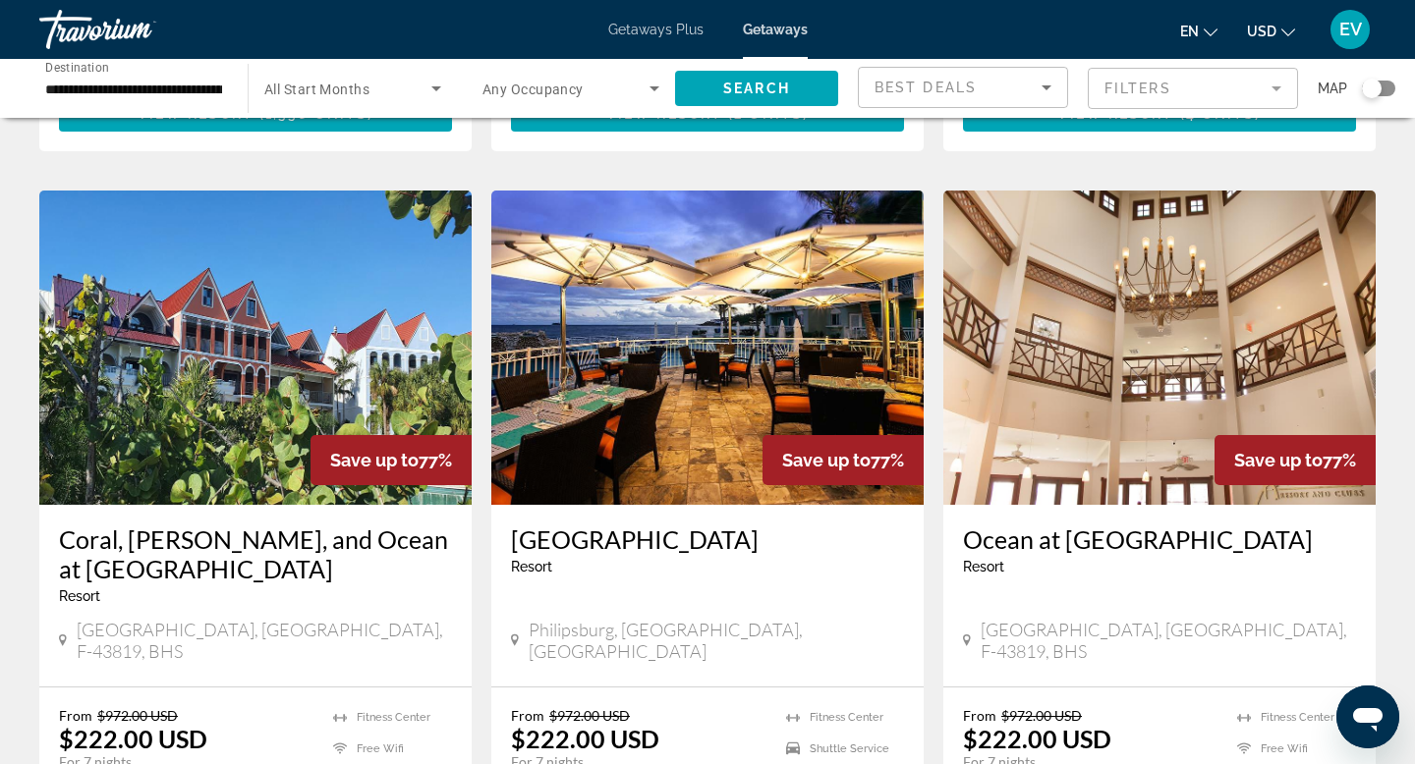
click at [207, 84] on input "**********" at bounding box center [133, 90] width 177 height 24
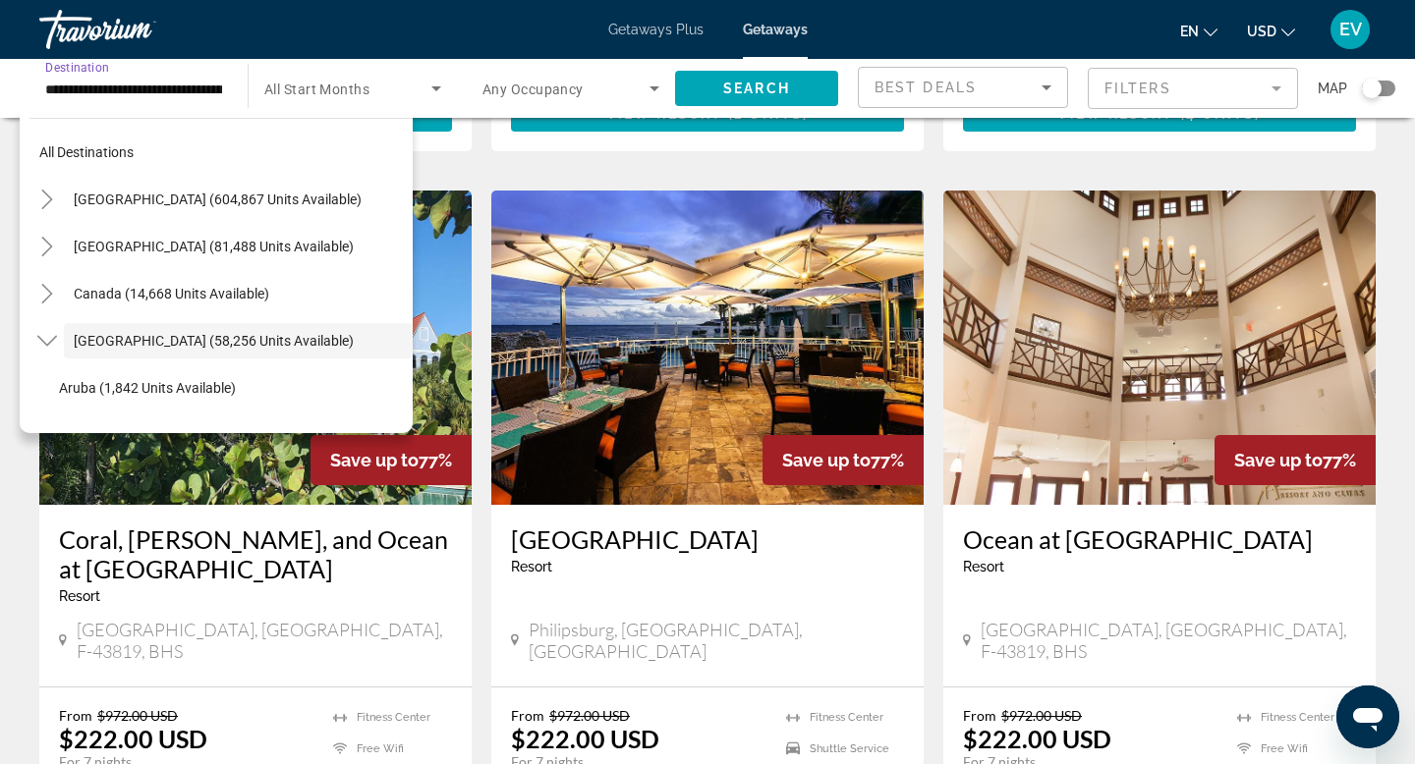
scroll to position [70, 0]
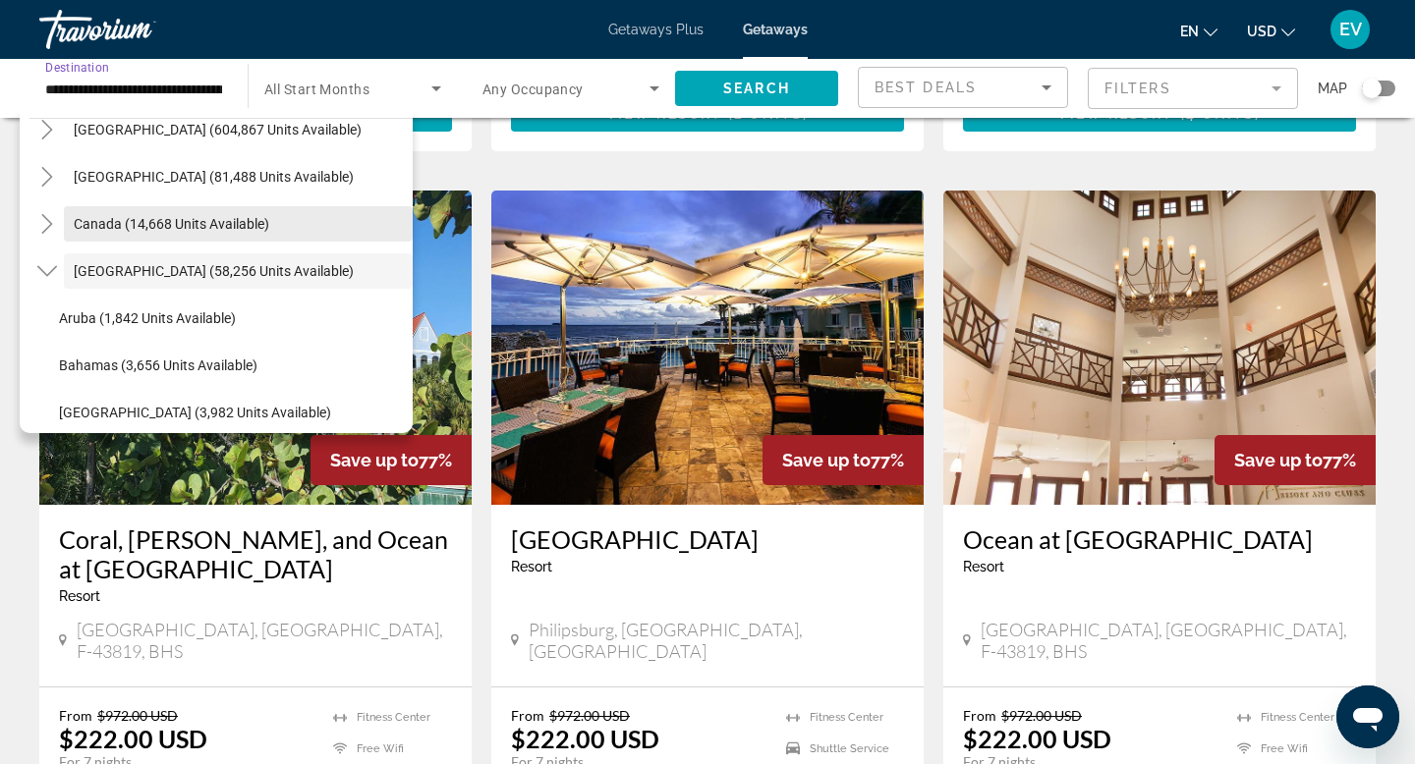
click at [169, 213] on span "Search widget" at bounding box center [238, 223] width 349 height 47
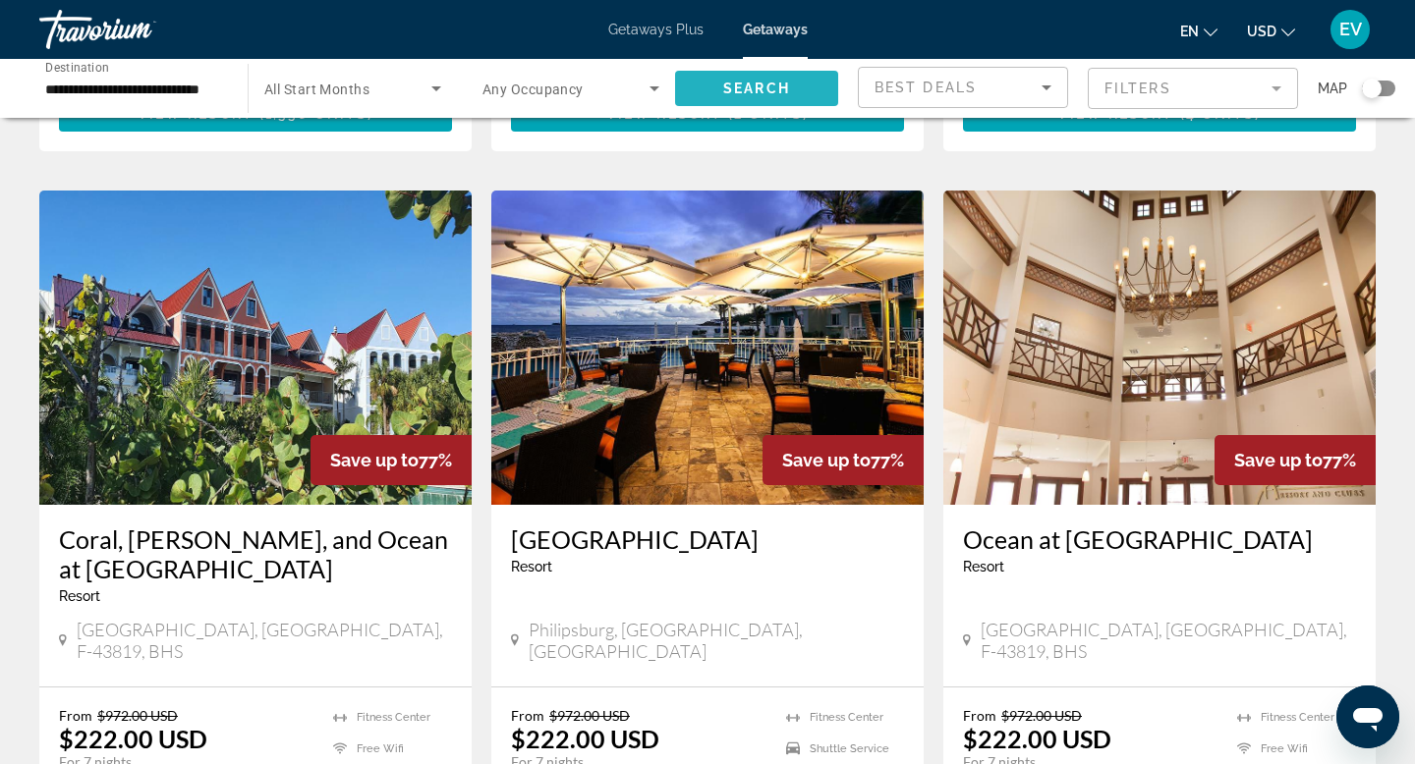
click at [753, 79] on span "Search widget" at bounding box center [756, 88] width 163 height 47
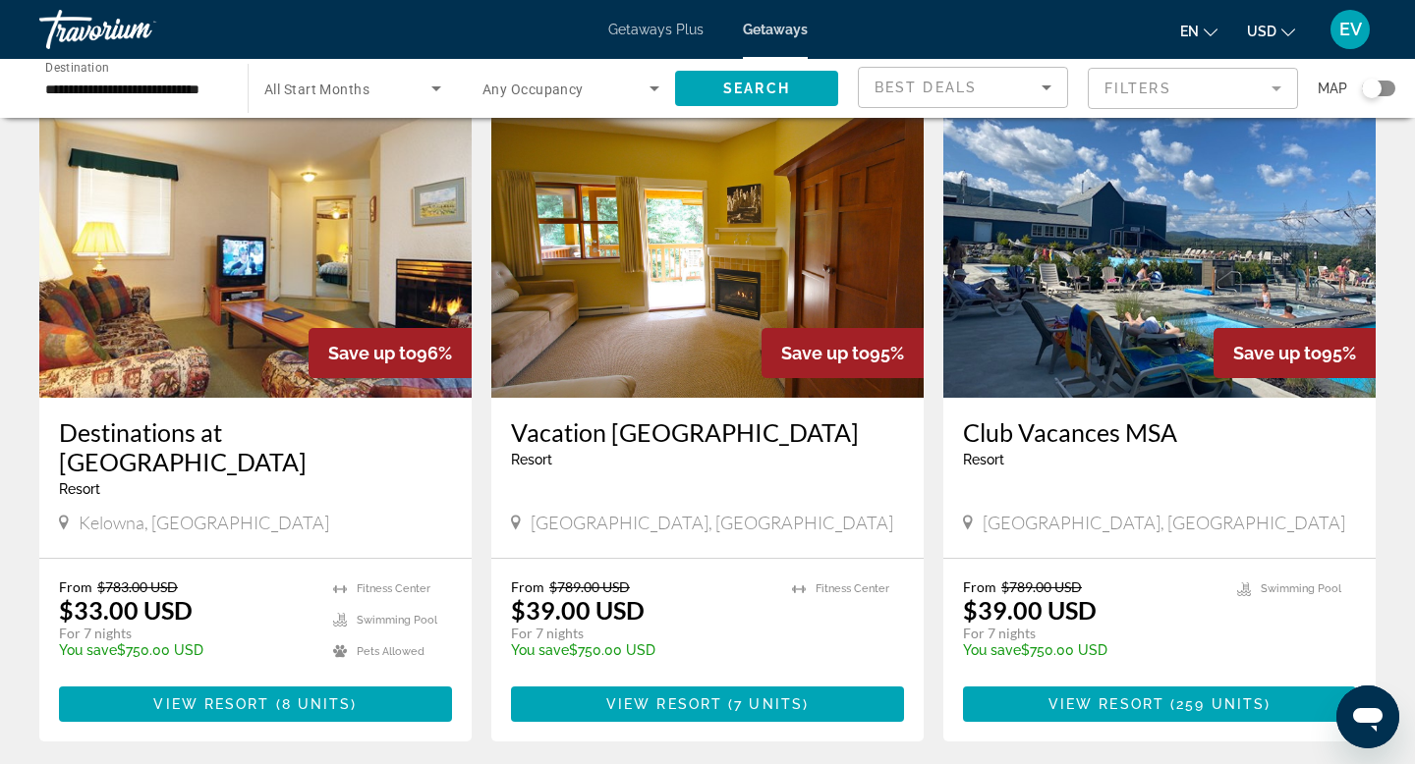
scroll to position [797, 0]
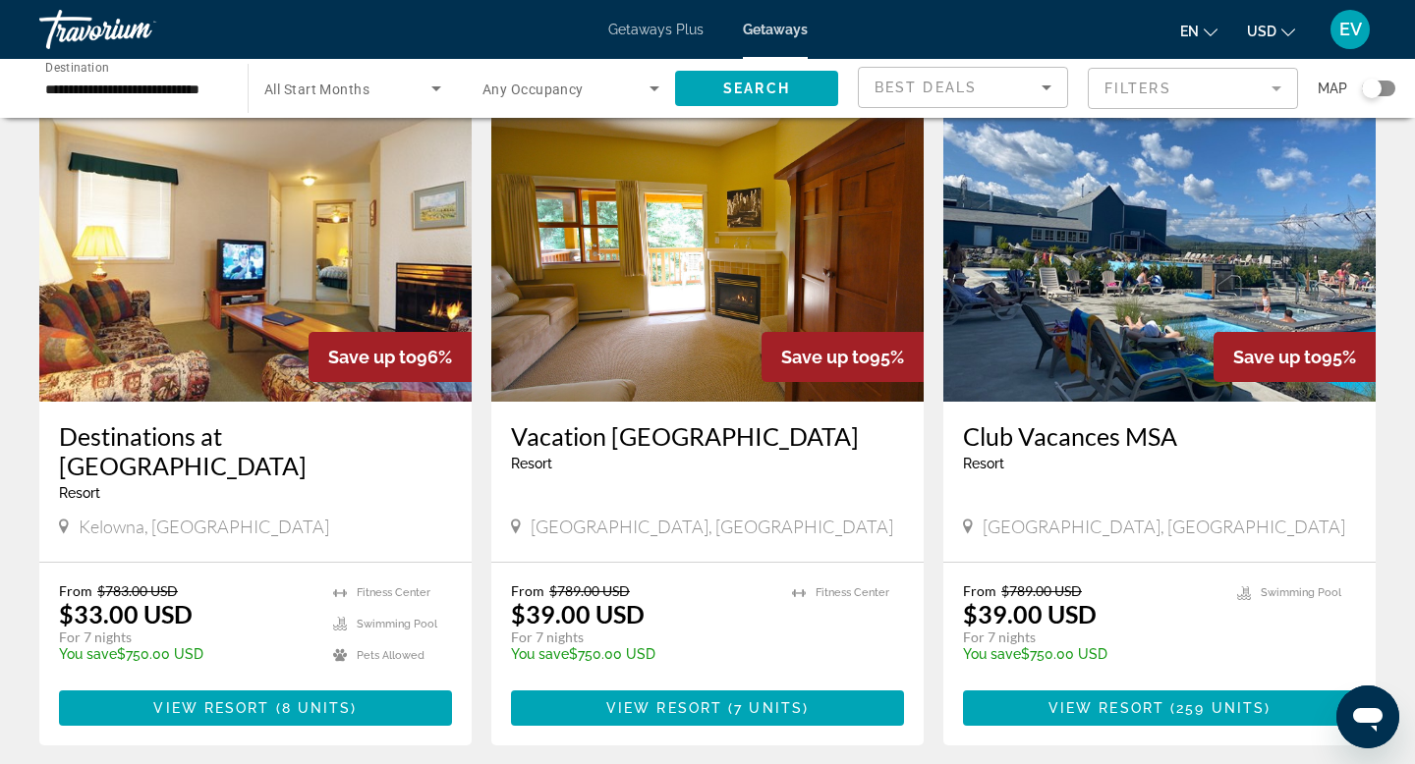
click at [166, 85] on input "**********" at bounding box center [133, 90] width 177 height 24
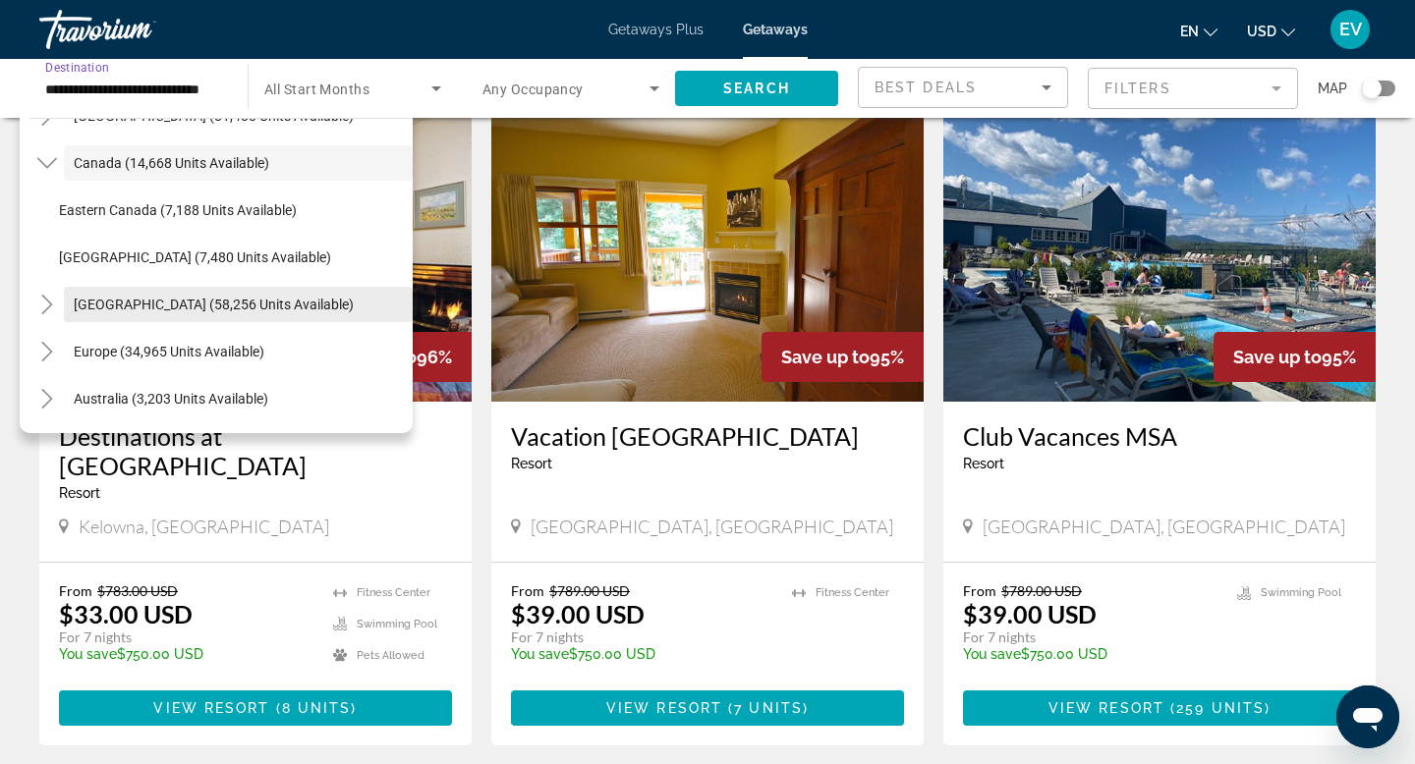
scroll to position [126, 0]
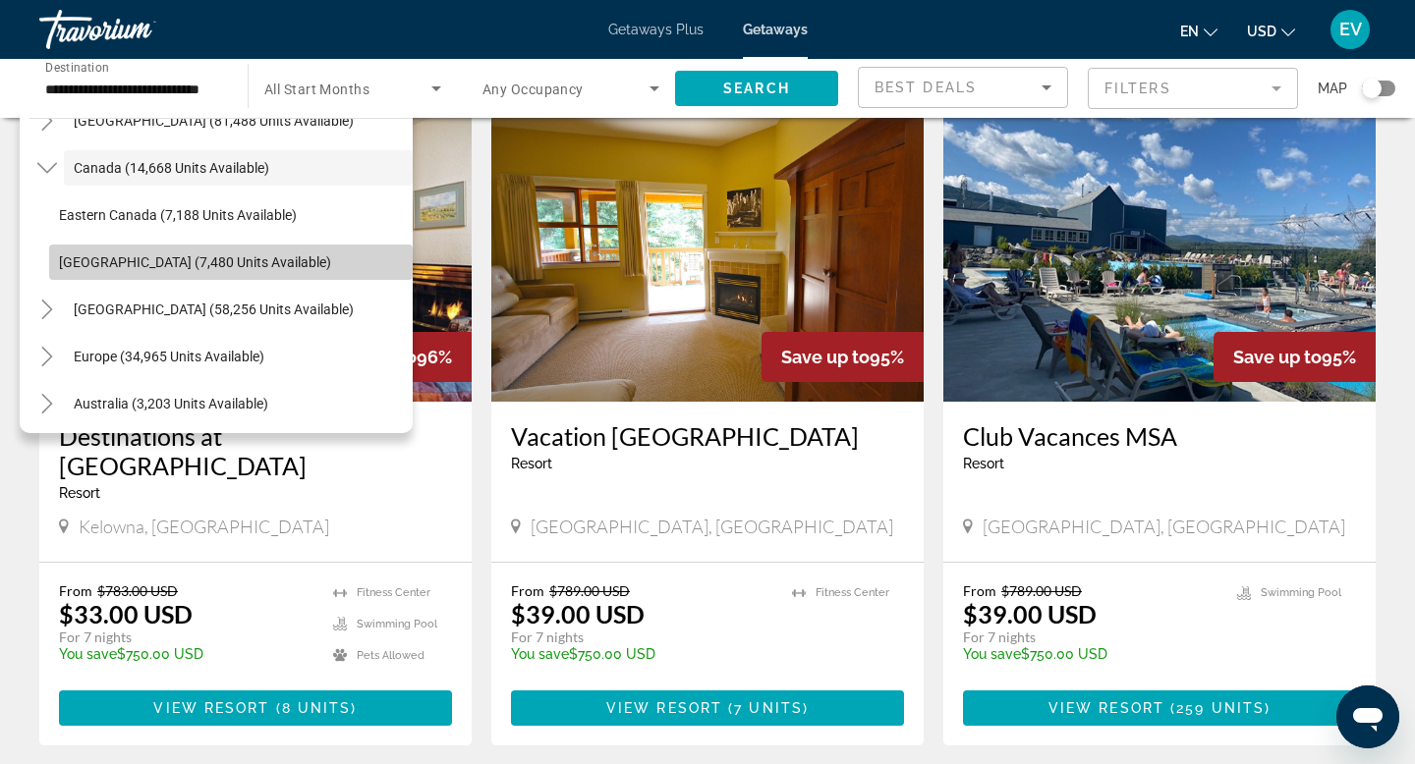
click at [122, 263] on span "[GEOGRAPHIC_DATA] (7,480 units available)" at bounding box center [195, 262] width 272 height 16
type input "**********"
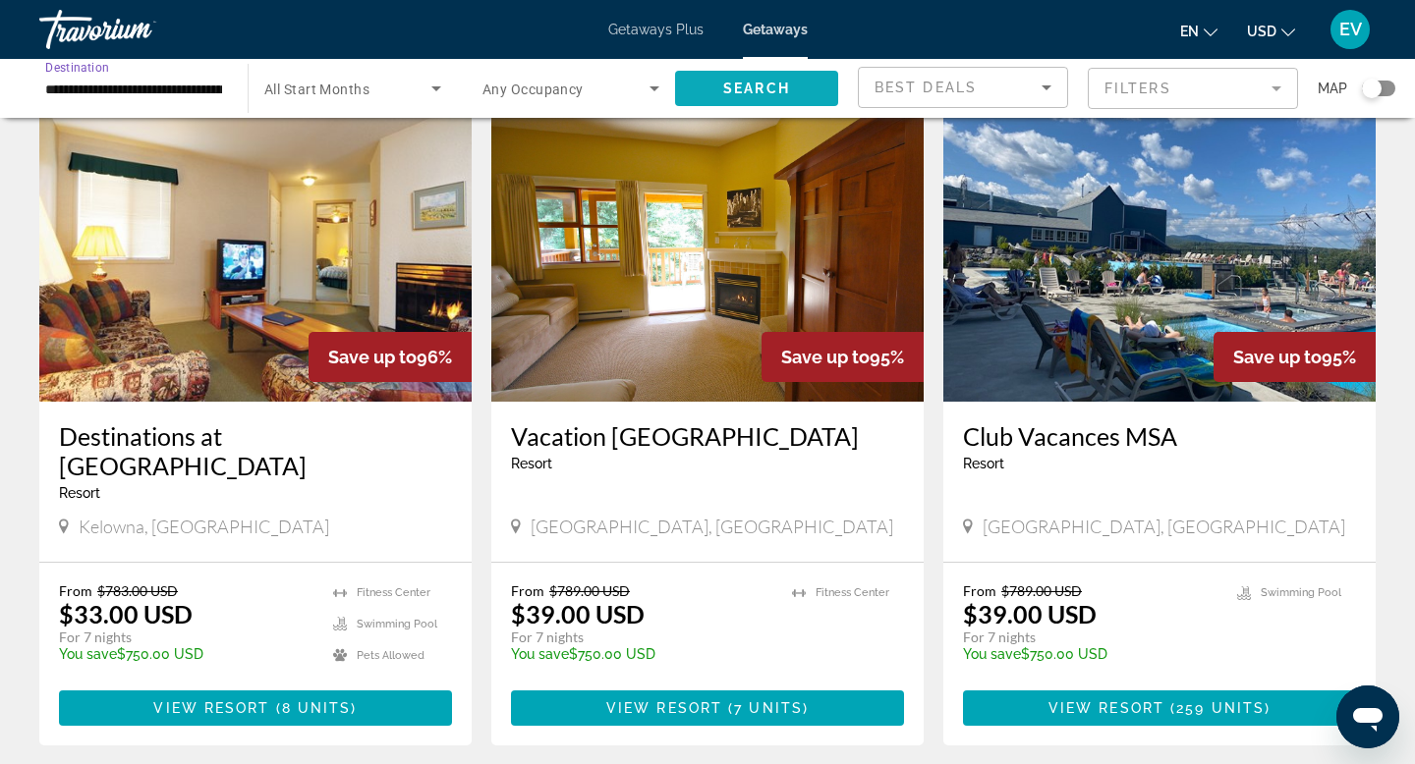
click at [740, 103] on span "Search widget" at bounding box center [756, 88] width 163 height 47
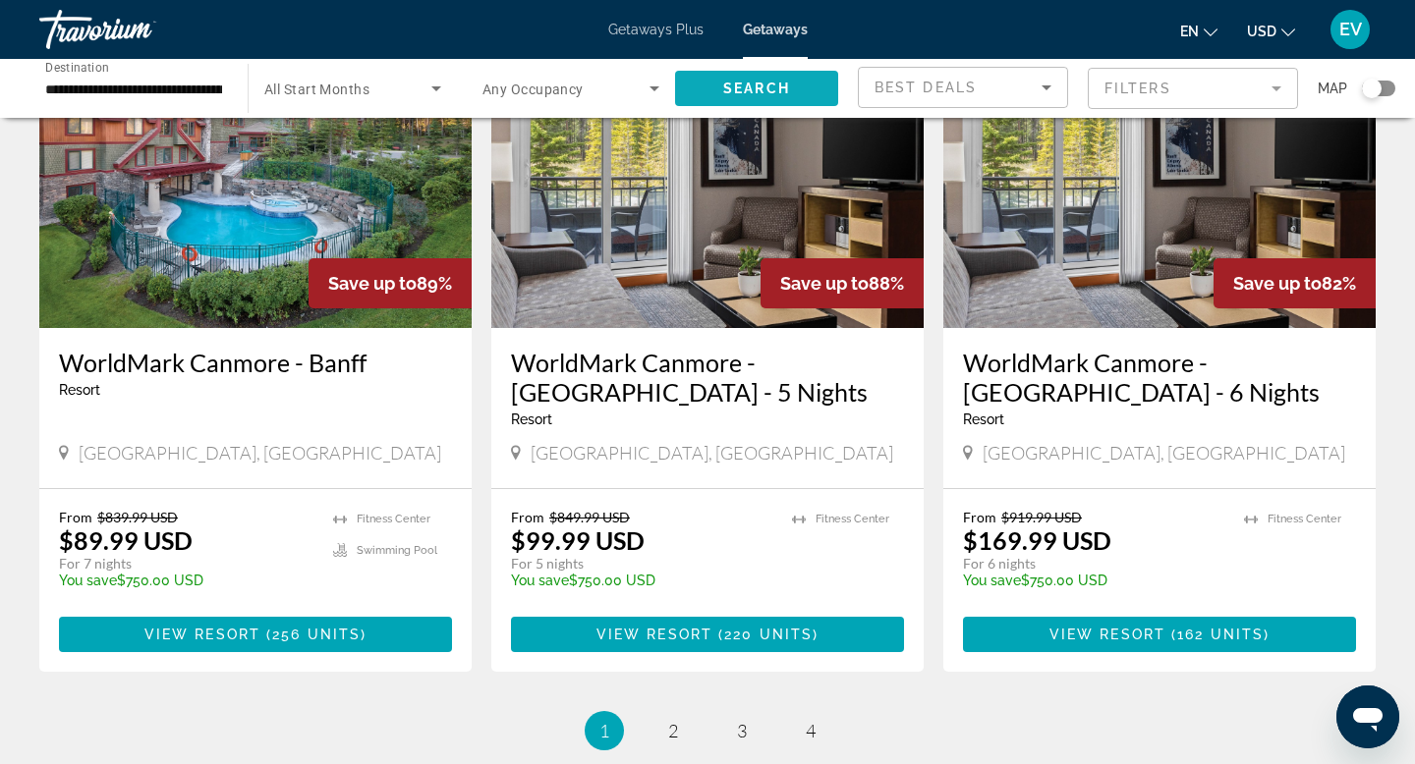
scroll to position [2532, 0]
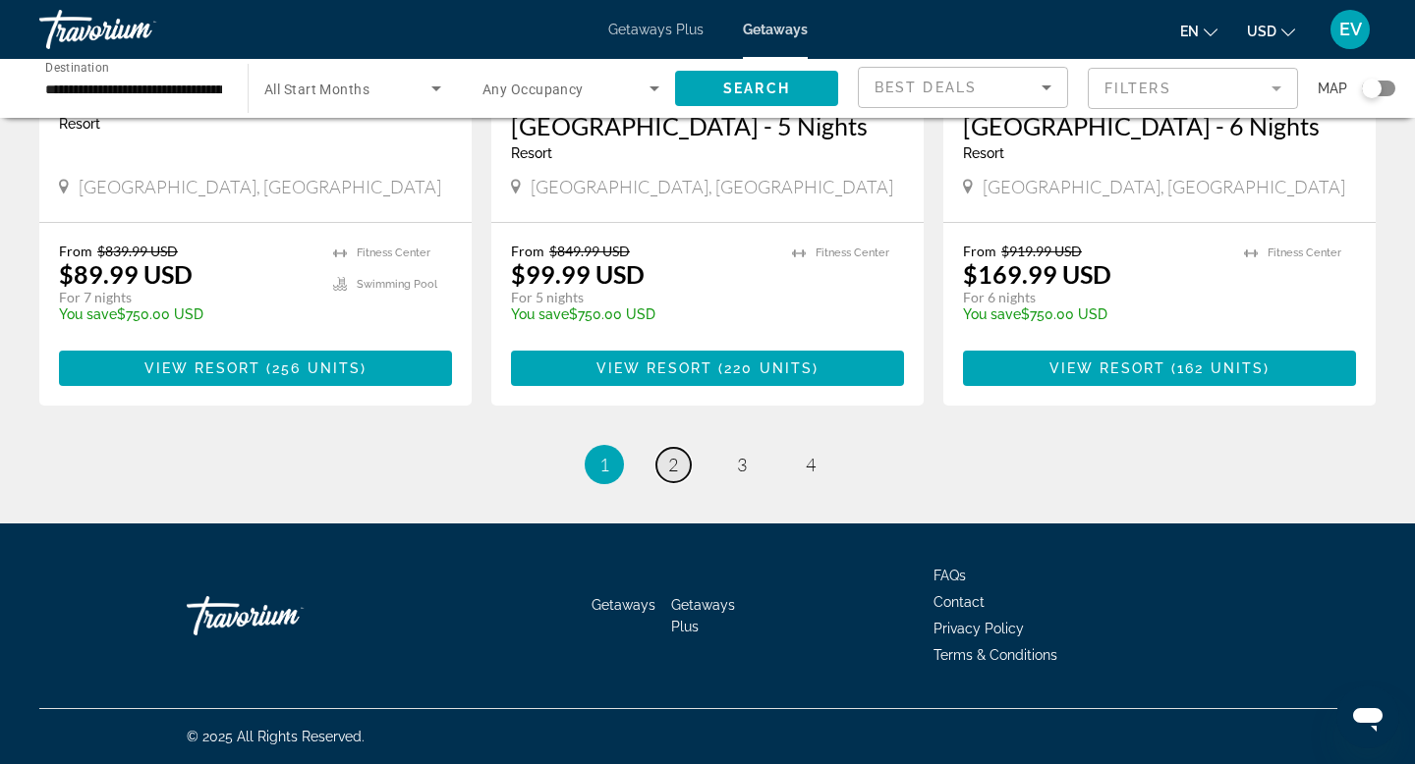
click at [670, 467] on span "2" at bounding box center [673, 465] width 10 height 22
